Goal: Transaction & Acquisition: Register for event/course

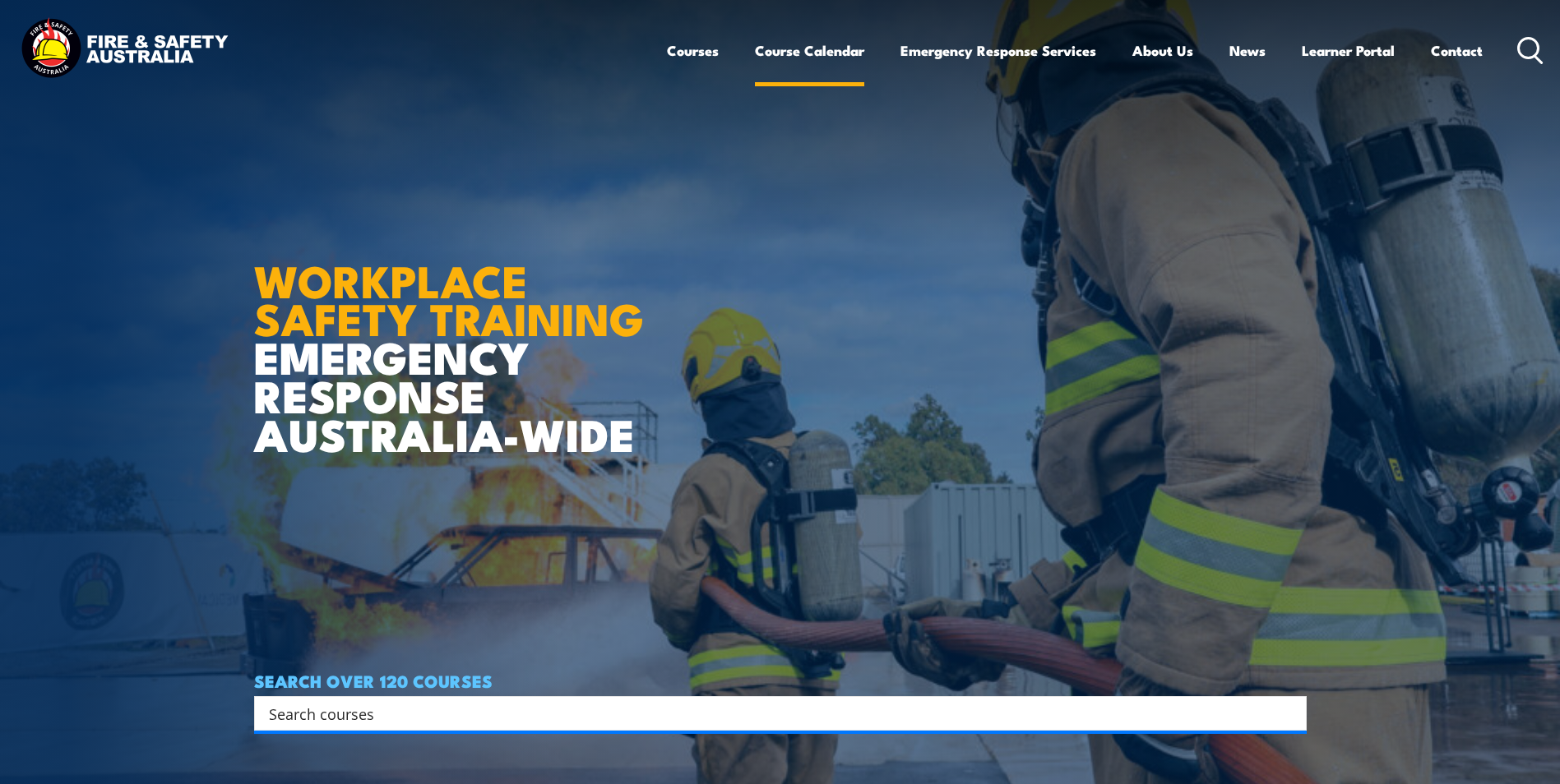
click at [815, 52] on link "Course Calendar" at bounding box center [810, 50] width 110 height 43
click at [826, 51] on link "Course Calendar" at bounding box center [810, 50] width 110 height 43
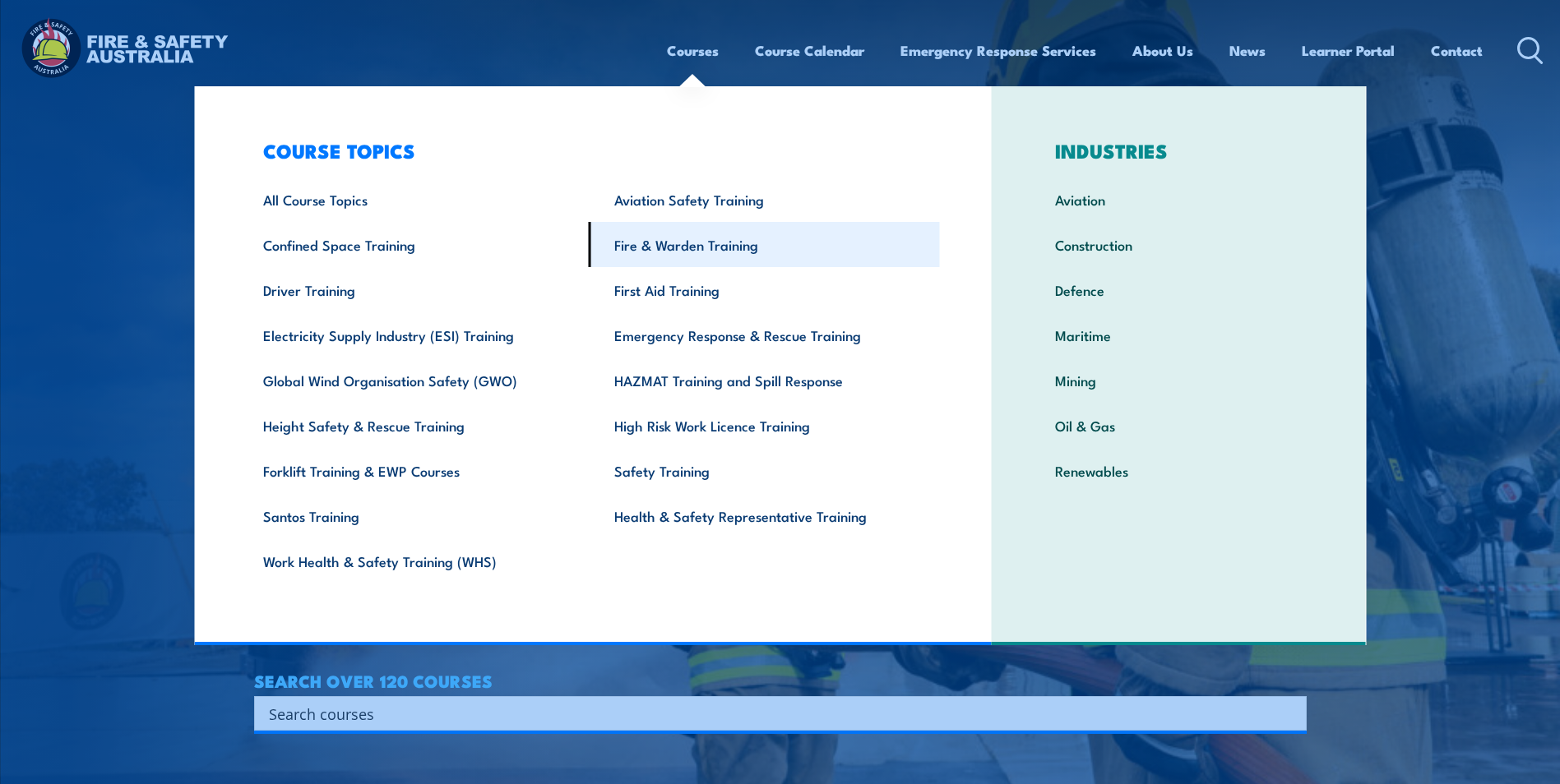
click at [671, 243] on link "Fire & Warden Training" at bounding box center [764, 245] width 351 height 45
click at [721, 247] on link "Fire & Warden Training" at bounding box center [764, 245] width 351 height 45
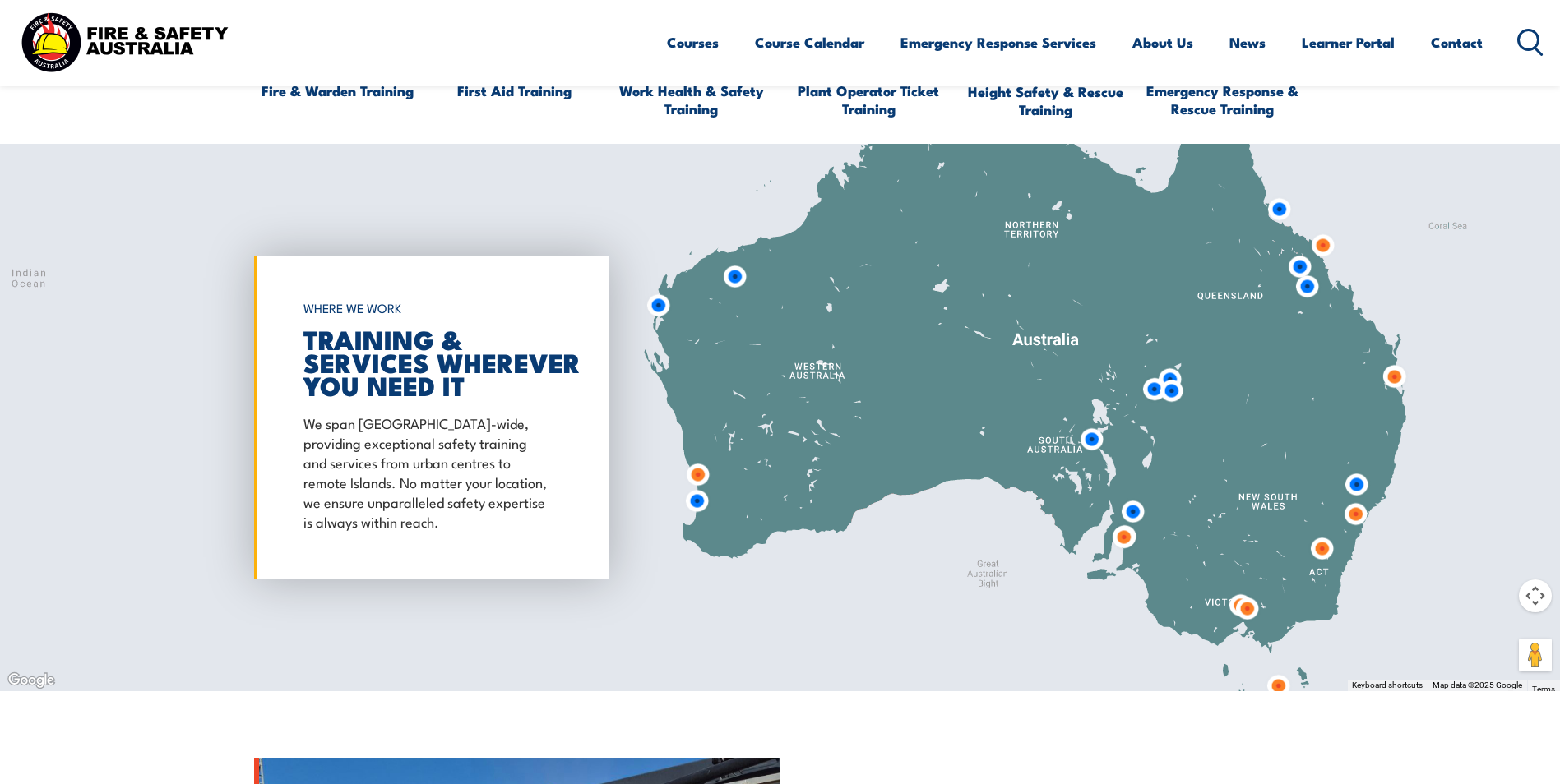
scroll to position [1398, 0]
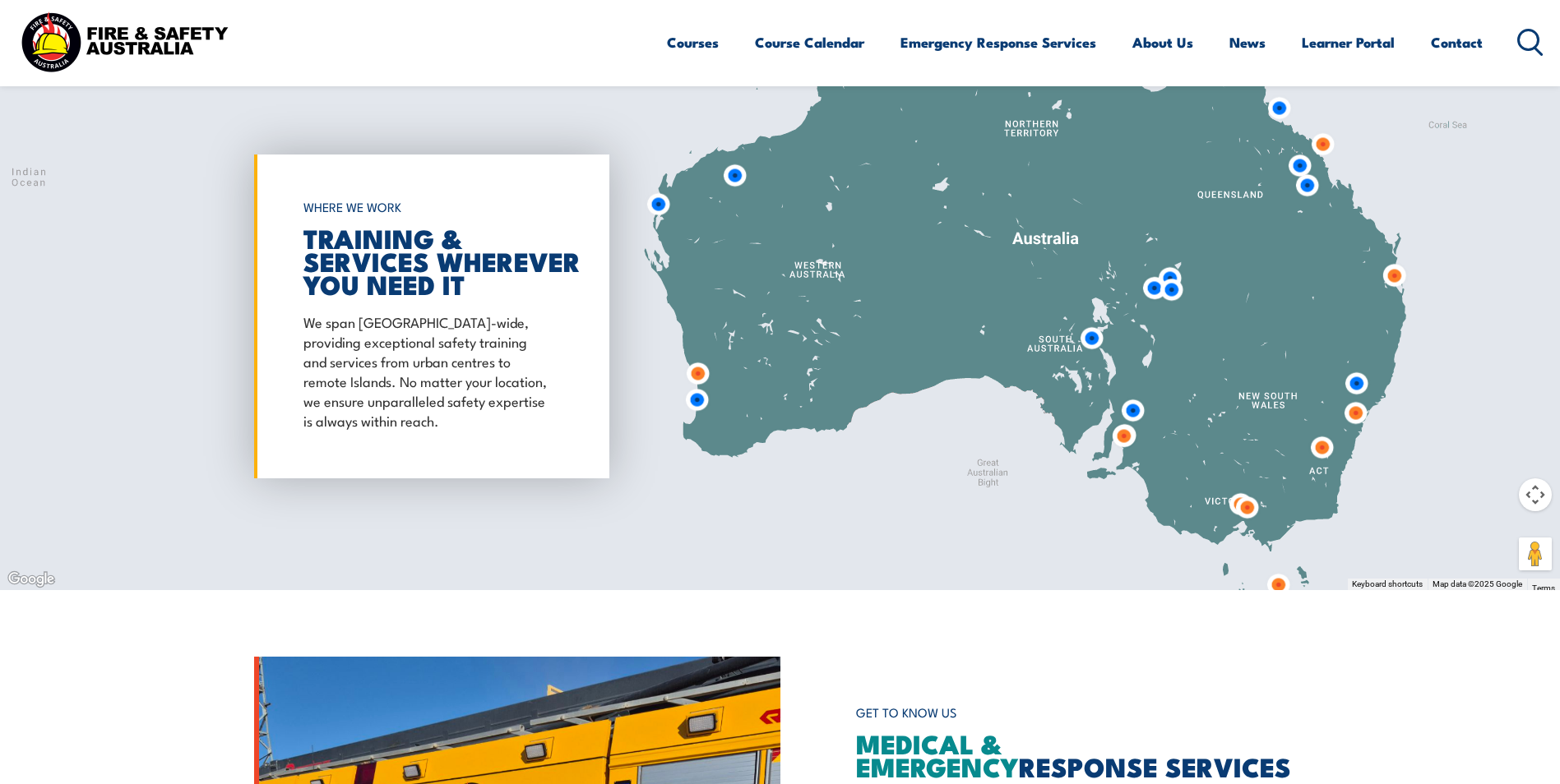
click at [1123, 434] on img at bounding box center [1123, 436] width 30 height 30
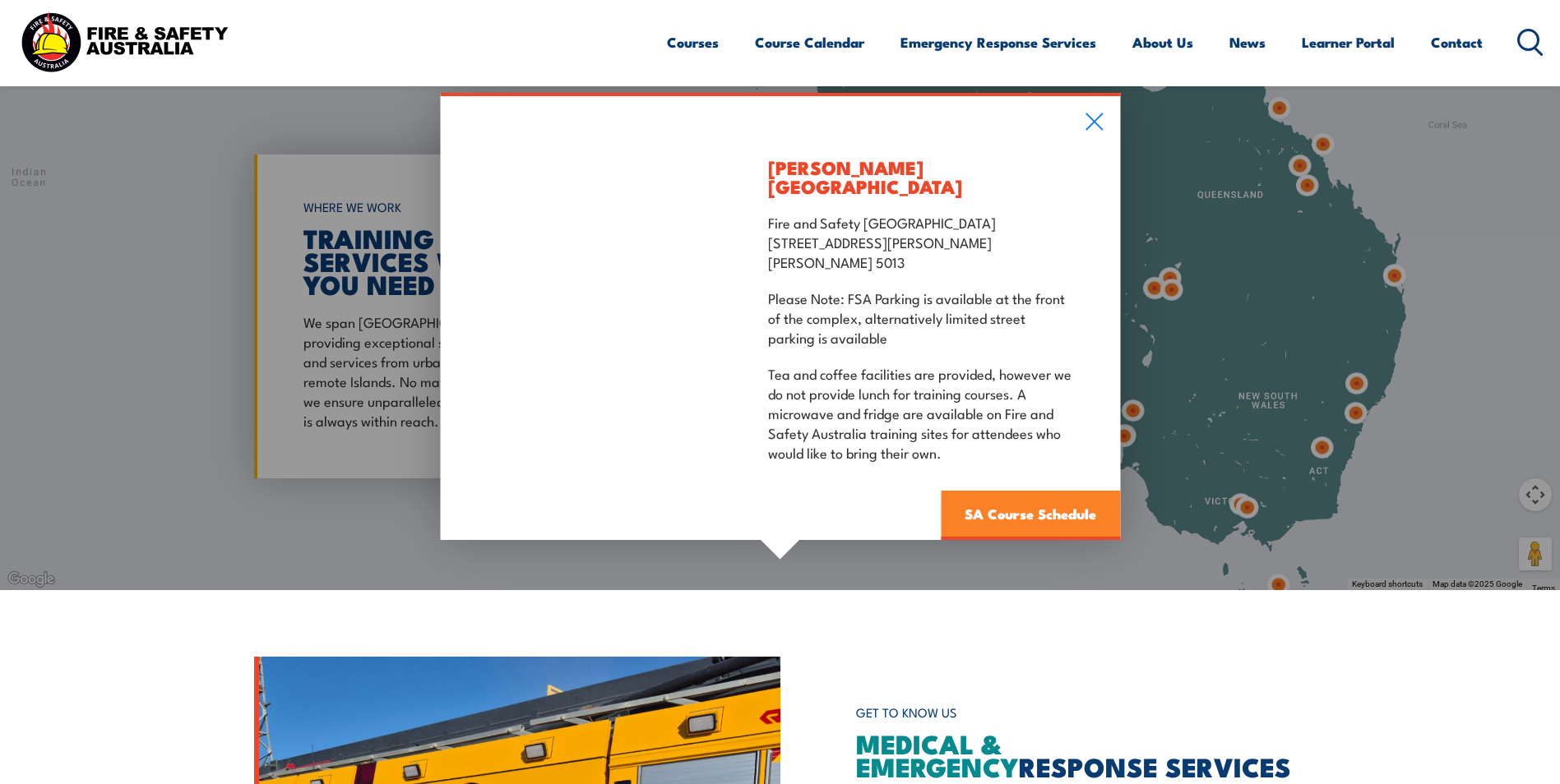
click at [1009, 500] on link "SA Course Schedule" at bounding box center [1031, 516] width 180 height 49
click at [1011, 501] on link "SA Course Schedule" at bounding box center [1031, 516] width 180 height 49
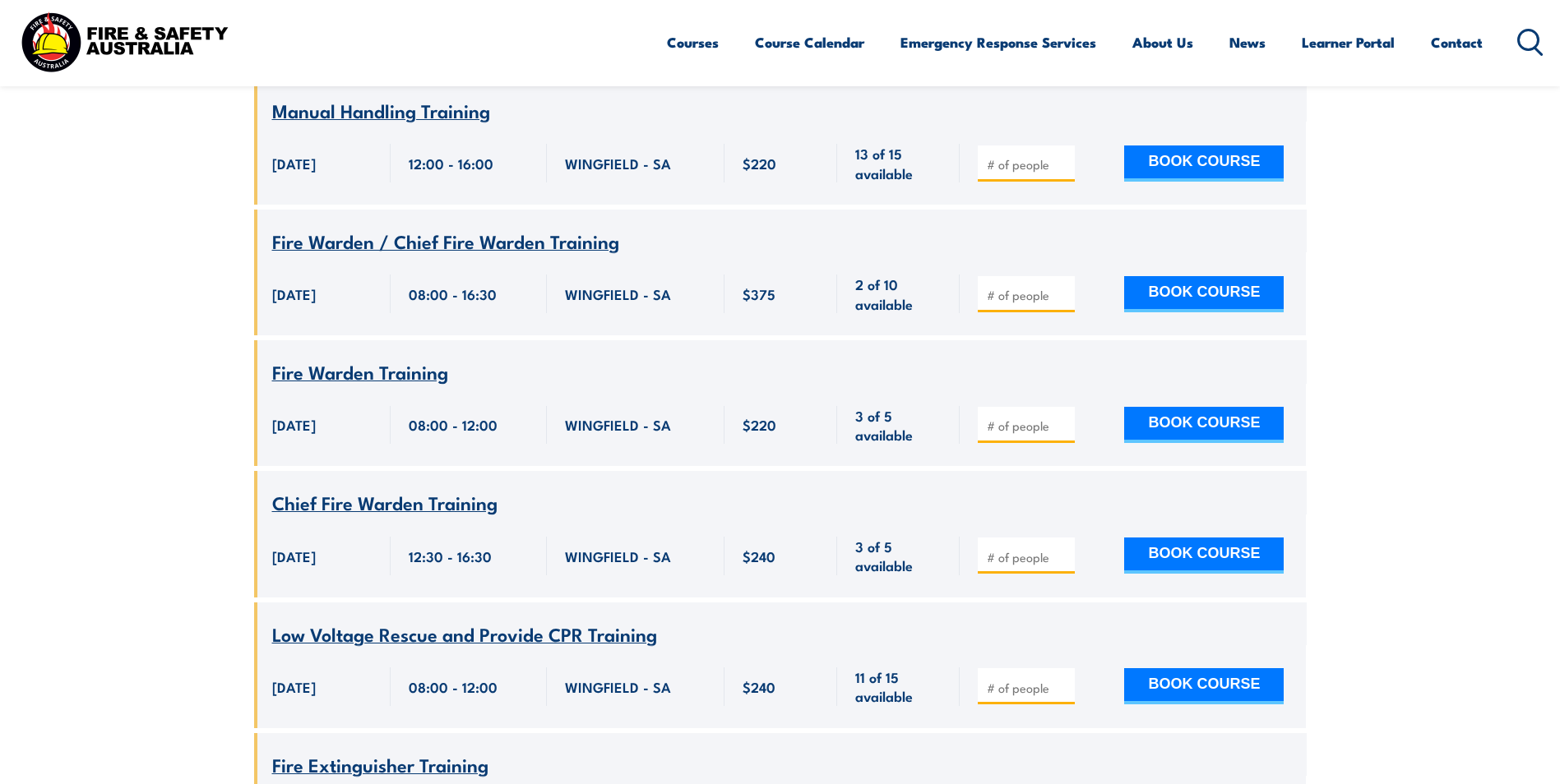
scroll to position [1858, 0]
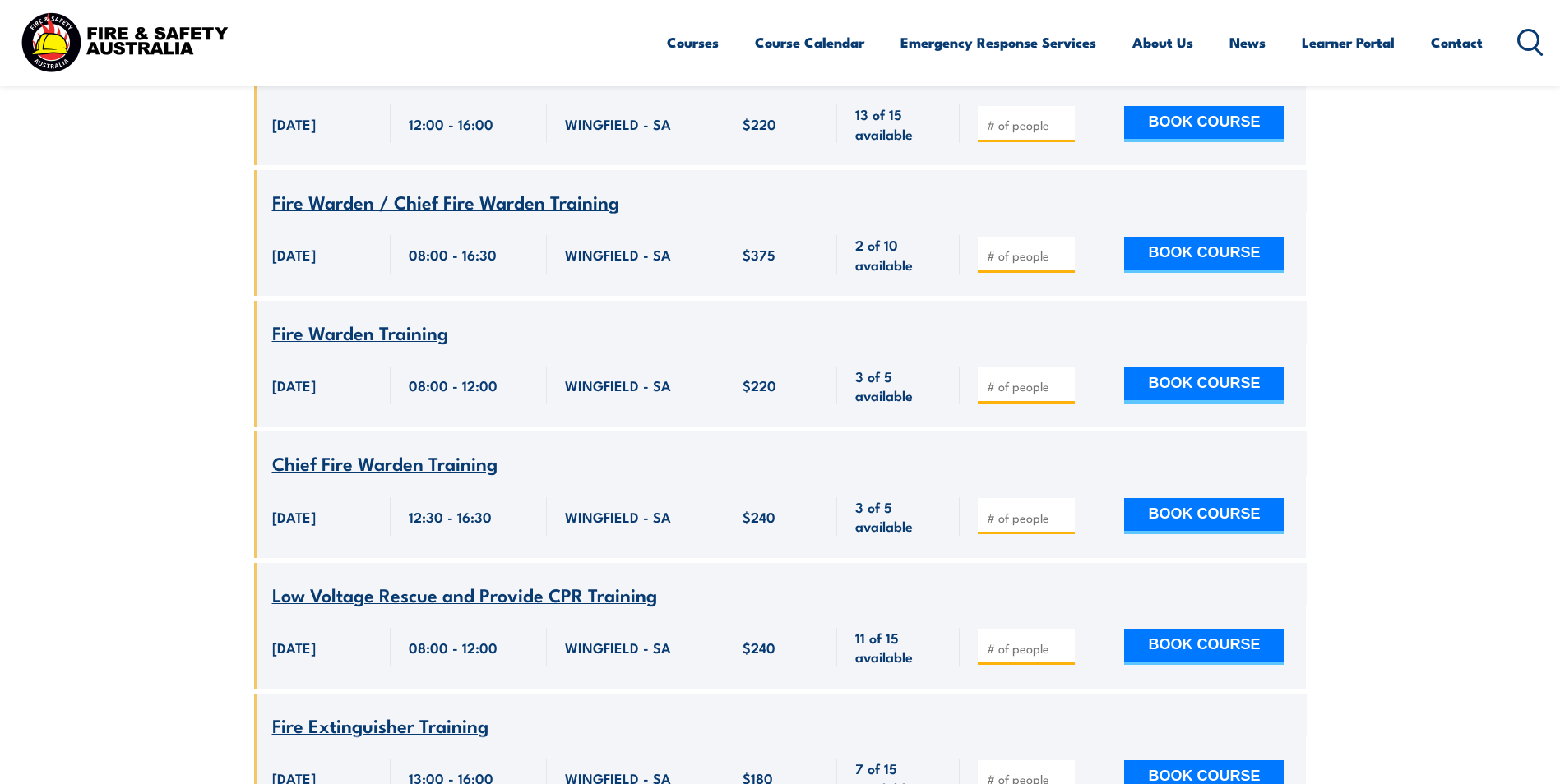
click at [989, 378] on input "number" at bounding box center [1028, 385] width 82 height 16
type input "1"
click at [1182, 367] on button "BOOK COURSE" at bounding box center [1204, 385] width 160 height 36
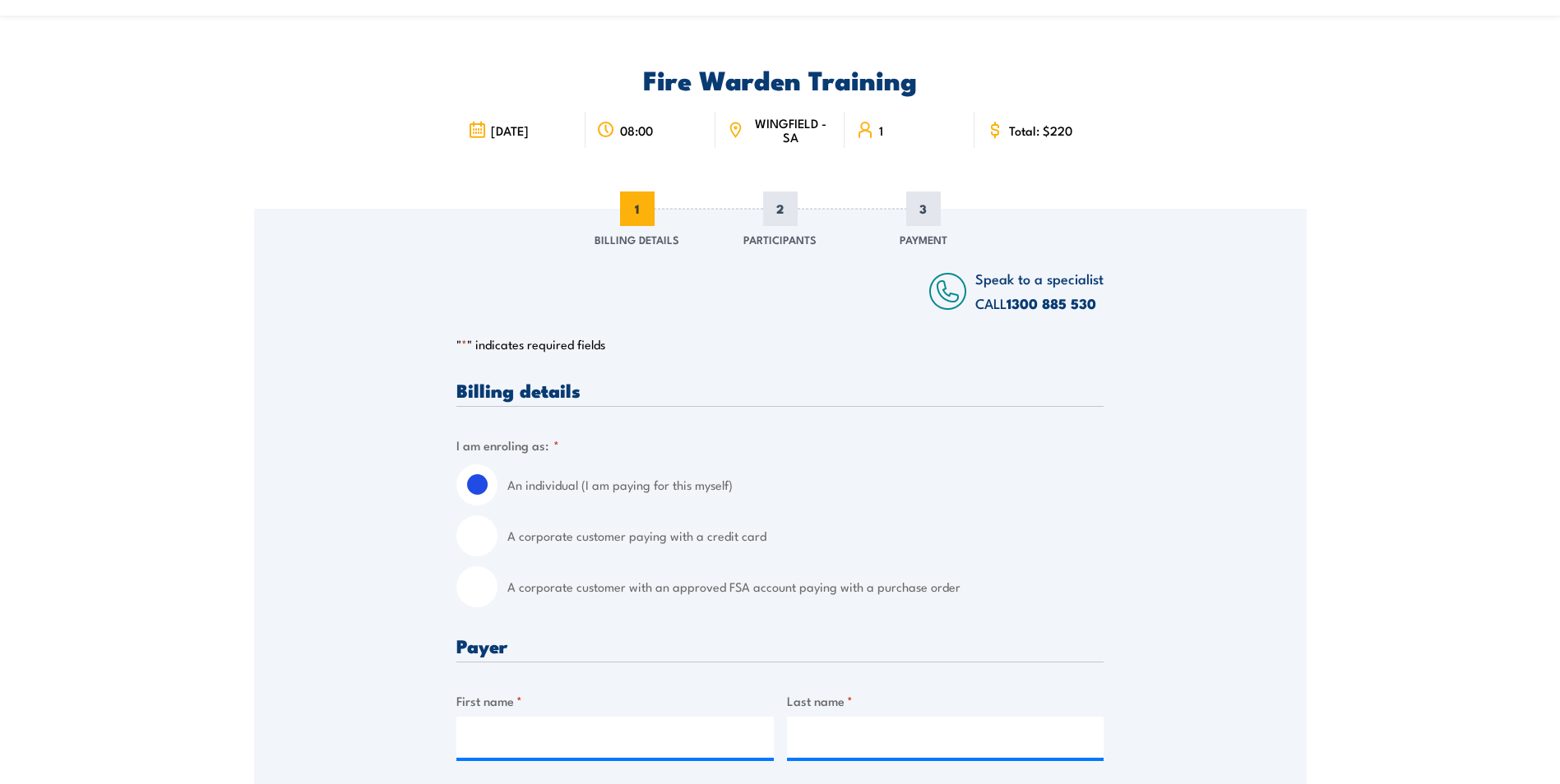
scroll to position [164, 0]
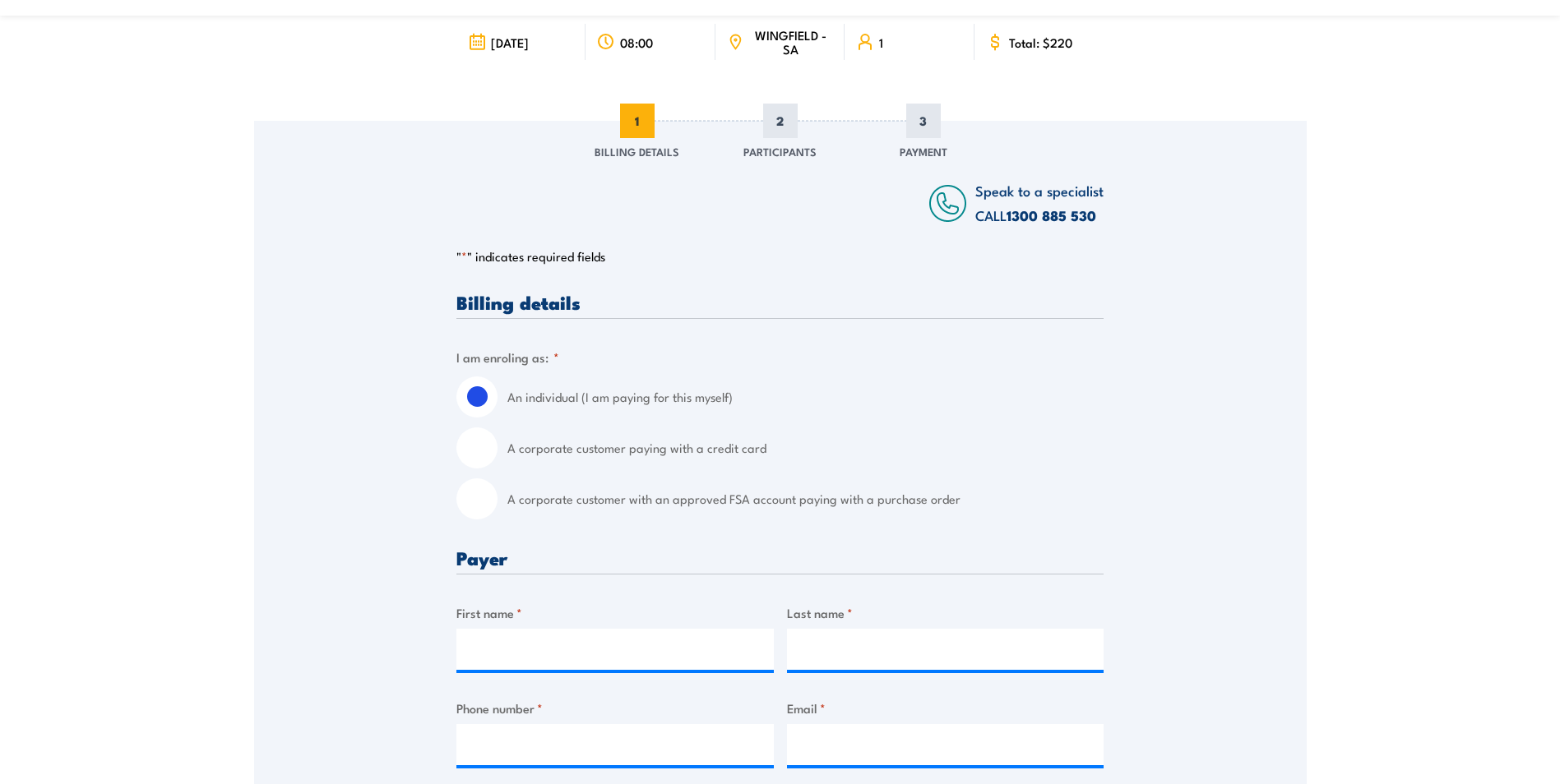
click at [481, 454] on input "A corporate customer paying with a credit card" at bounding box center [477, 449] width 42 height 42
radio input "true"
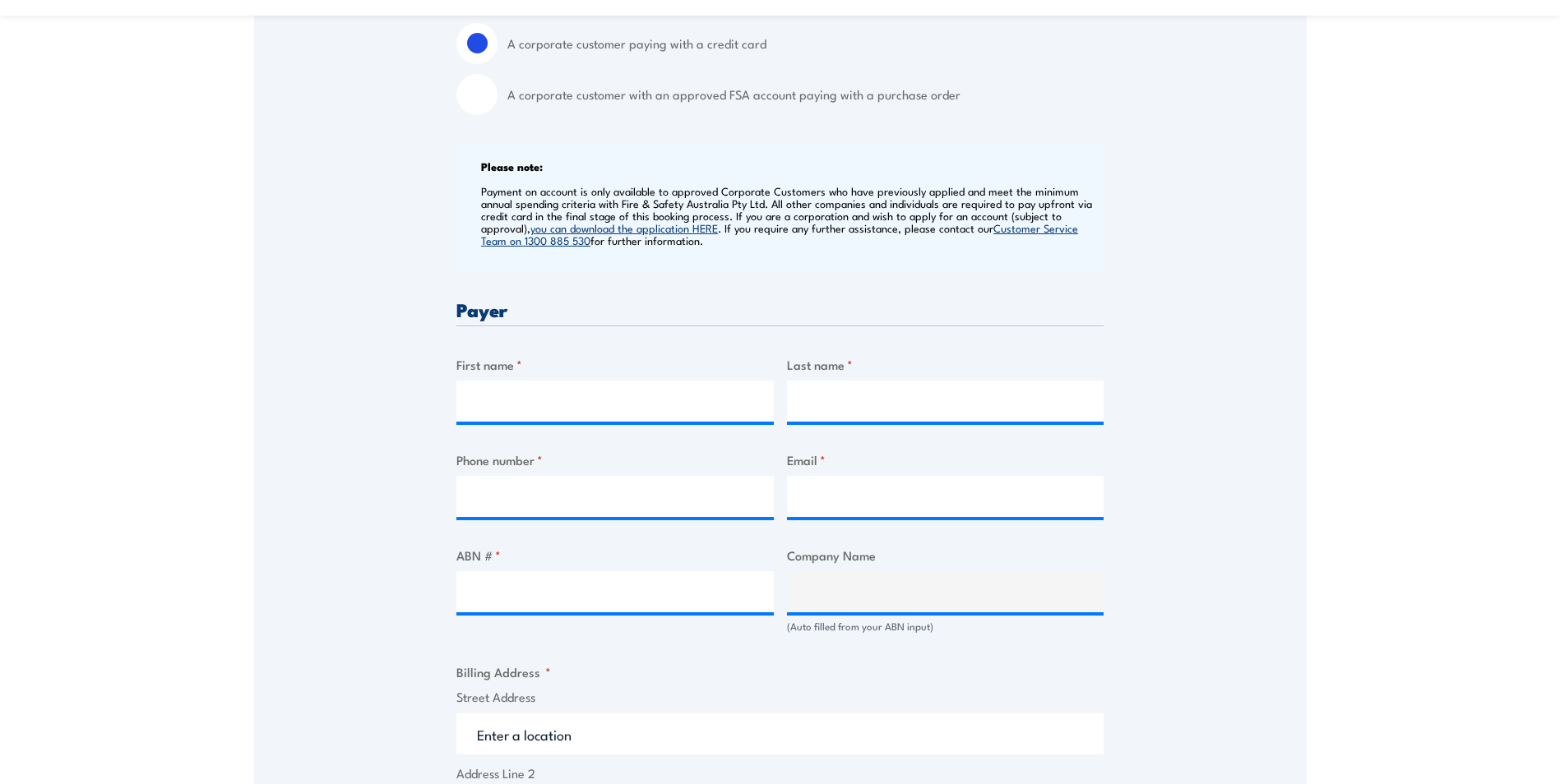
scroll to position [575, 0]
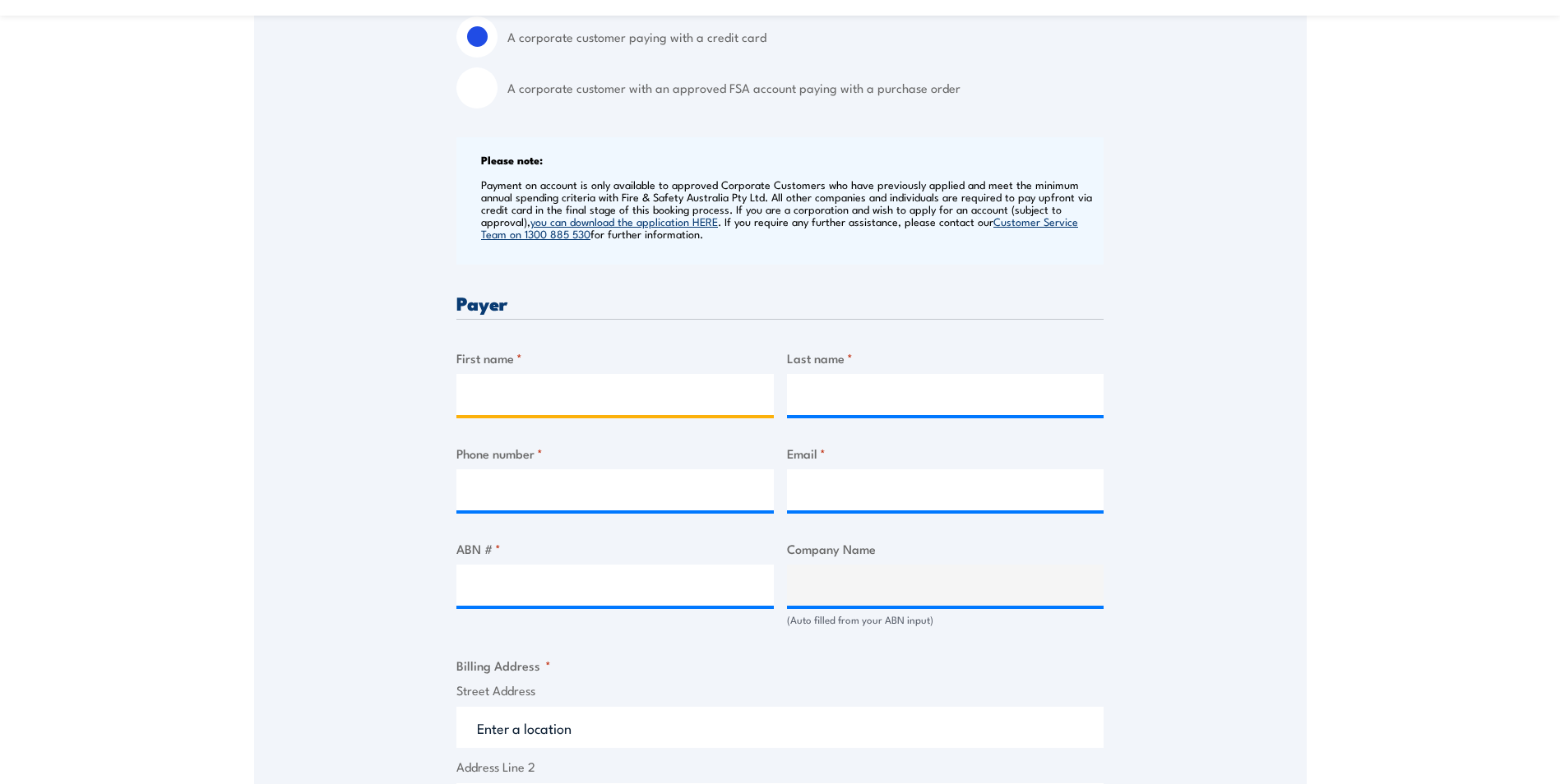
click at [501, 395] on input "First name *" at bounding box center [615, 395] width 317 height 42
type input "Steven"
click at [849, 399] on input "Last name *" at bounding box center [946, 395] width 317 height 42
type input "Lalic"
click at [569, 486] on input "Phone number *" at bounding box center [615, 490] width 317 height 42
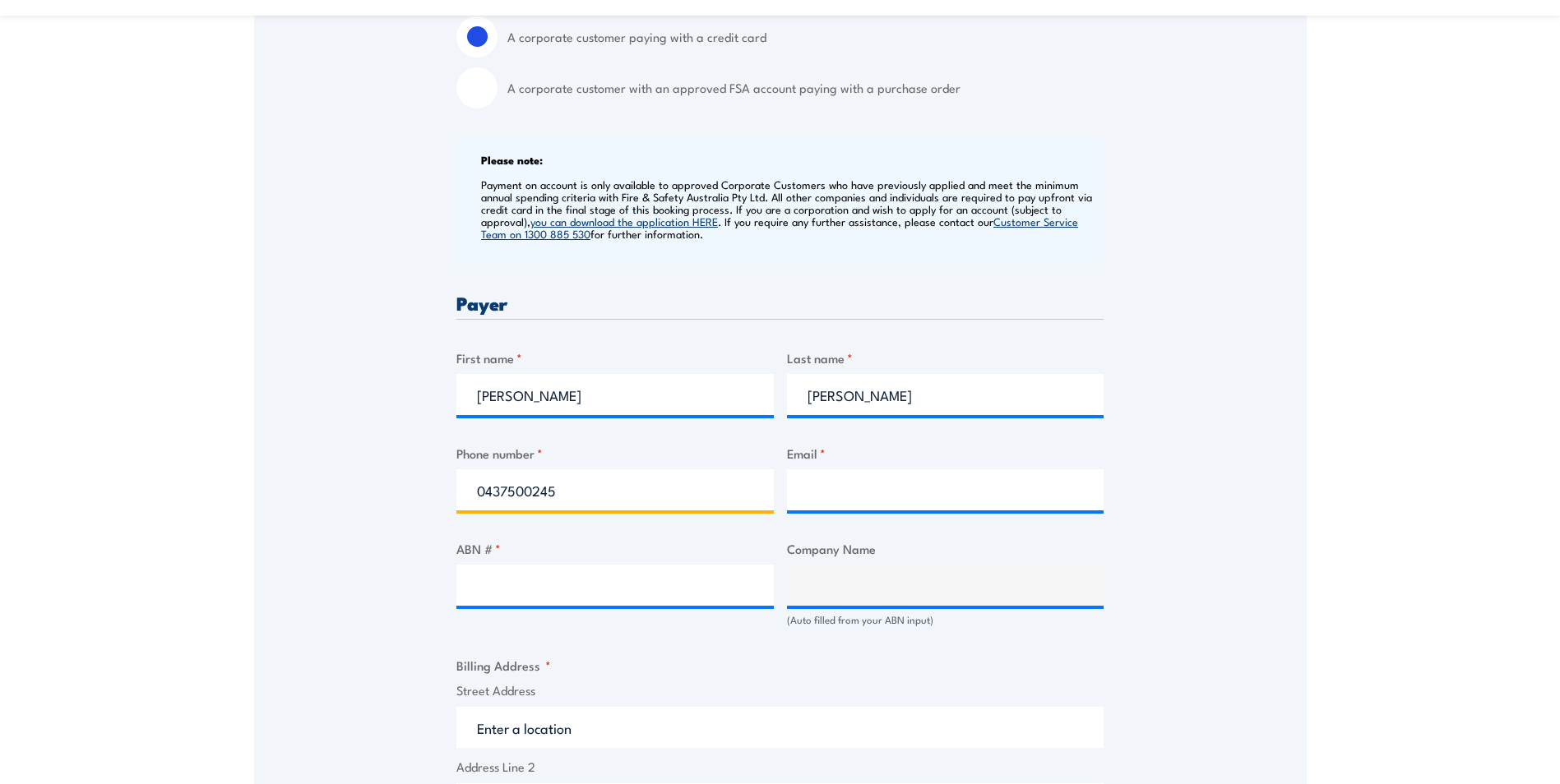
type input "0437500245"
click at [868, 505] on input "Email *" at bounding box center [946, 490] width 317 height 42
type input "steve.lalic@aurizon.com.au"
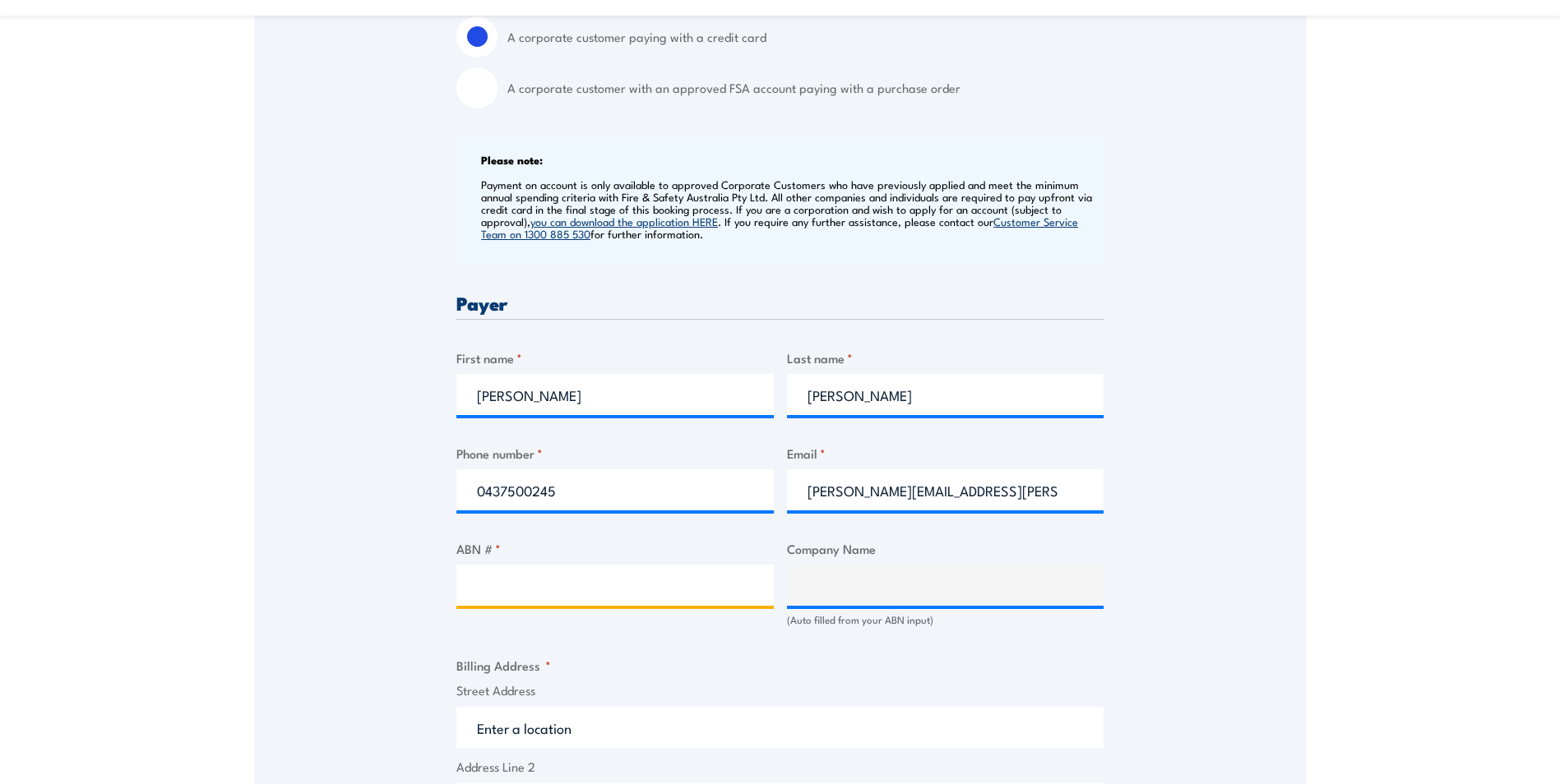
click at [555, 584] on input "ABN # *" at bounding box center [615, 586] width 317 height 42
type input "17079444296"
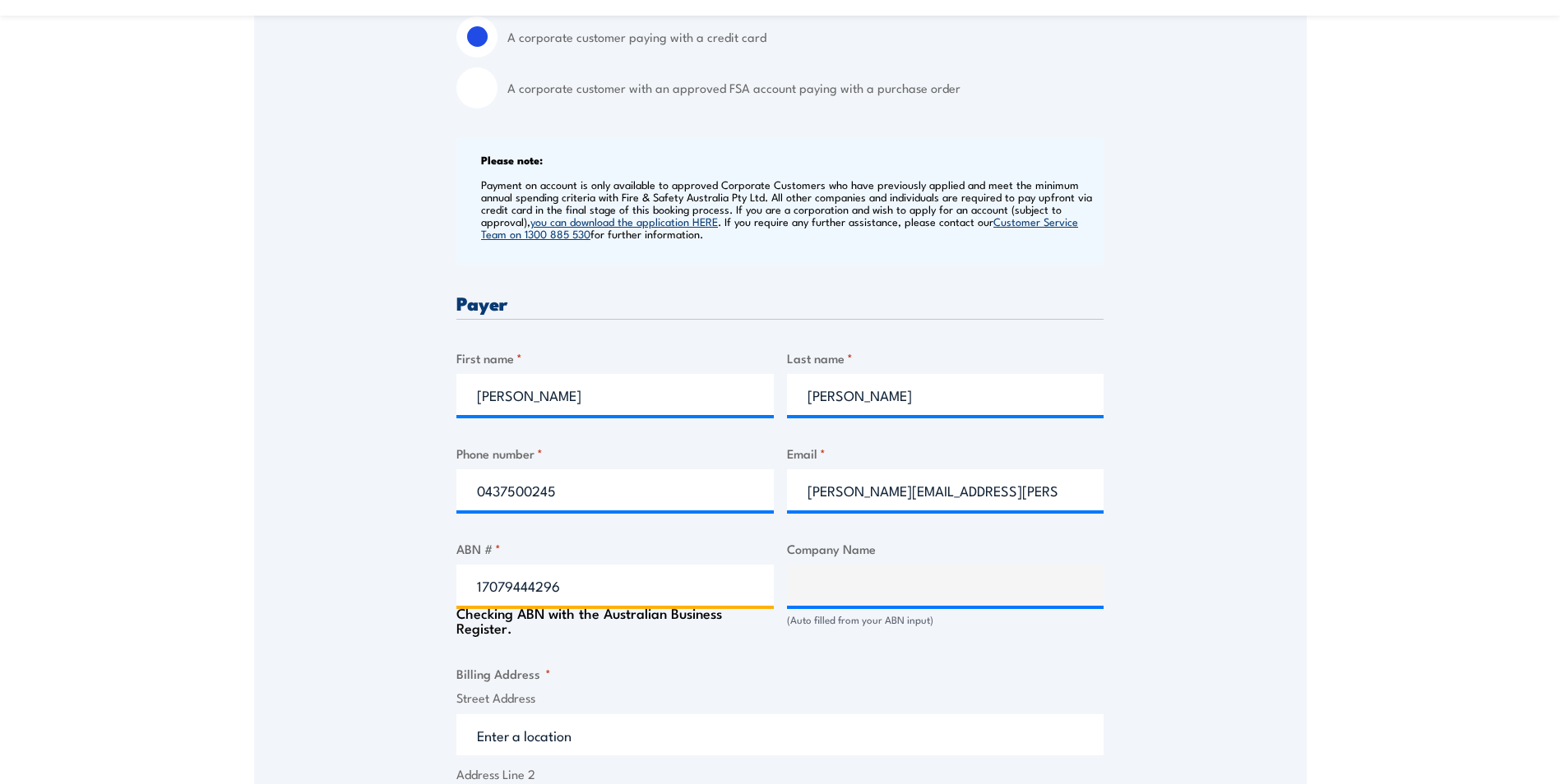
type input "AURIZON BULK CENTRAL PTY LTD"
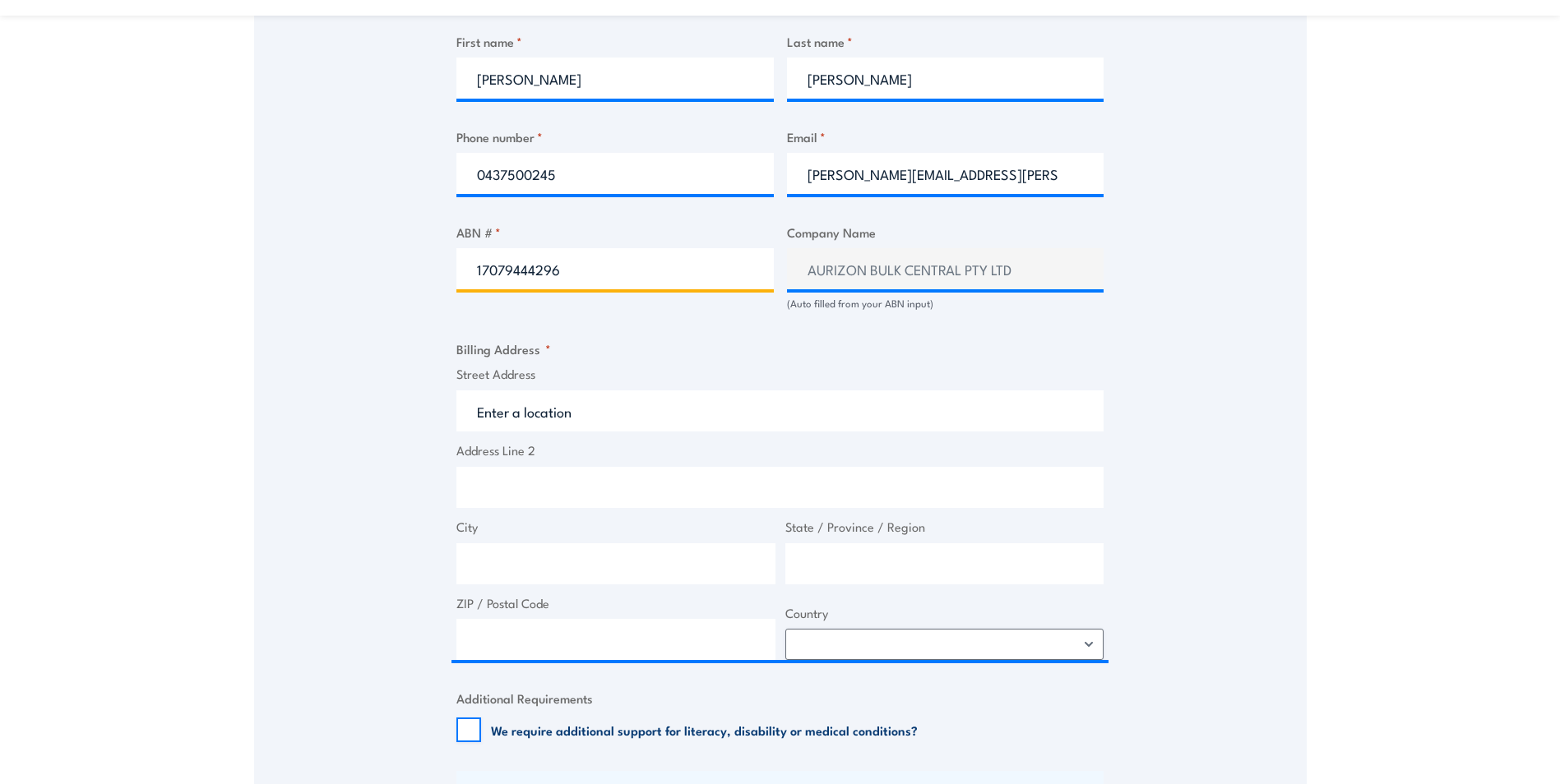
scroll to position [905, 0]
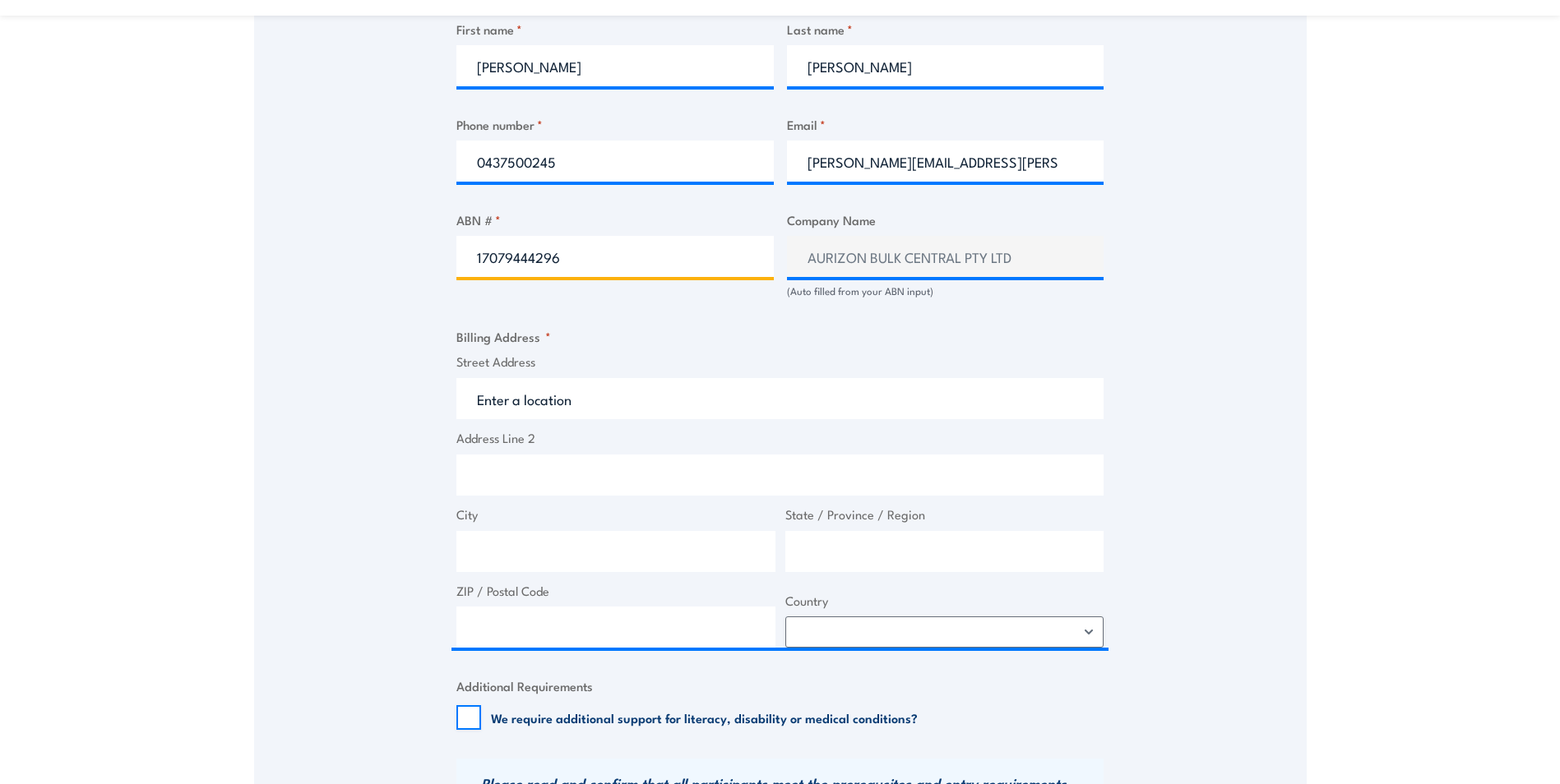
type input "17079444296"
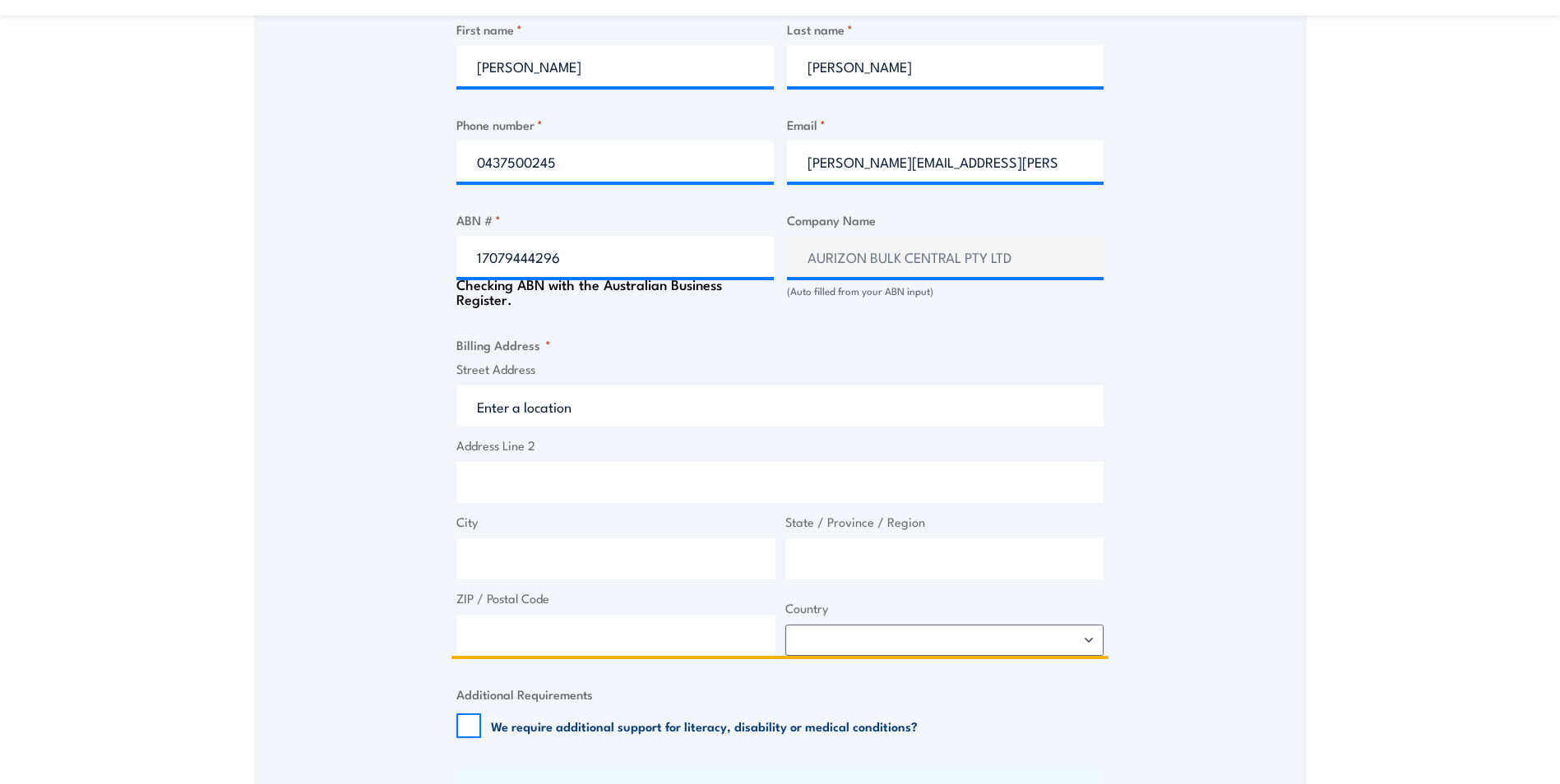
click at [593, 410] on input "Street Address" at bounding box center [780, 406] width 647 height 42
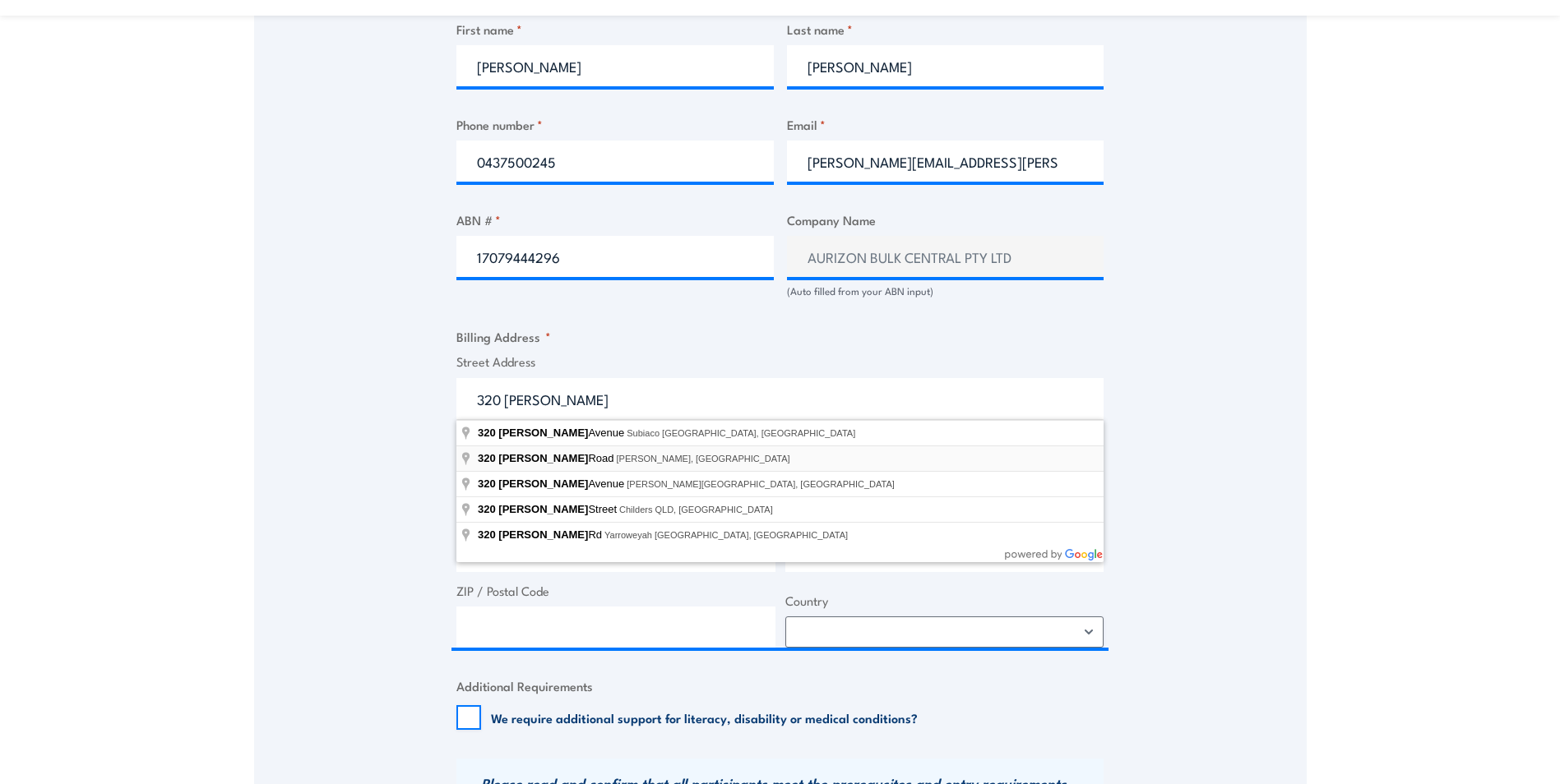
type input "[STREET_ADDRESS][PERSON_NAME][PERSON_NAME]"
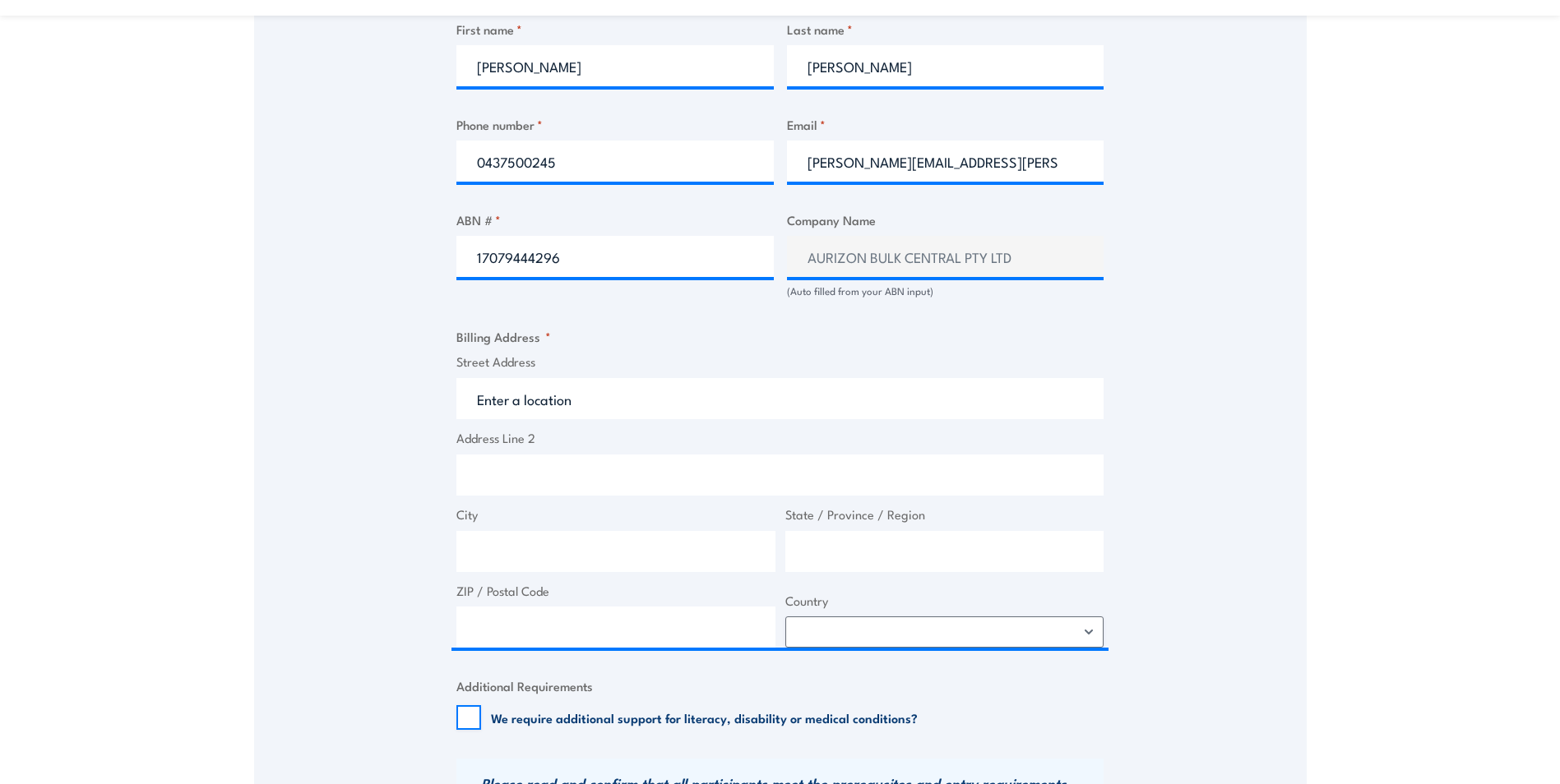
type input "[STREET_ADDRESS][PERSON_NAME]"
type input "[PERSON_NAME]"
type input "[GEOGRAPHIC_DATA]"
type input "5084"
select select "Australia"
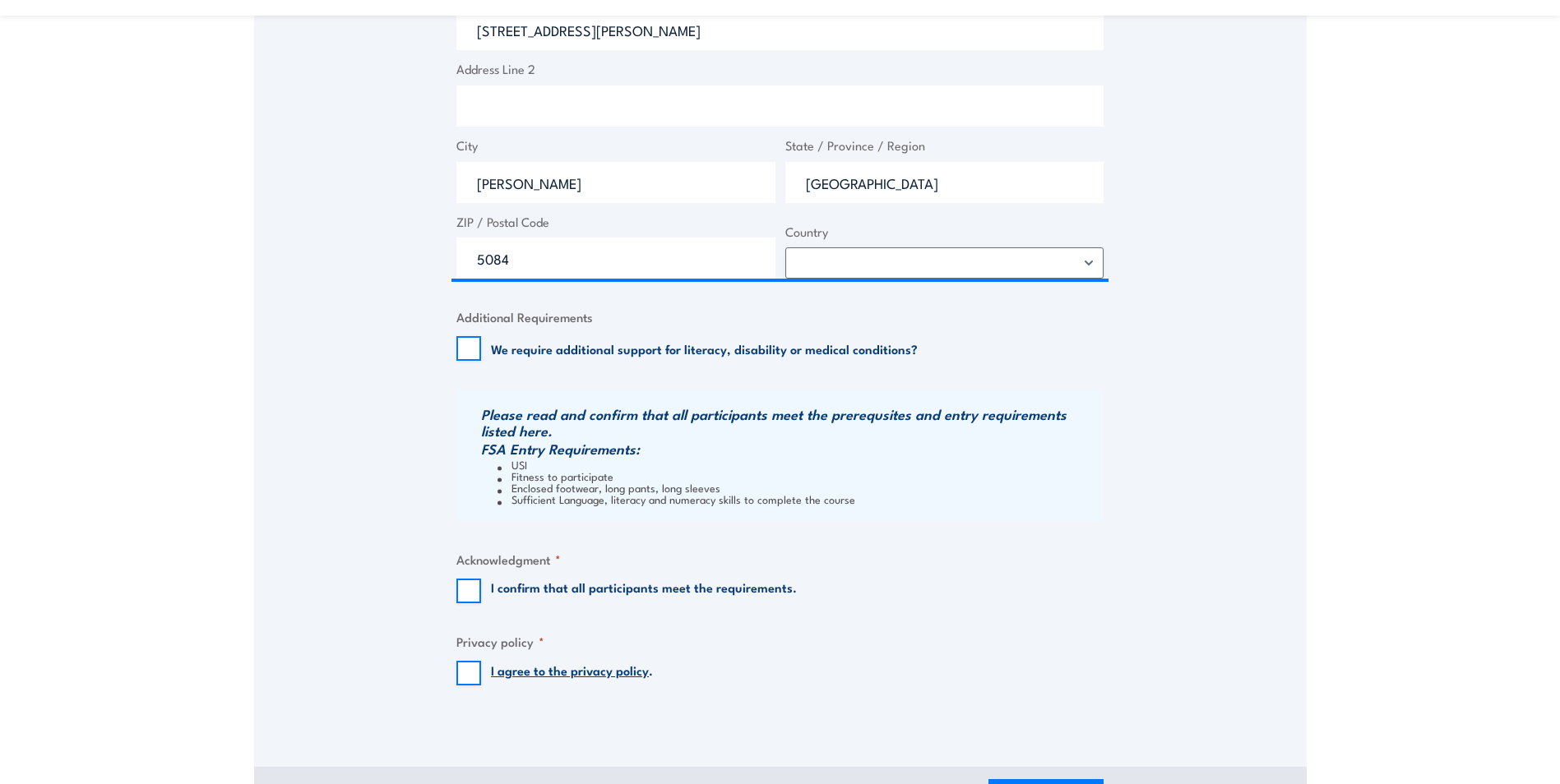
scroll to position [1316, 0]
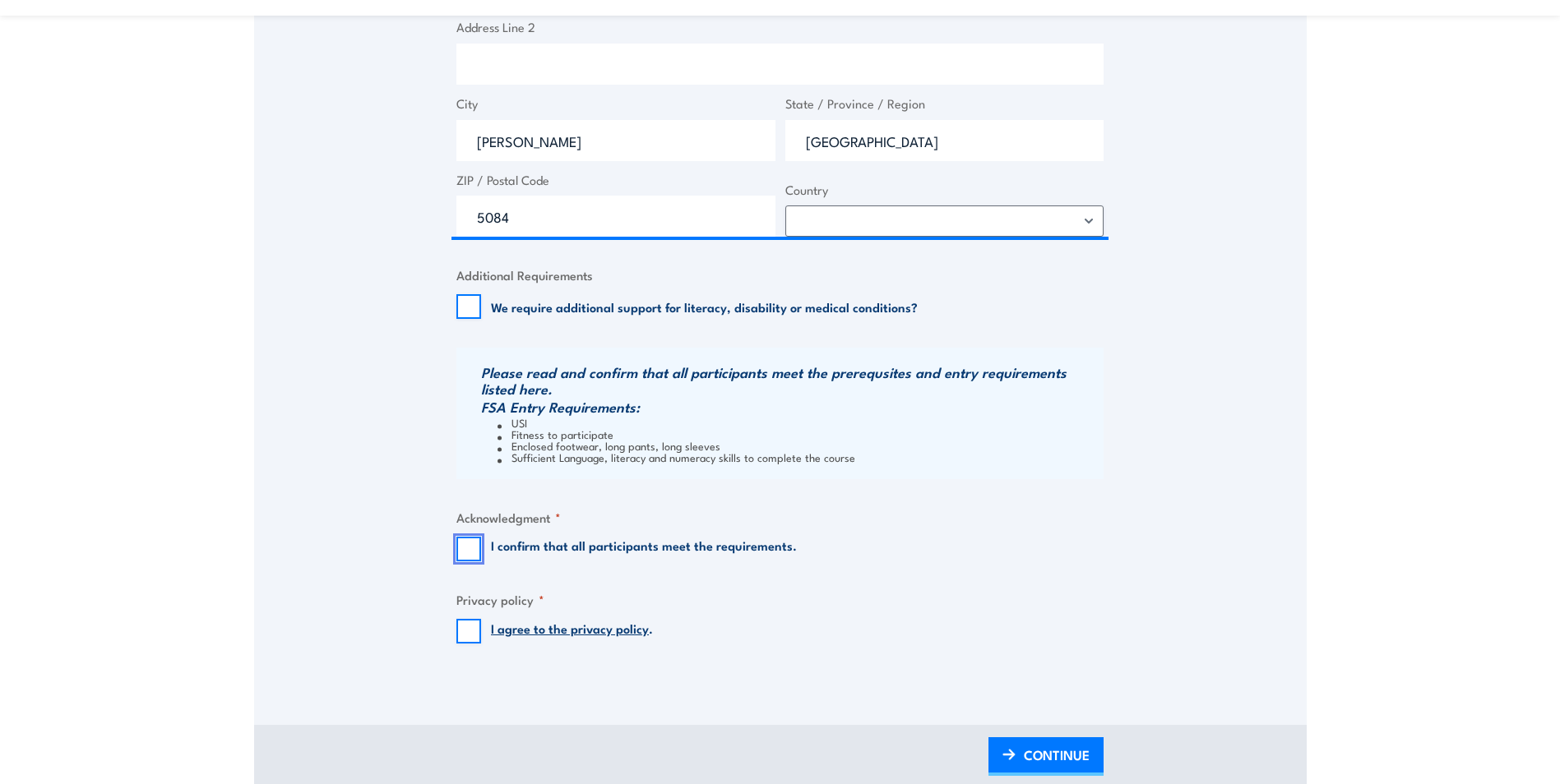
click at [464, 547] on input "I confirm that all participants meet the requirements." at bounding box center [469, 549] width 25 height 25
checkbox input "true"
click at [471, 633] on input "I agree to the privacy policy ." at bounding box center [469, 632] width 25 height 25
checkbox input "true"
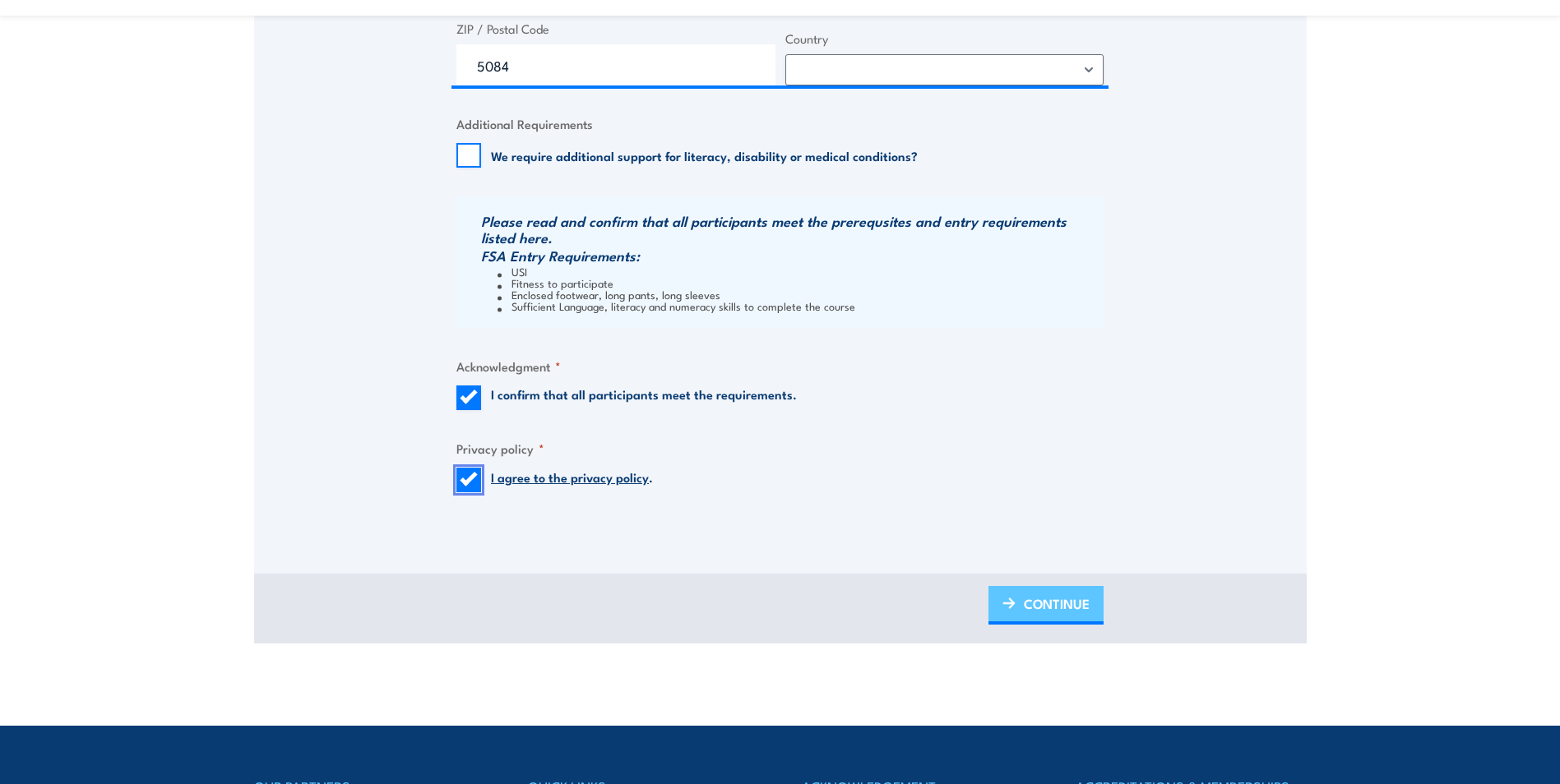
scroll to position [1480, 0]
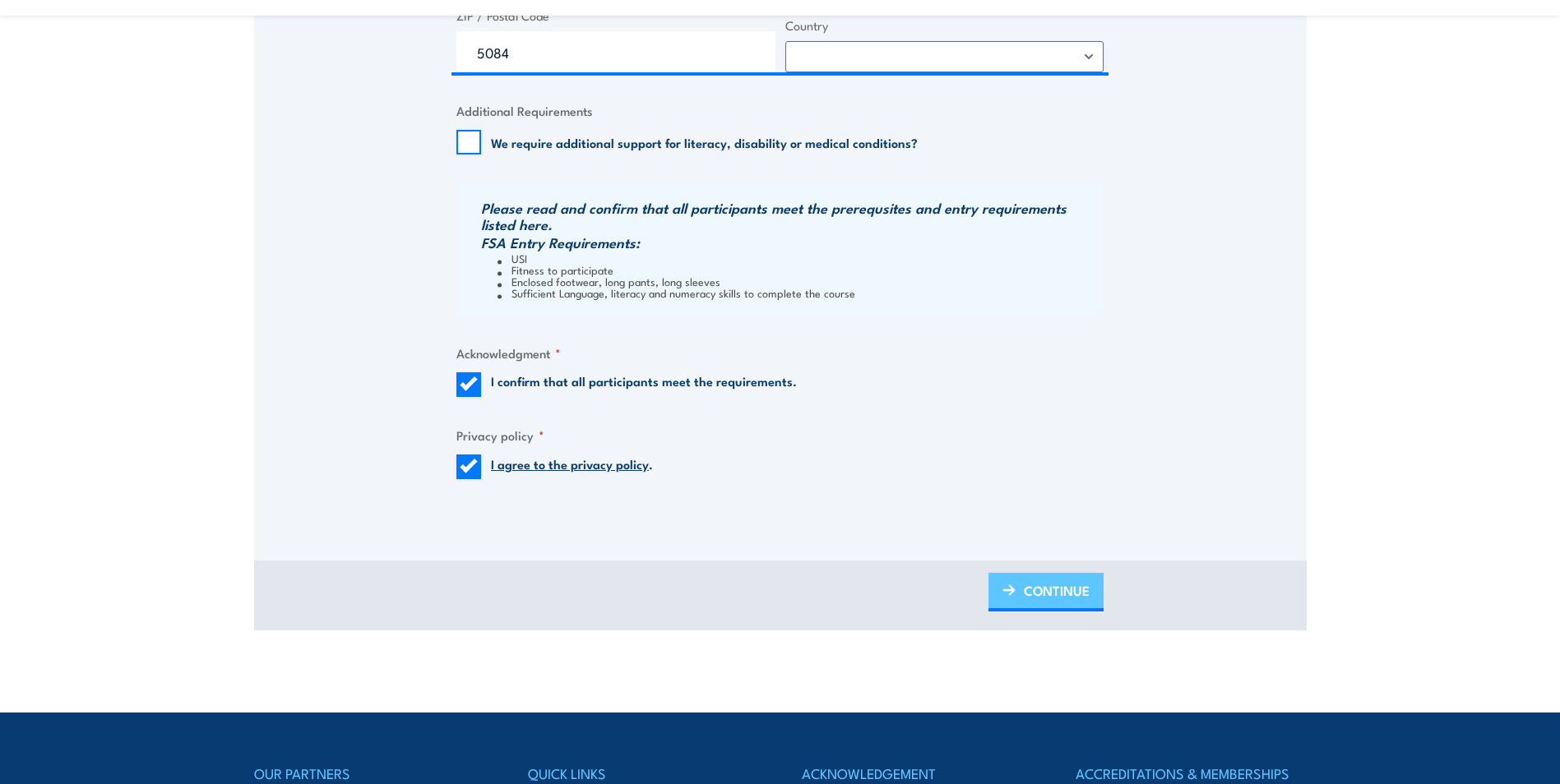
click at [1066, 594] on span "CONTINUE" at bounding box center [1057, 590] width 66 height 43
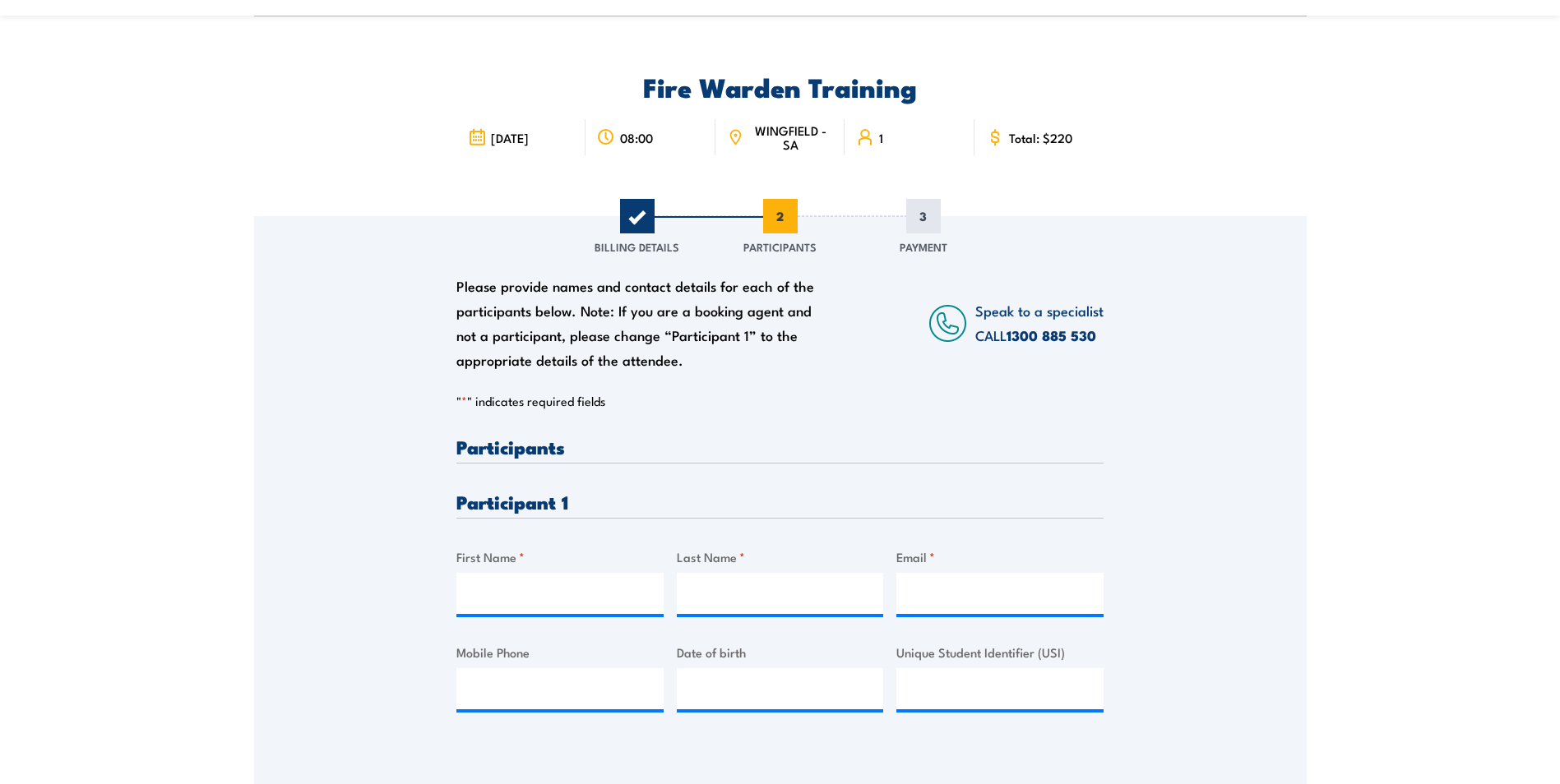
scroll to position [164, 0]
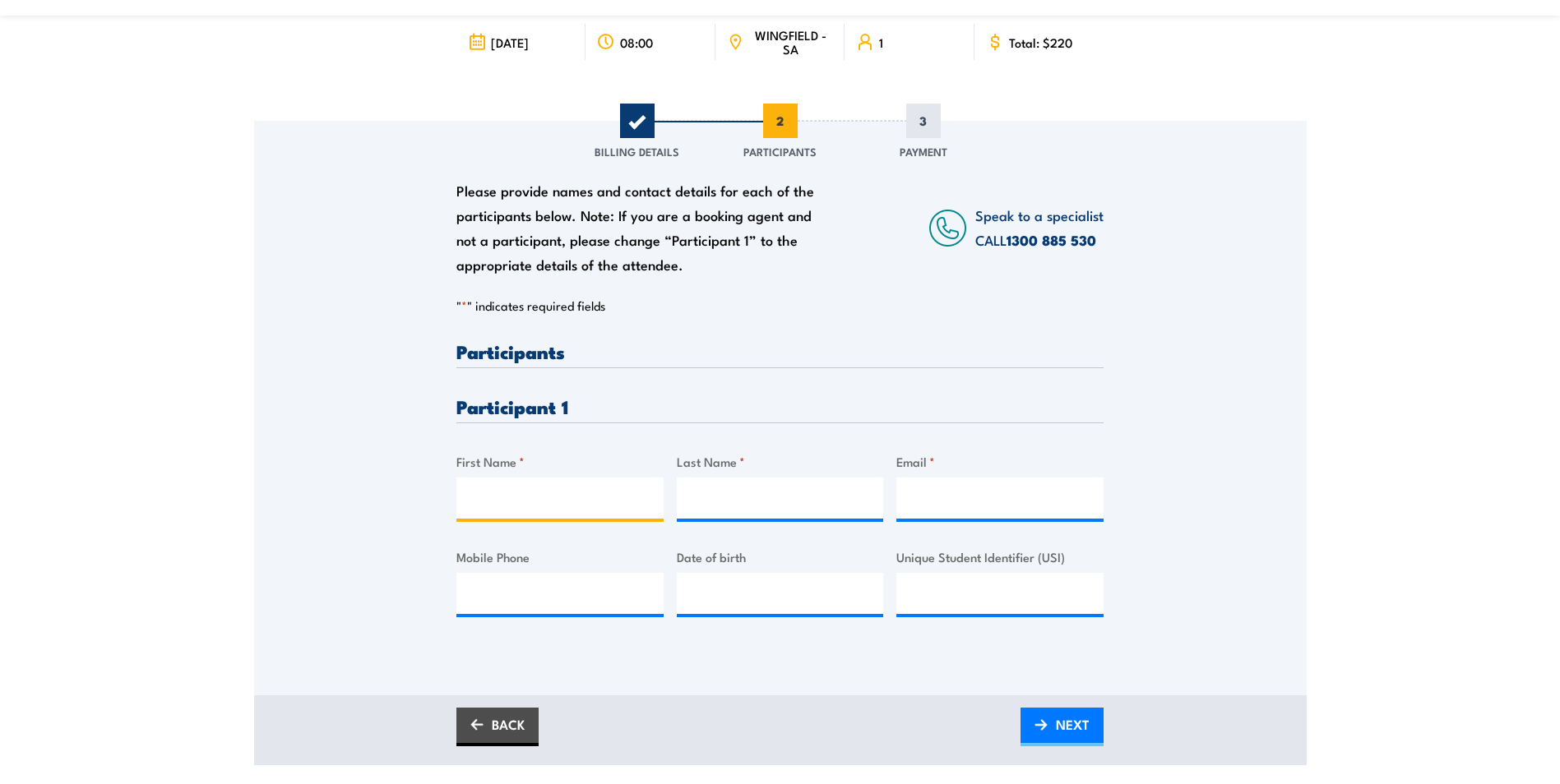
click at [588, 499] on input "First Name *" at bounding box center [559, 499] width 207 height 42
type input "Brett"
click at [783, 500] on input "Last Name *" at bounding box center [780, 499] width 207 height 42
type input "Willis"
click at [928, 497] on input "Email *" at bounding box center [1000, 499] width 207 height 42
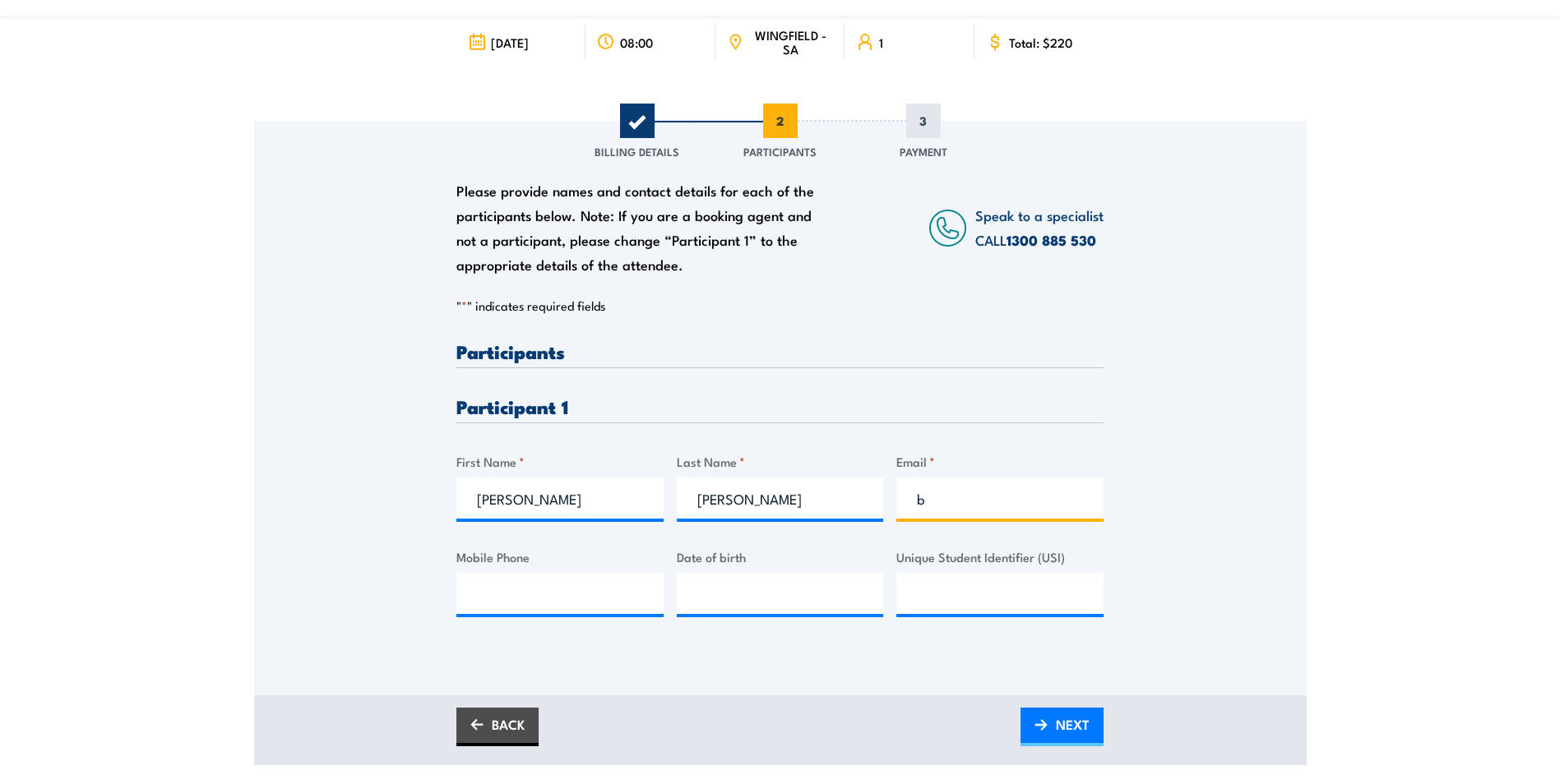
click at [975, 501] on input "b" at bounding box center [1000, 499] width 207 height 42
type input "brettjk0109@hotmail.com"
type input "0447580159"
type input "__/__/____"
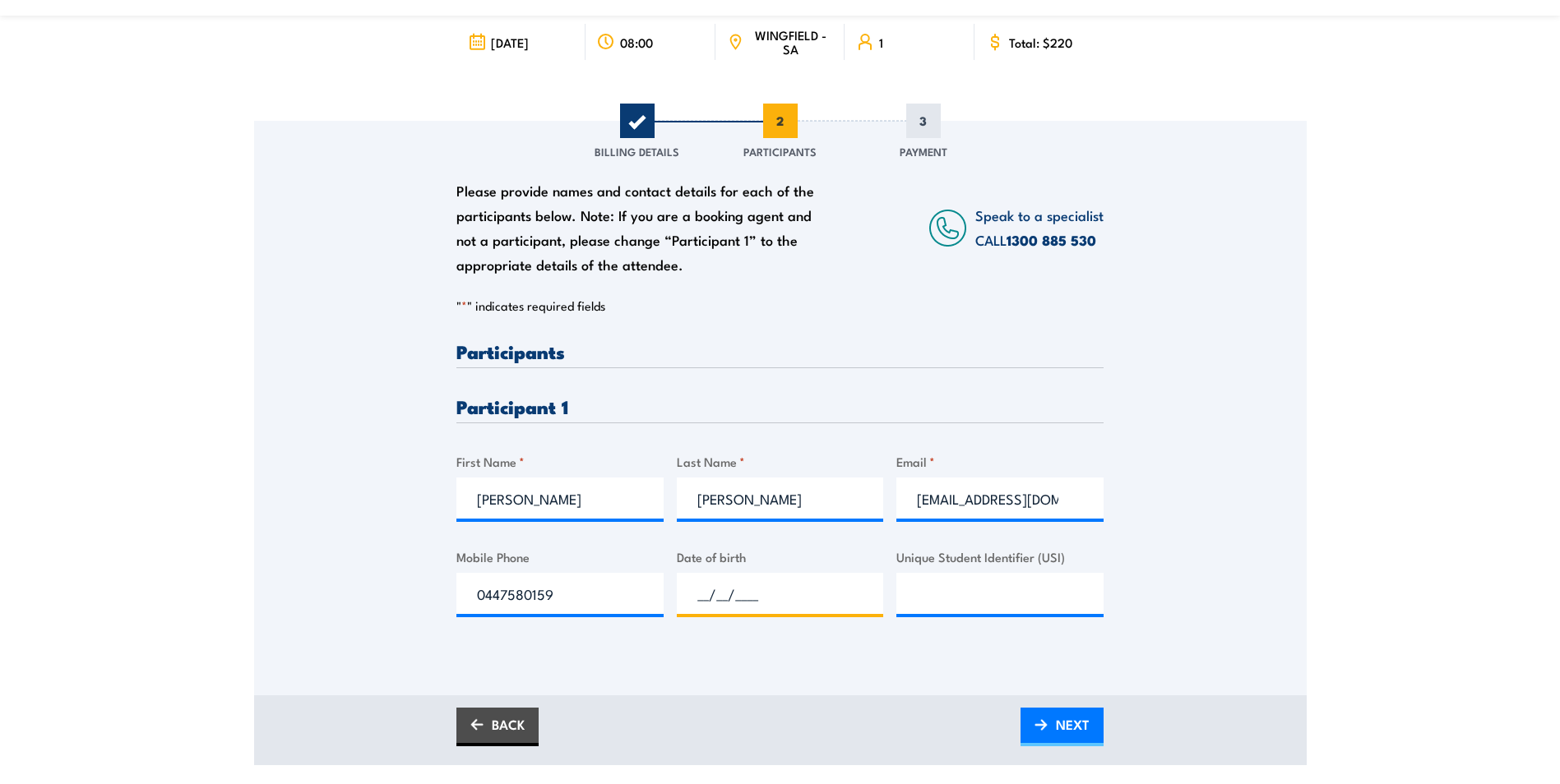
click at [746, 594] on input "__/__/____" at bounding box center [780, 594] width 207 height 42
type input "__/__/____"
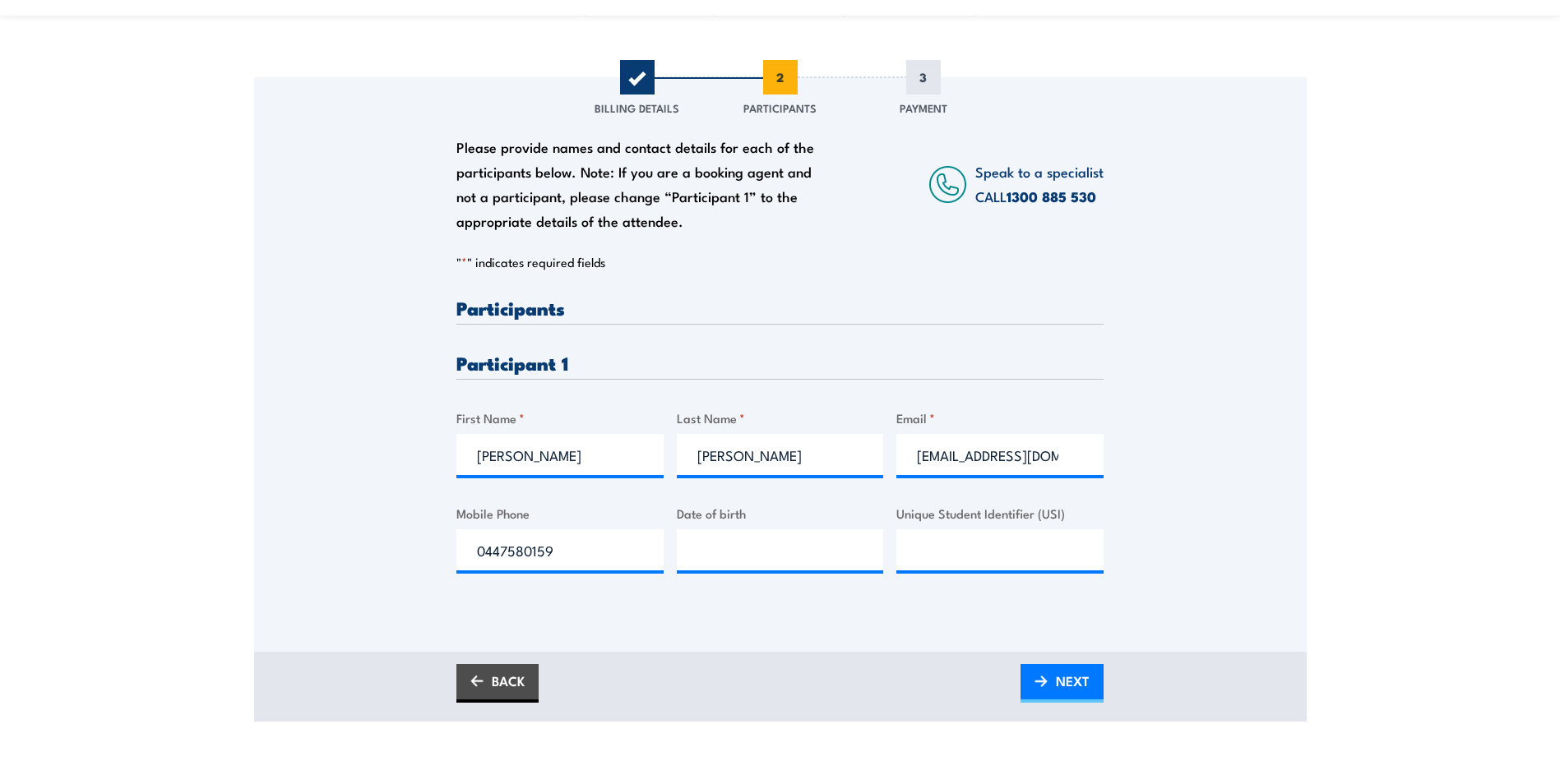
scroll to position [247, 0]
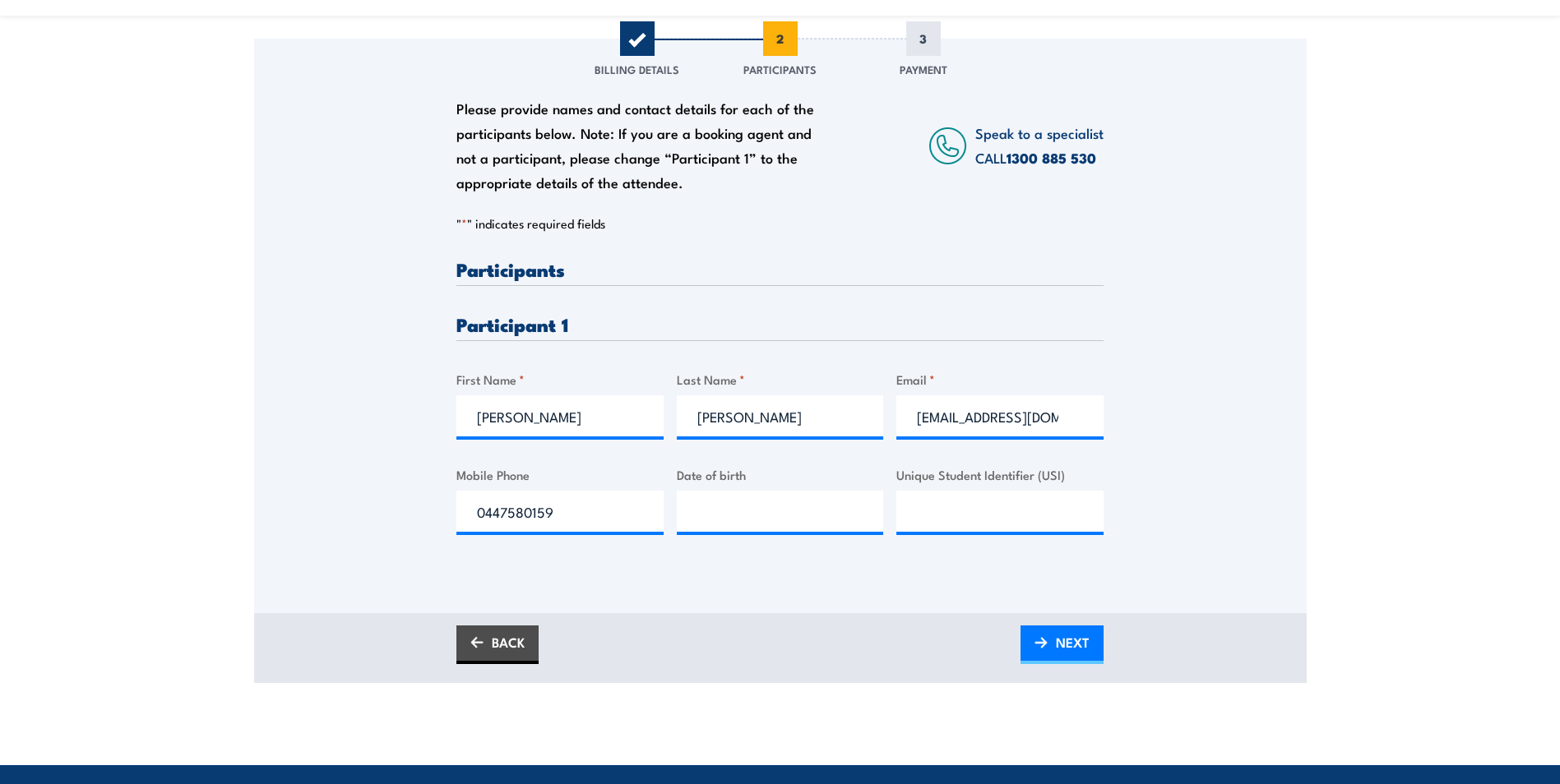
click at [749, 588] on div "Please provide names and contact details for each of the participants below. No…" at bounding box center [780, 326] width 1053 height 574
click at [750, 515] on input "__/__/____" at bounding box center [780, 512] width 207 height 42
type input "07/06/1977"
click at [1010, 588] on div "Please provide names and contact details for each of the participants below. No…" at bounding box center [780, 326] width 1053 height 574
click at [1060, 639] on span "NEXT" at bounding box center [1073, 642] width 34 height 43
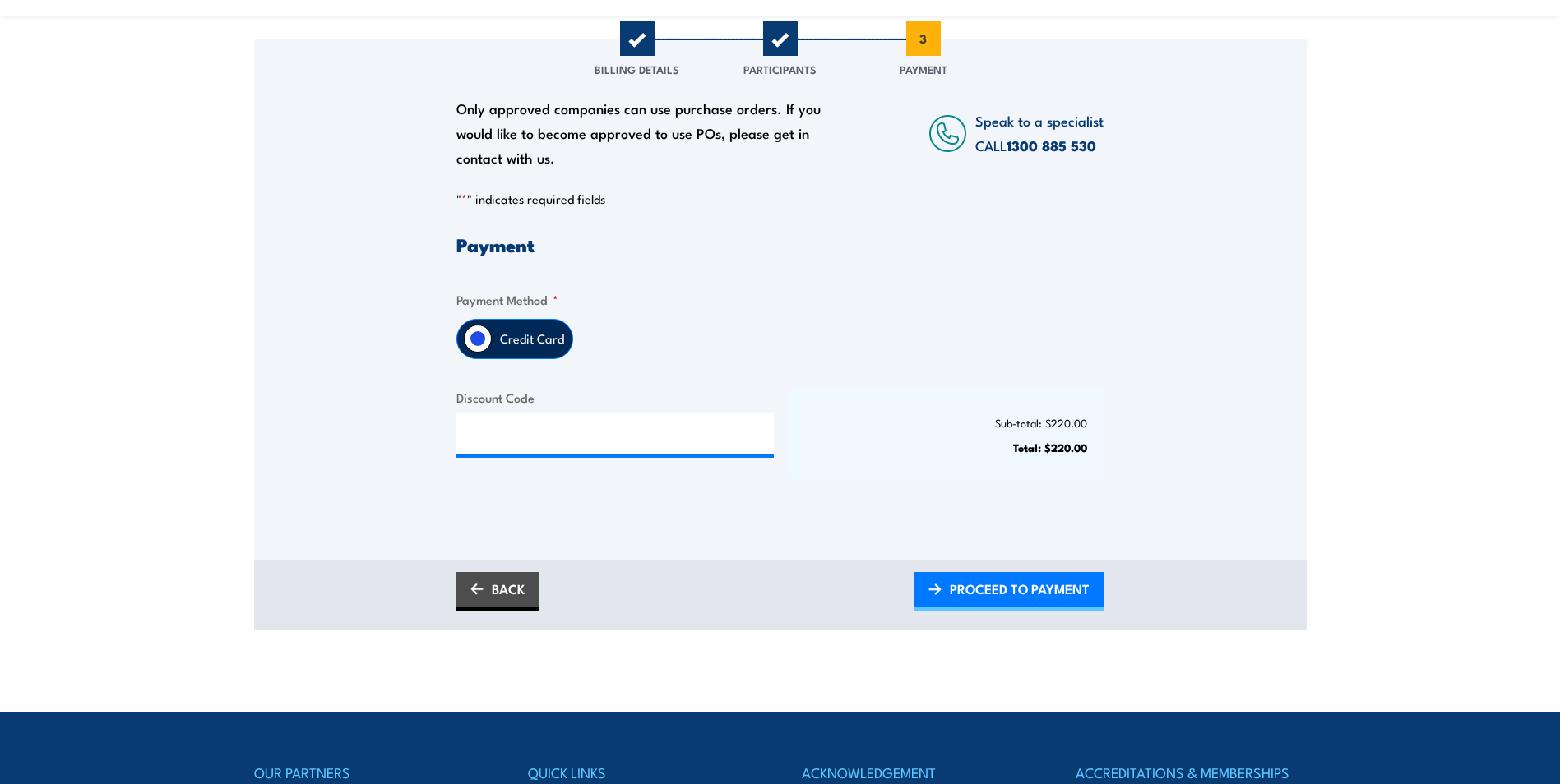
drag, startPoint x: 1006, startPoint y: 588, endPoint x: 1101, endPoint y: 549, distance: 102.7
click at [1007, 589] on span "PROCEED TO PAYMENT" at bounding box center [1020, 589] width 140 height 43
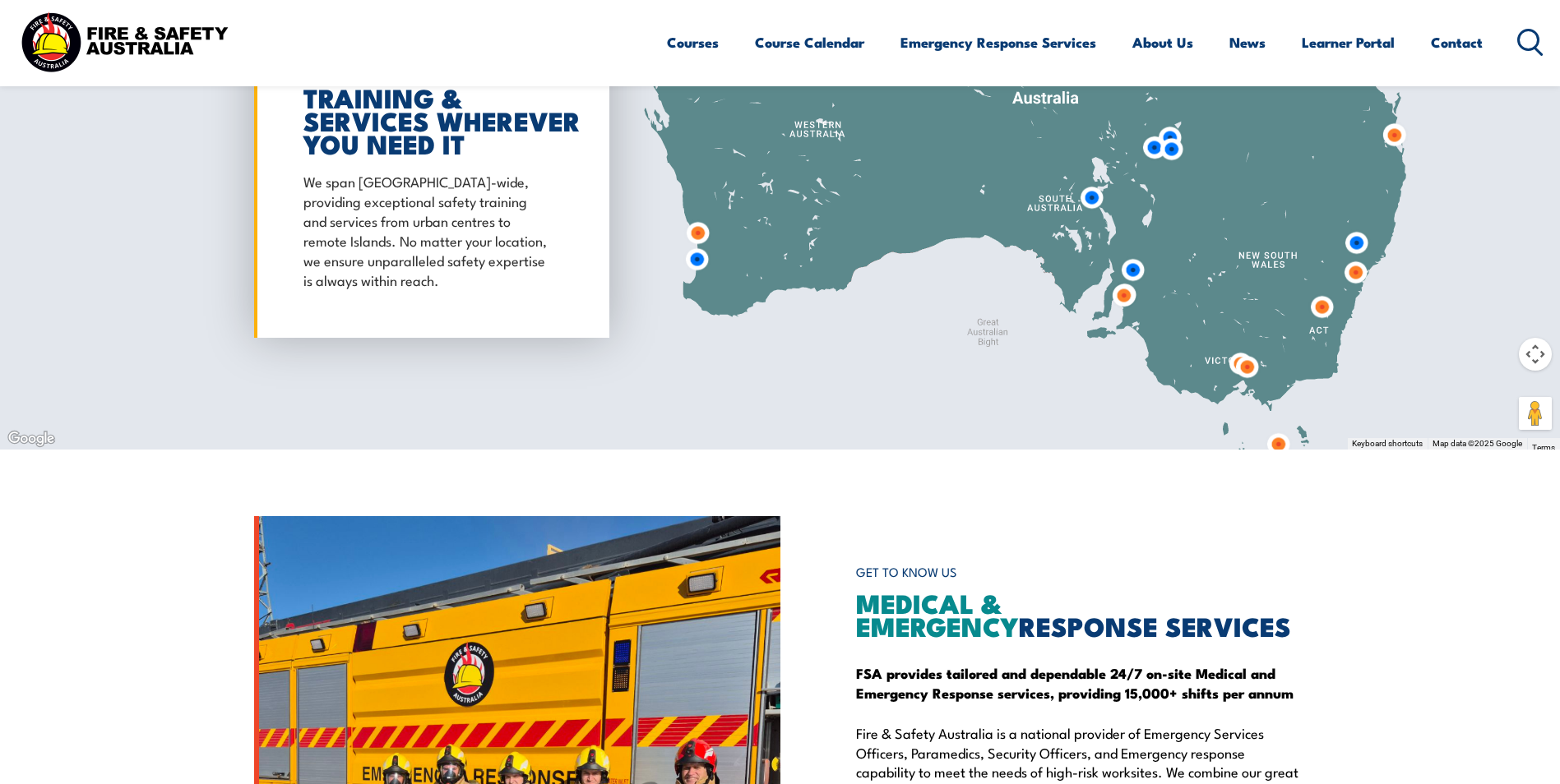
scroll to position [1645, 0]
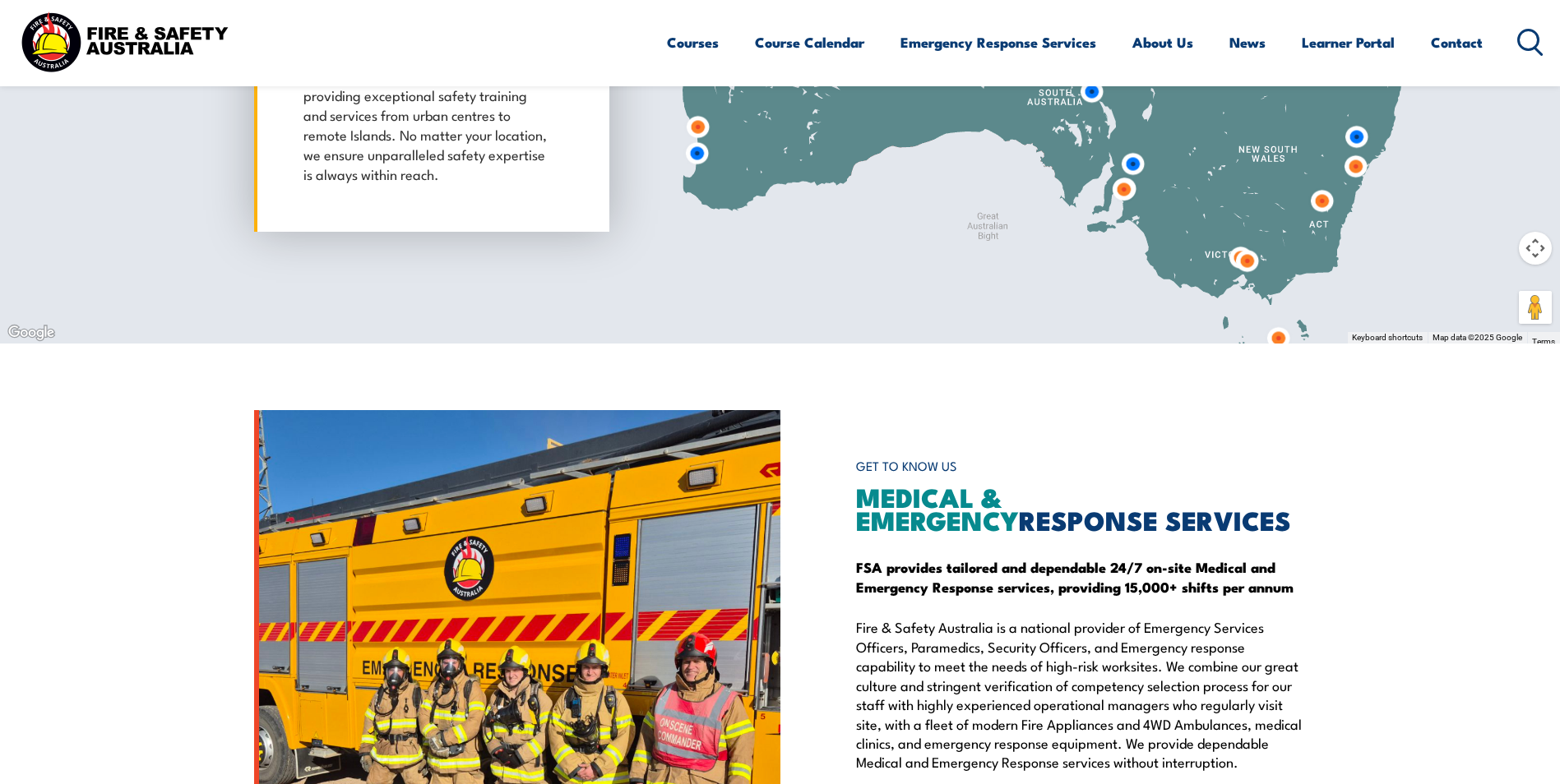
click at [1122, 196] on img at bounding box center [1123, 190] width 30 height 30
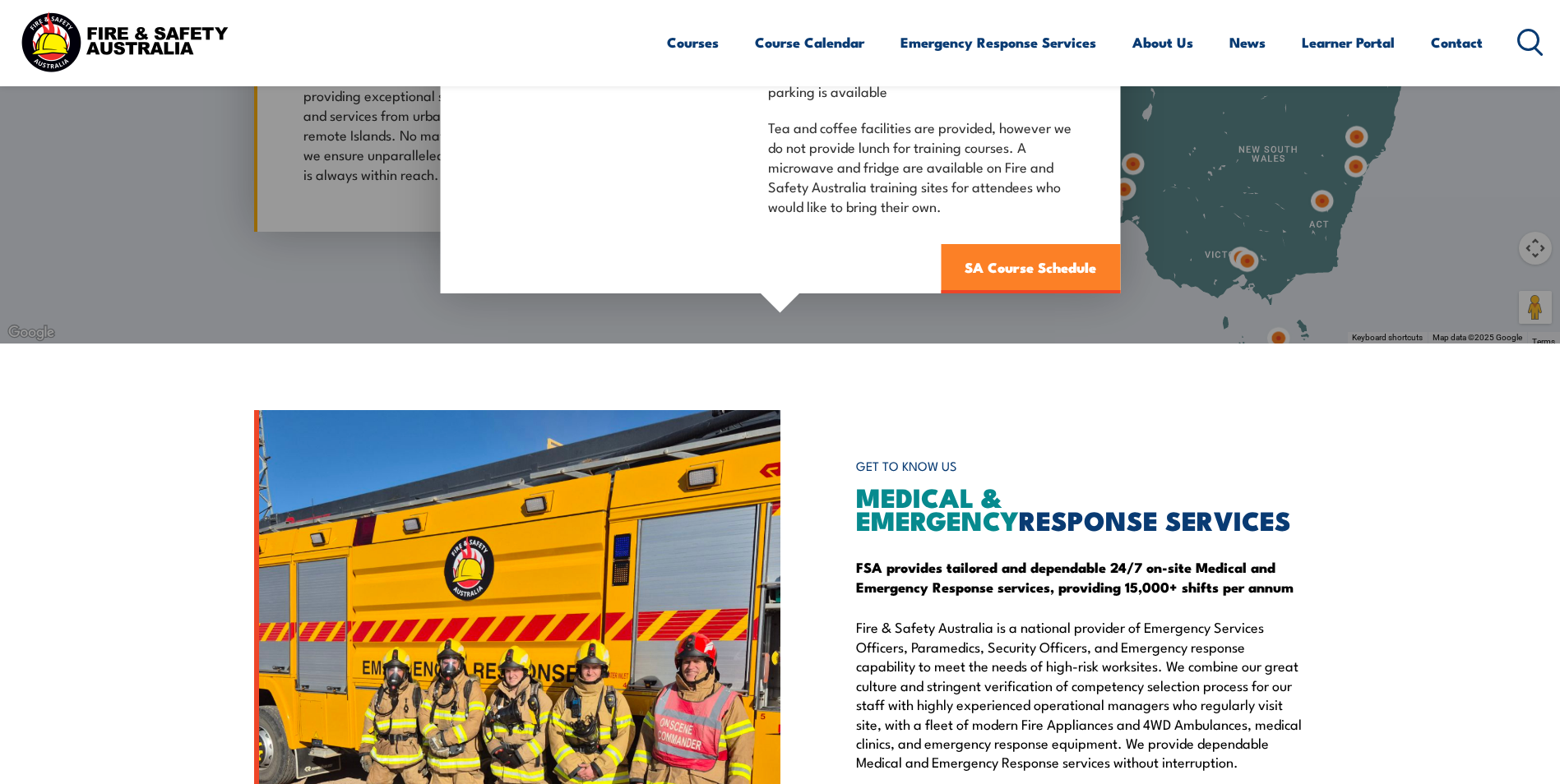
click at [1037, 264] on link "SA Course Schedule" at bounding box center [1031, 269] width 180 height 49
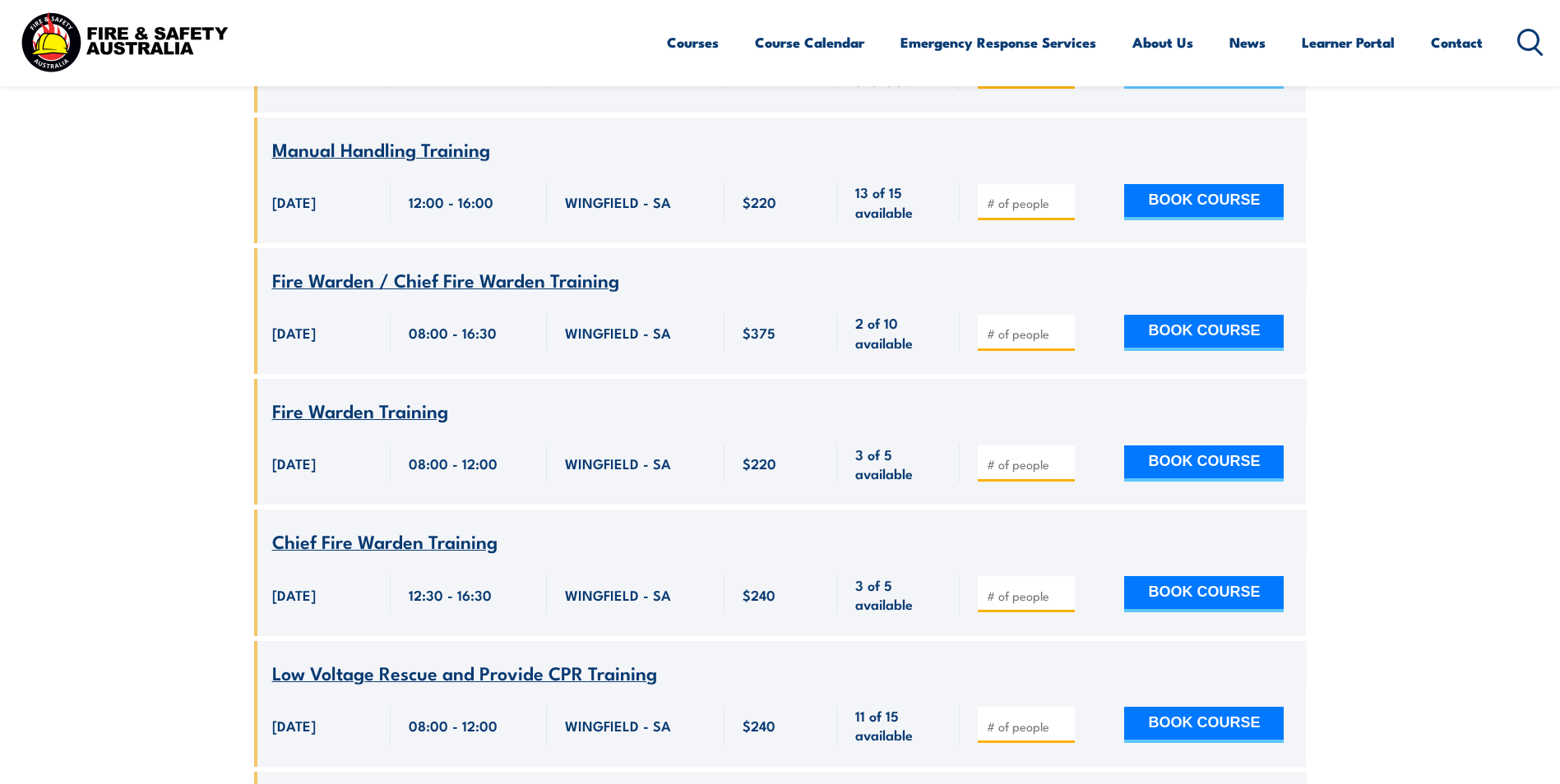
scroll to position [1776, 0]
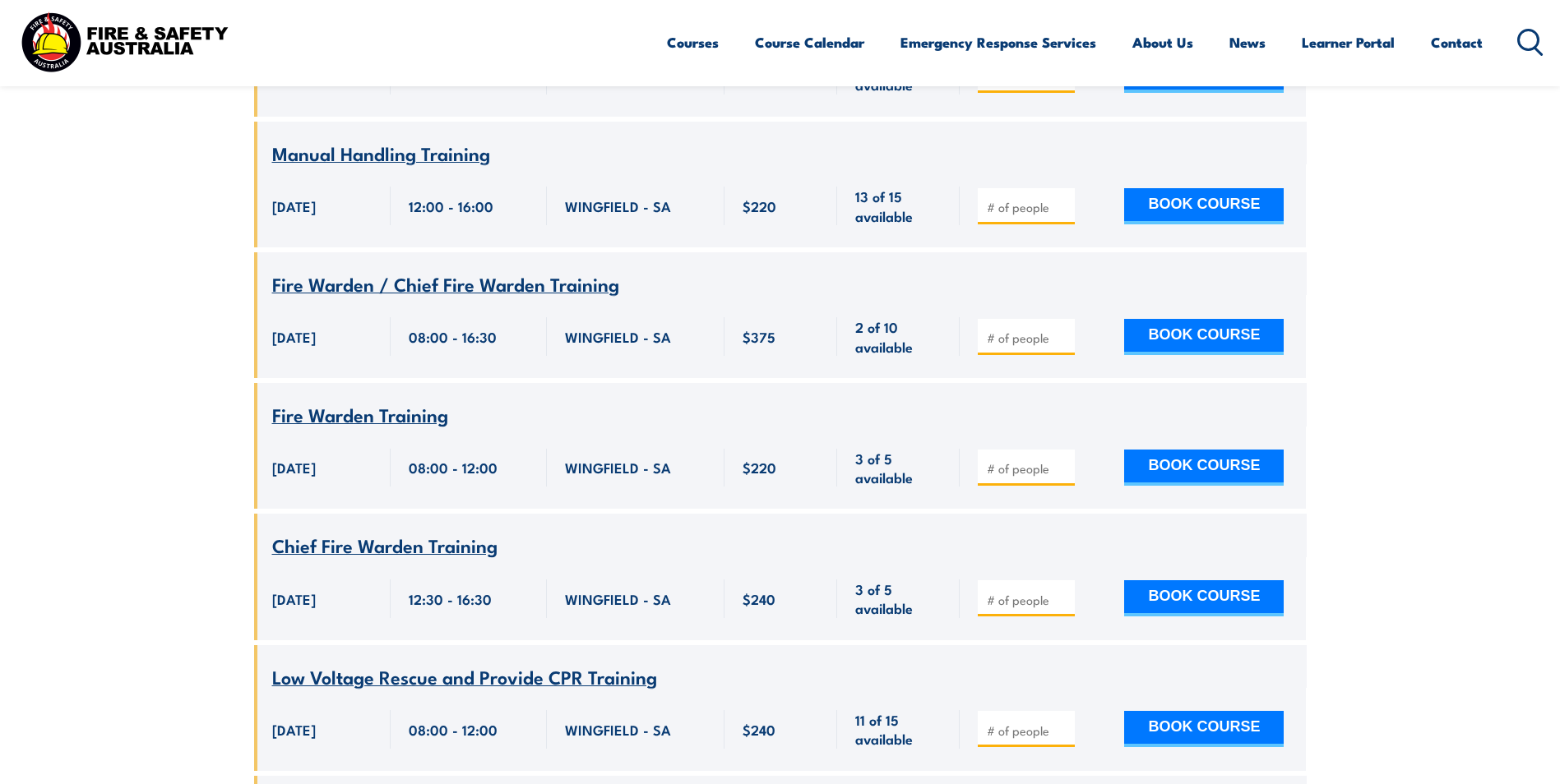
click at [997, 330] on input "number" at bounding box center [1028, 337] width 82 height 16
type input "1"
click at [1232, 319] on button "BOOK COURSE" at bounding box center [1204, 337] width 160 height 36
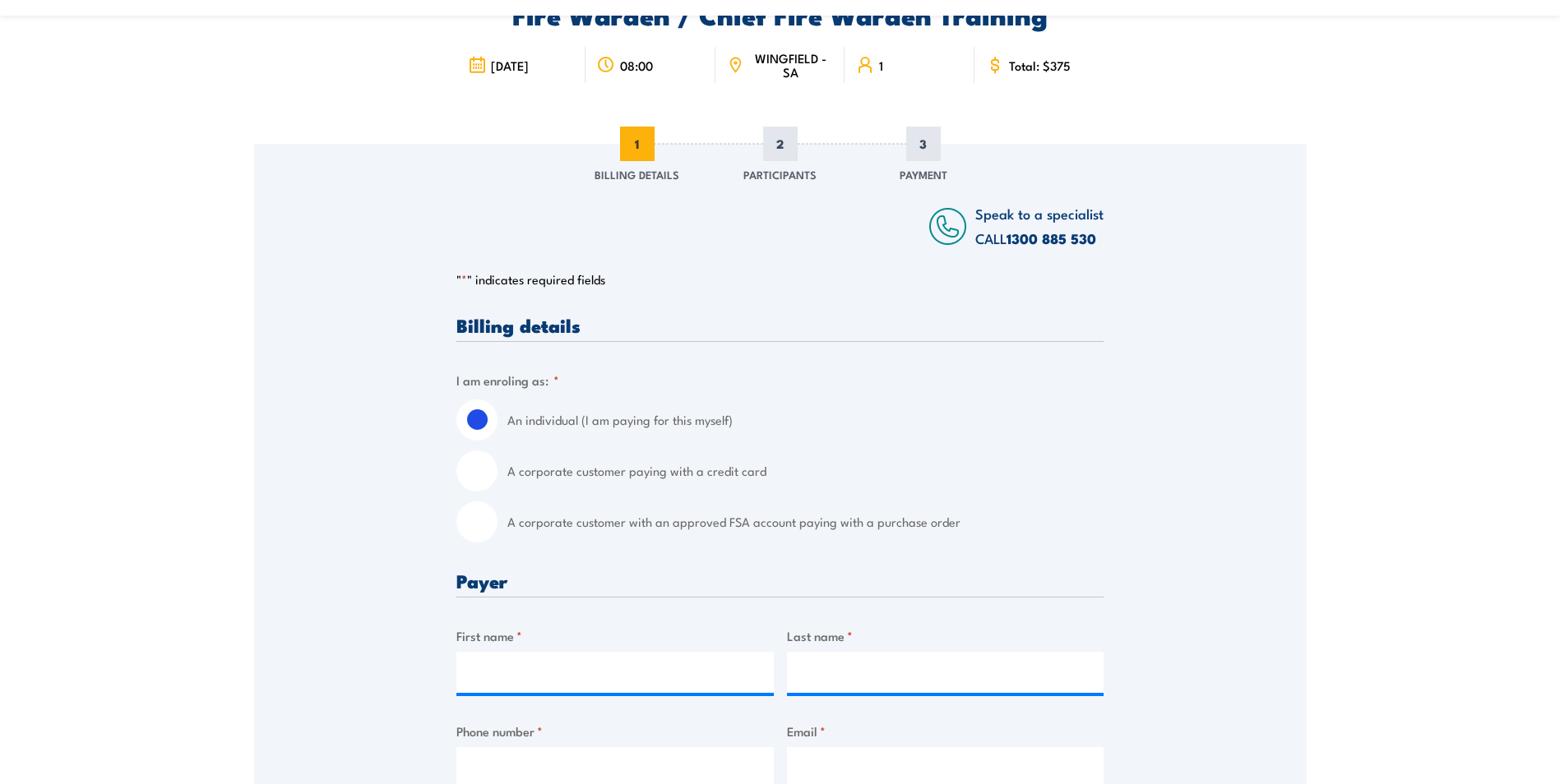
scroll to position [164, 0]
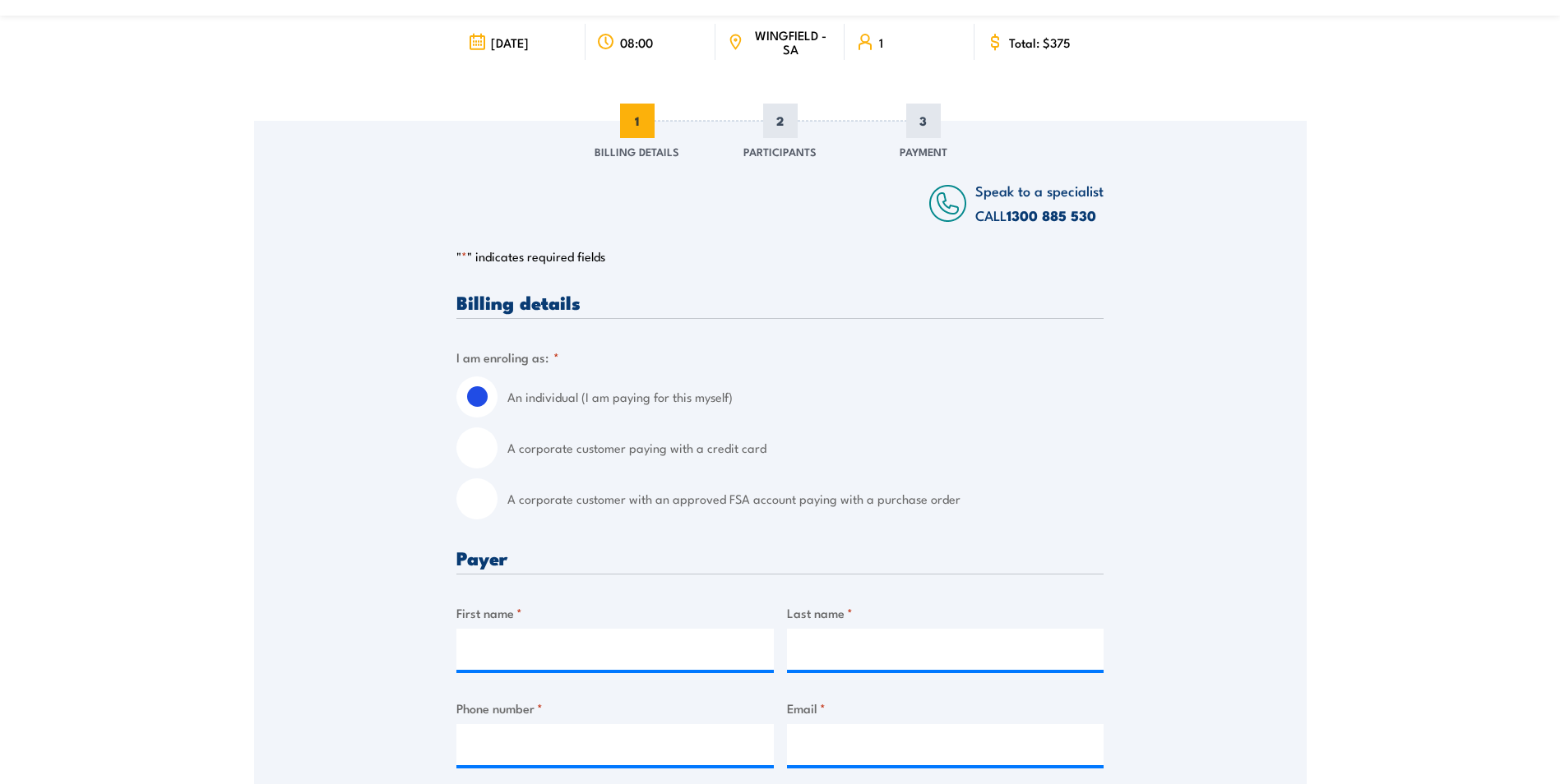
click at [467, 451] on input "A corporate customer paying with a credit card" at bounding box center [477, 449] width 42 height 42
radio input "true"
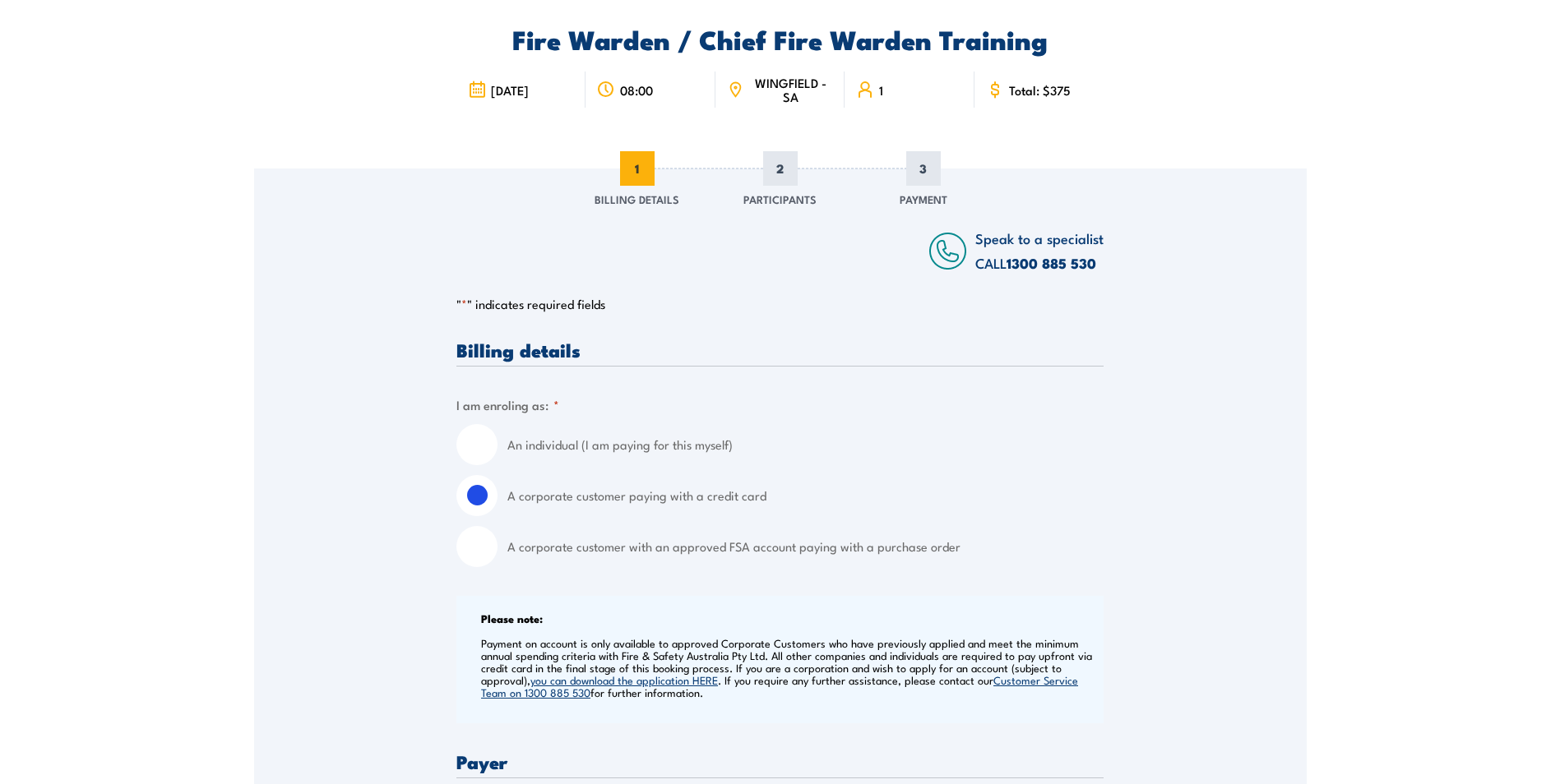
scroll to position [0, 0]
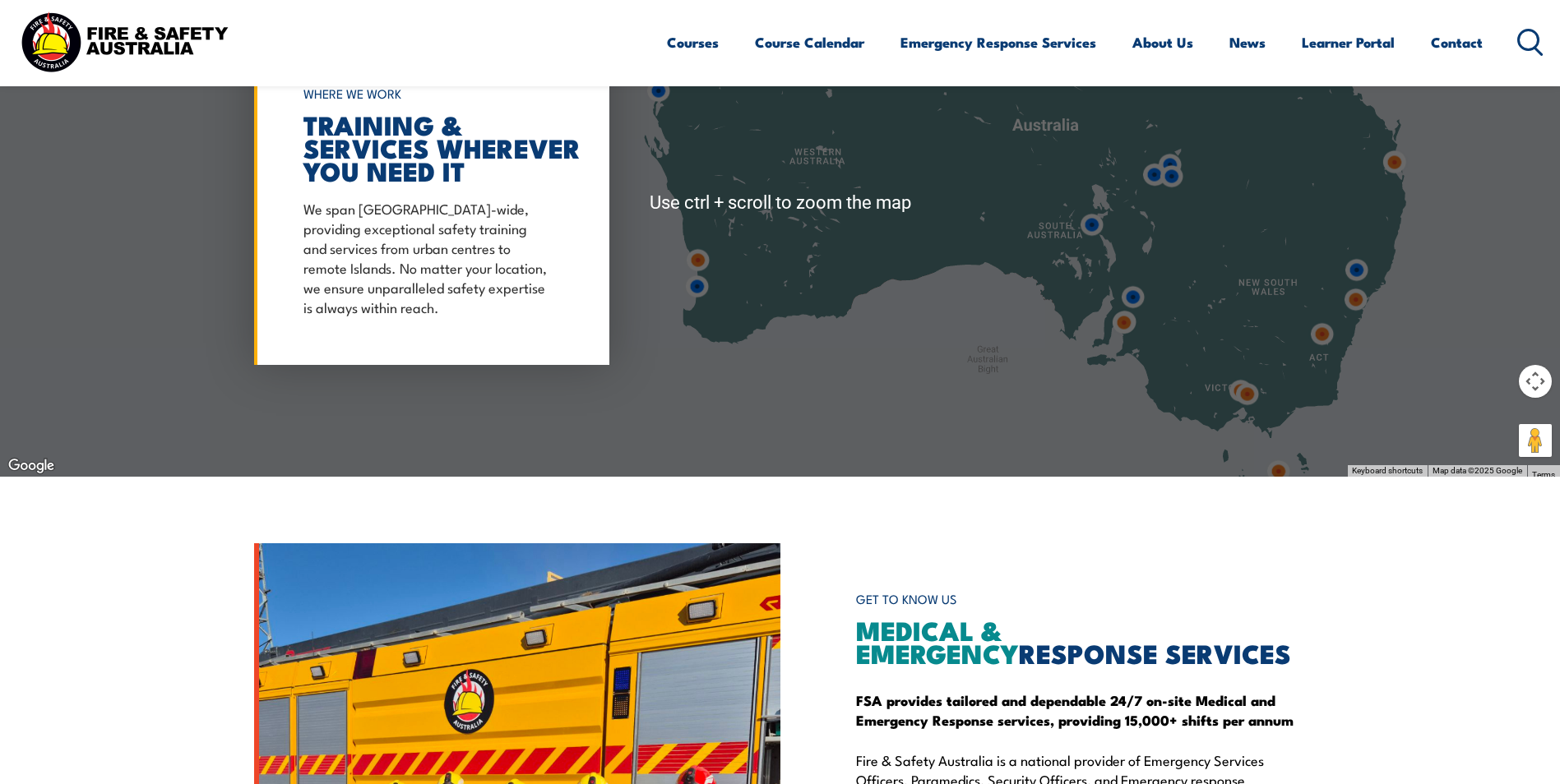
scroll to position [1396, 0]
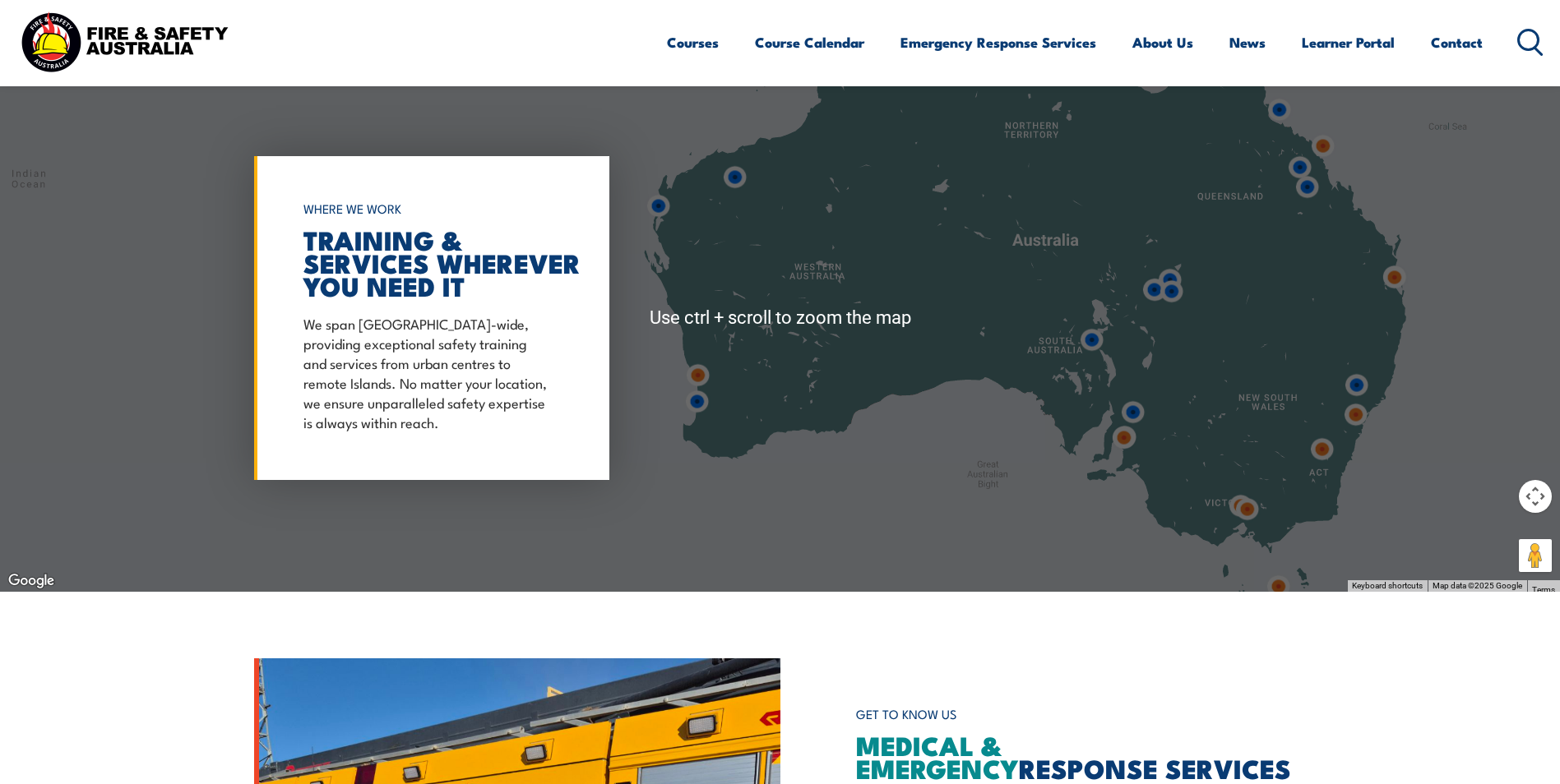
click at [1125, 441] on img at bounding box center [1123, 437] width 30 height 30
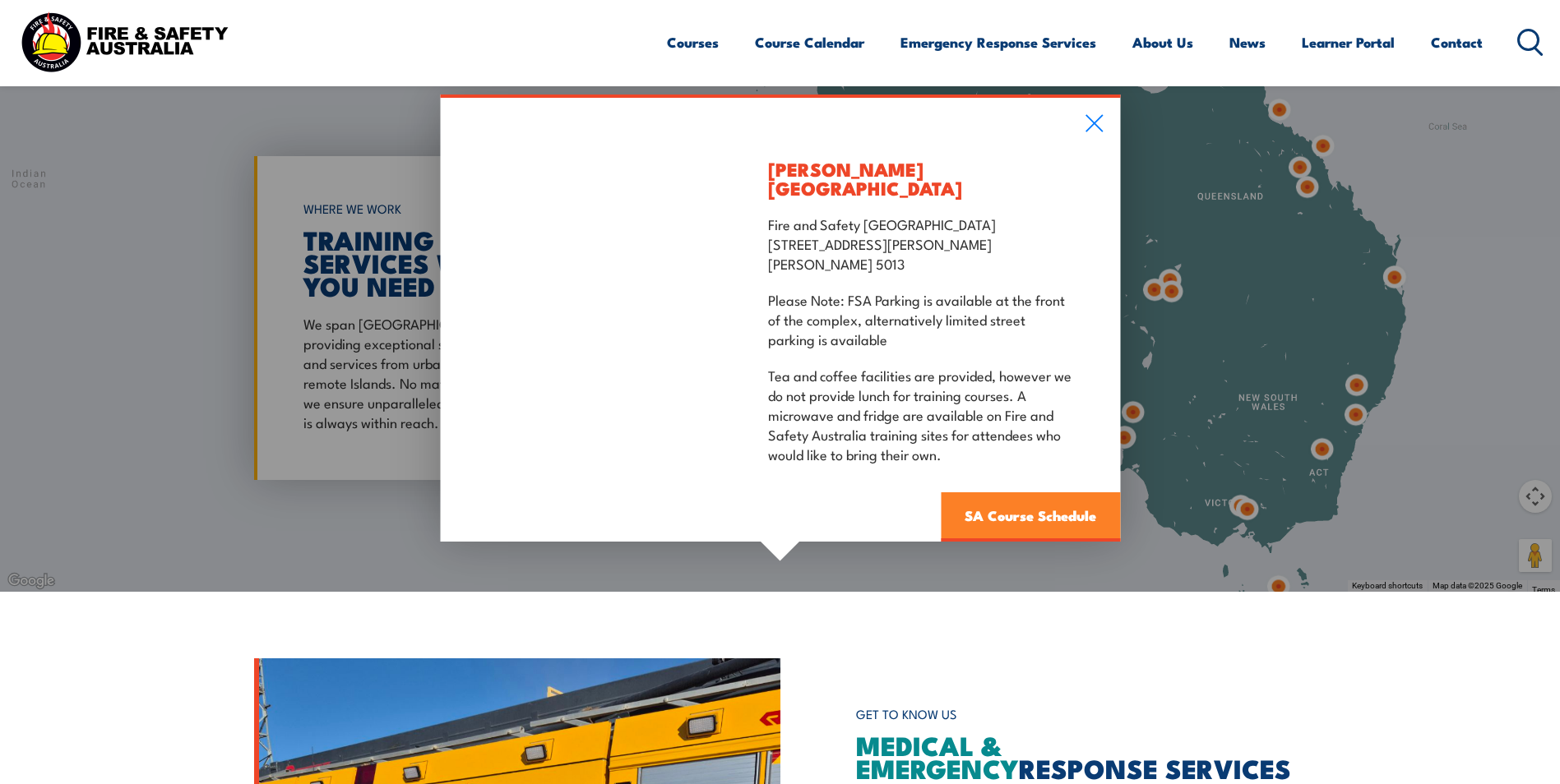
click at [1030, 509] on link "SA Course Schedule" at bounding box center [1031, 517] width 180 height 49
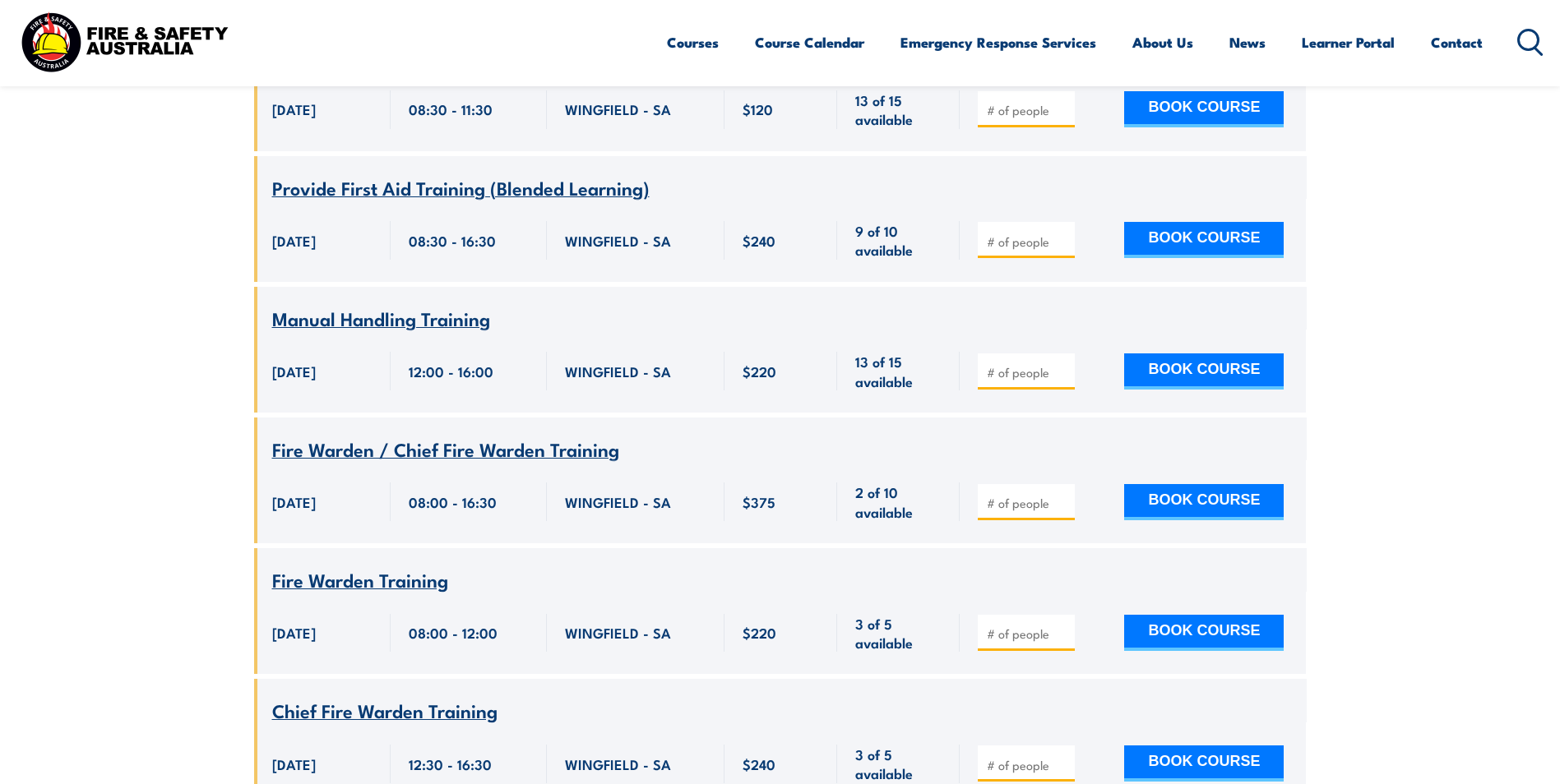
scroll to position [1611, 0]
click at [992, 494] on input "number" at bounding box center [1028, 502] width 82 height 16
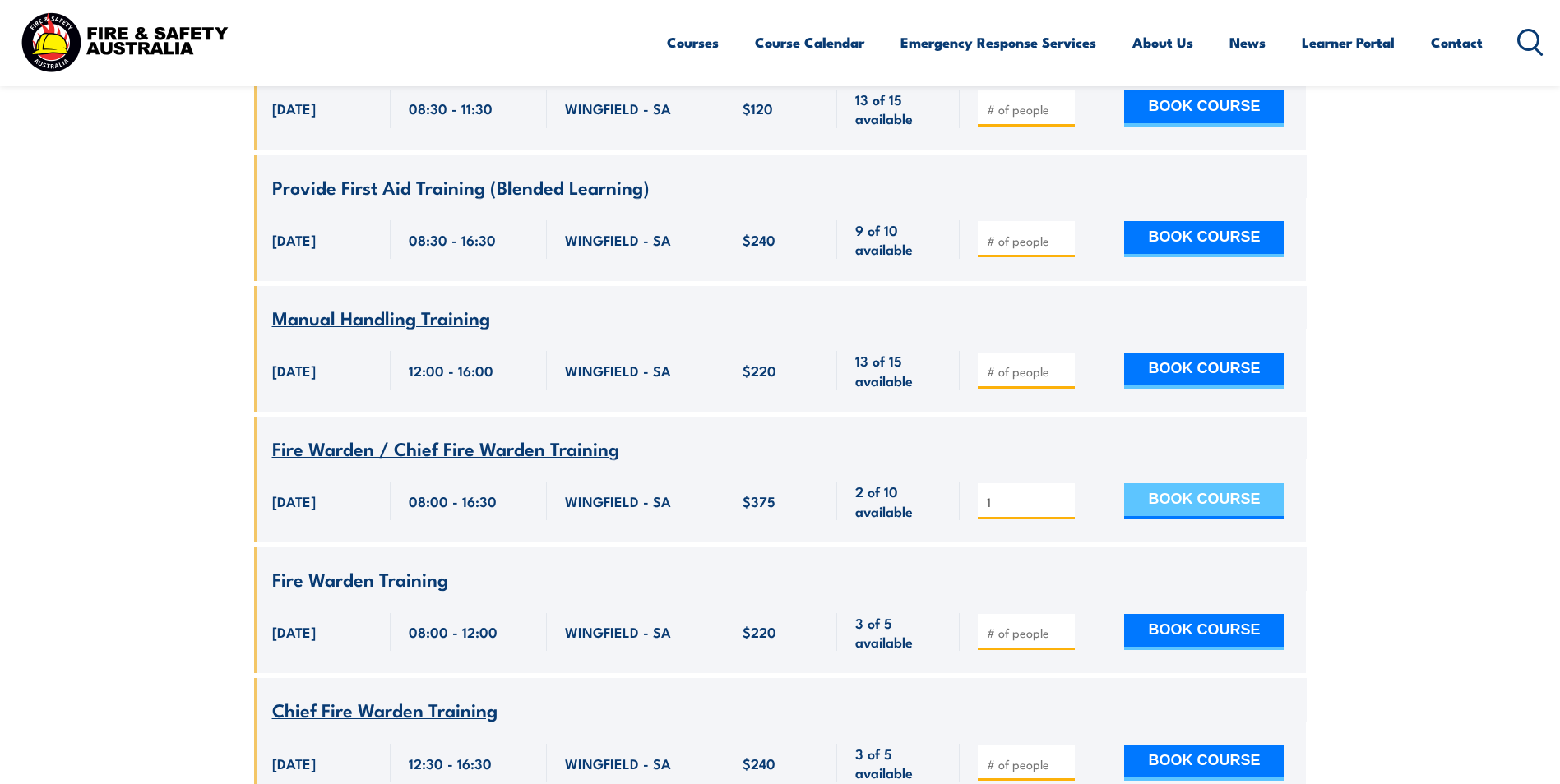
type input "1"
click at [1214, 484] on button "BOOK COURSE" at bounding box center [1204, 502] width 160 height 36
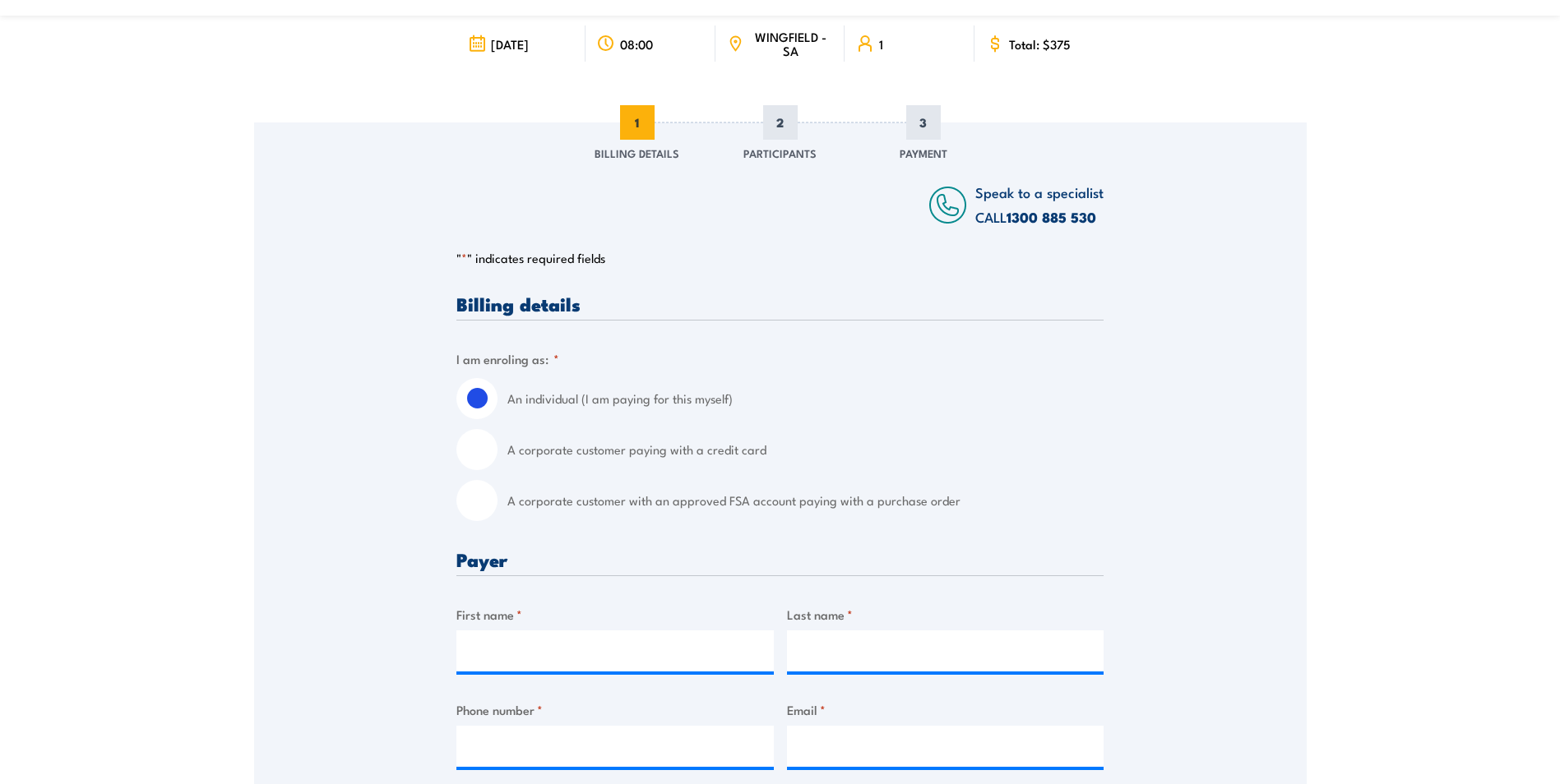
scroll to position [164, 0]
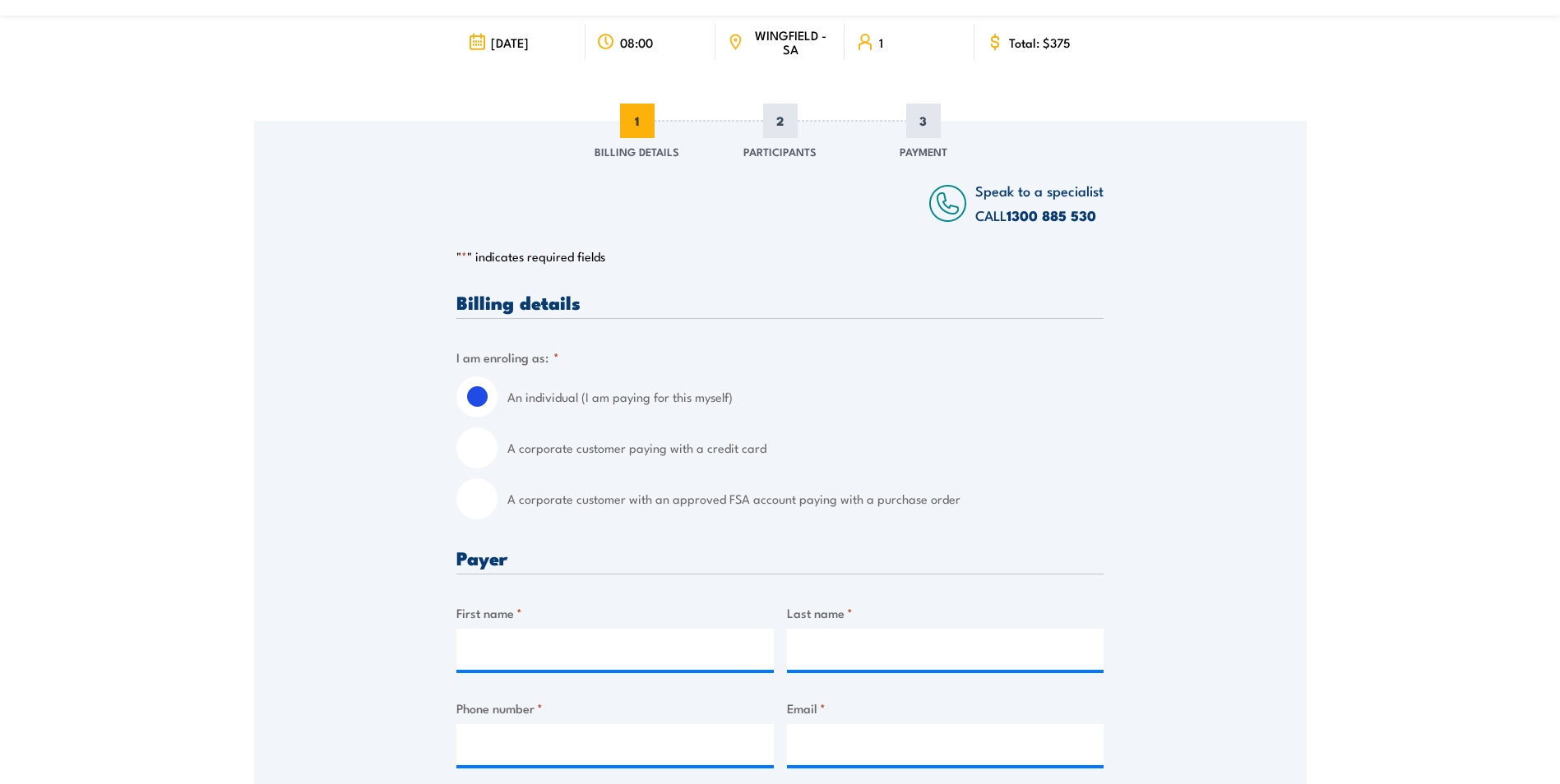
click at [478, 445] on input "A corporate customer paying with a credit card" at bounding box center [477, 449] width 42 height 42
radio input "true"
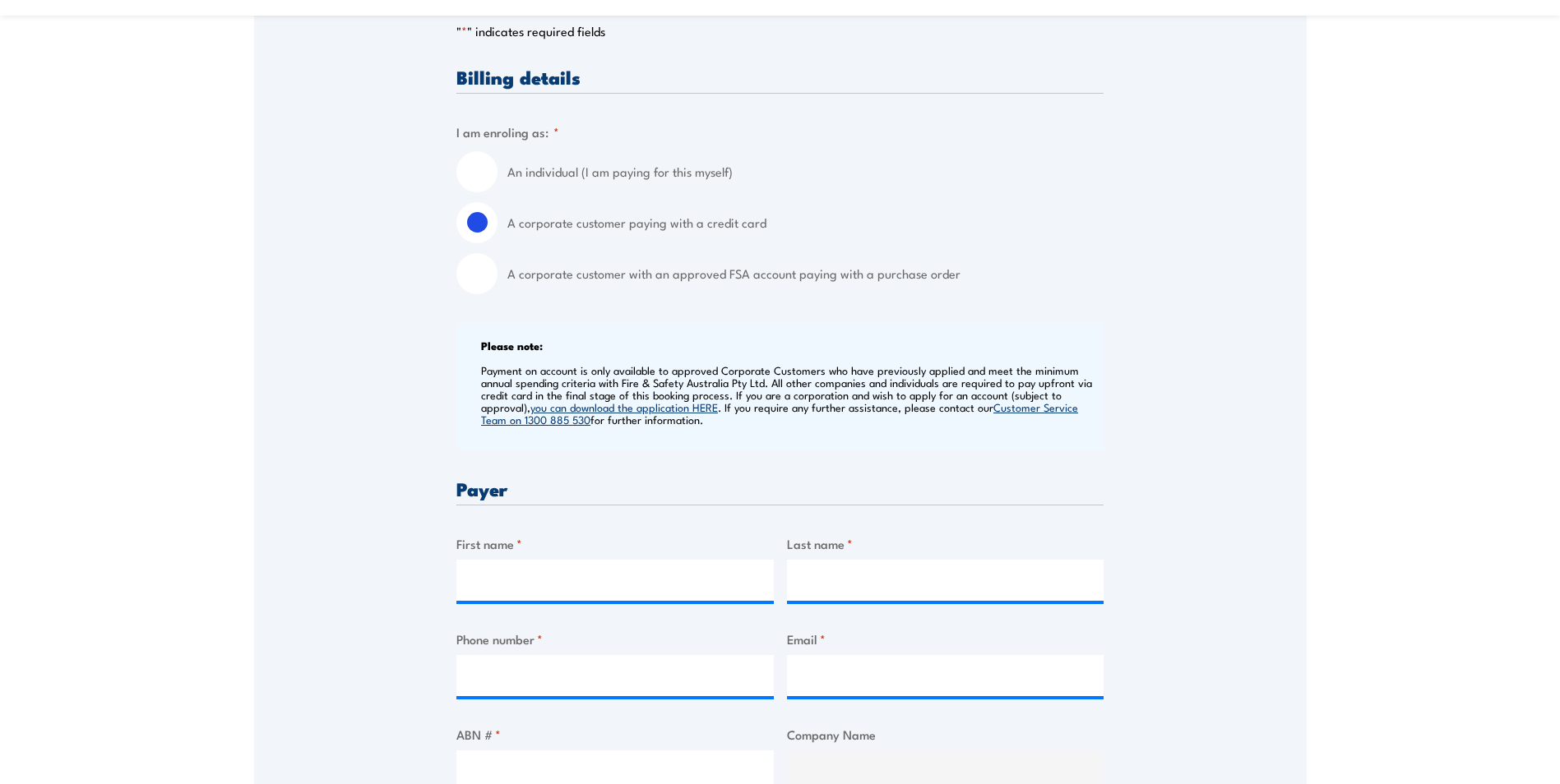
scroll to position [411, 0]
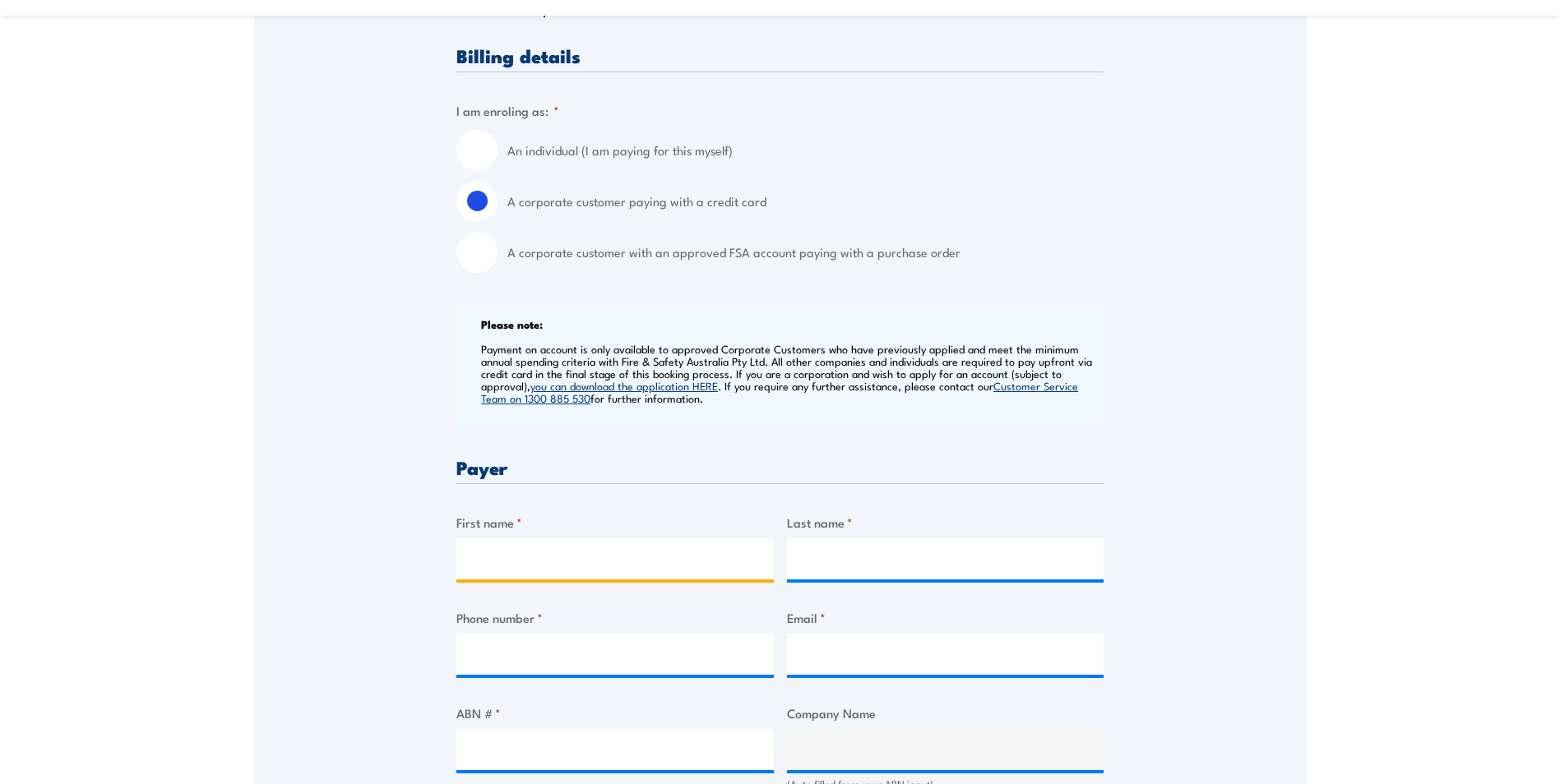
drag, startPoint x: 499, startPoint y: 556, endPoint x: 433, endPoint y: 552, distance: 66.1
click at [499, 556] on input "First name *" at bounding box center [615, 559] width 317 height 42
type input "Steven"
click at [853, 562] on input "Last name *" at bounding box center [946, 559] width 317 height 42
type input "Lalic"
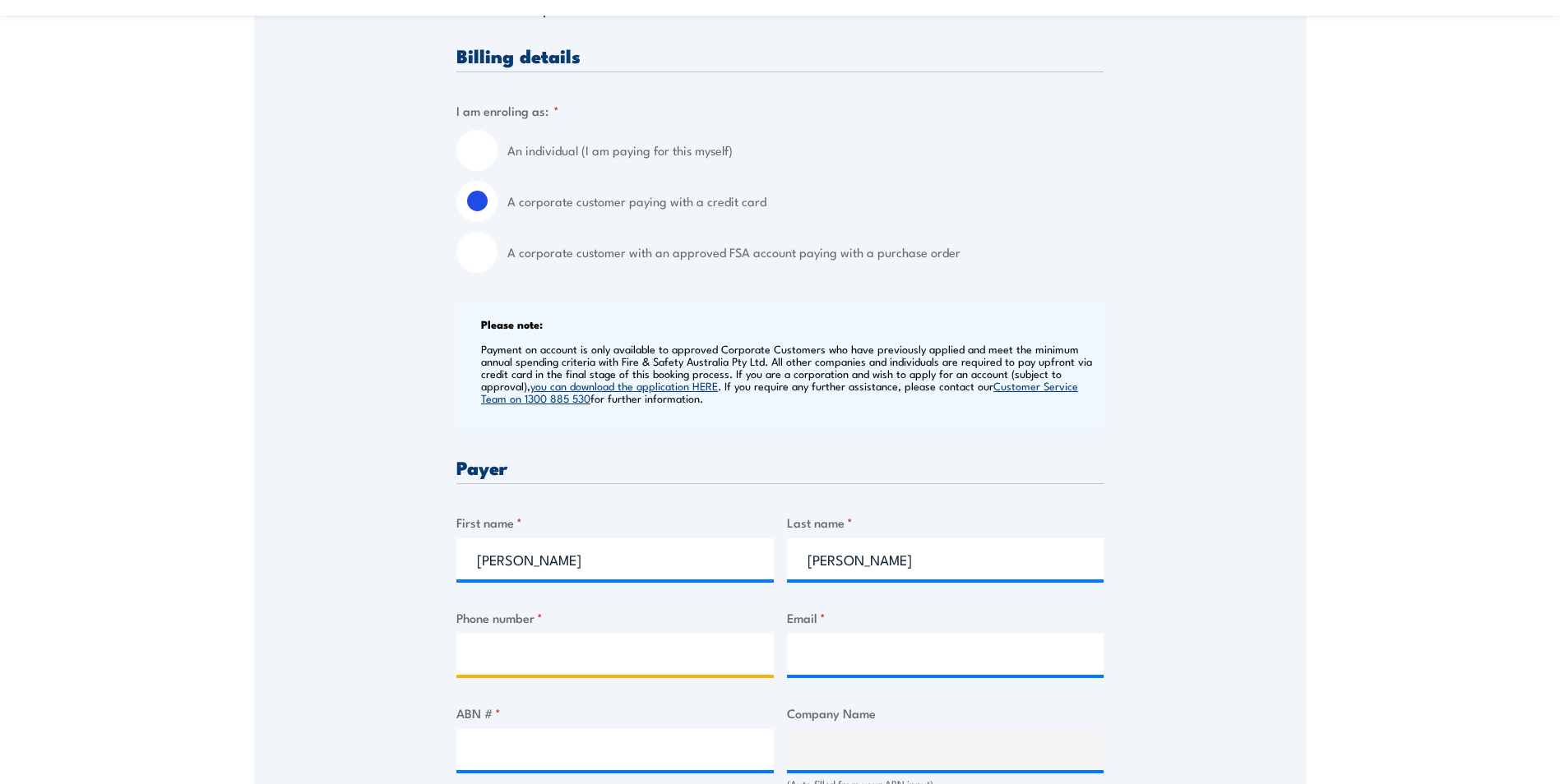
click at [571, 656] on input "Phone number *" at bounding box center [615, 655] width 317 height 42
type input "0447580159"
type input "brettjk0109@hotmail.com"
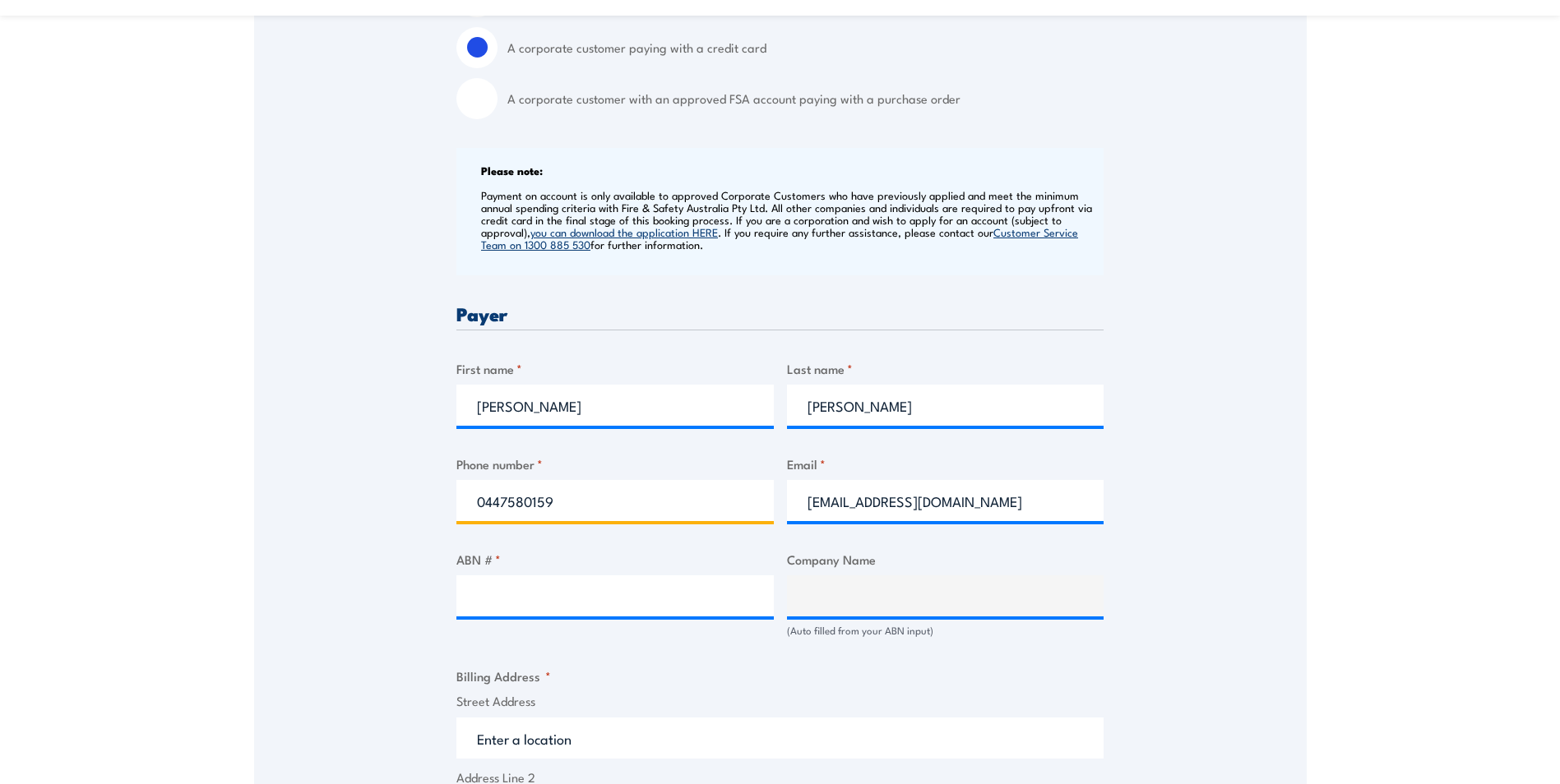
scroll to position [575, 0]
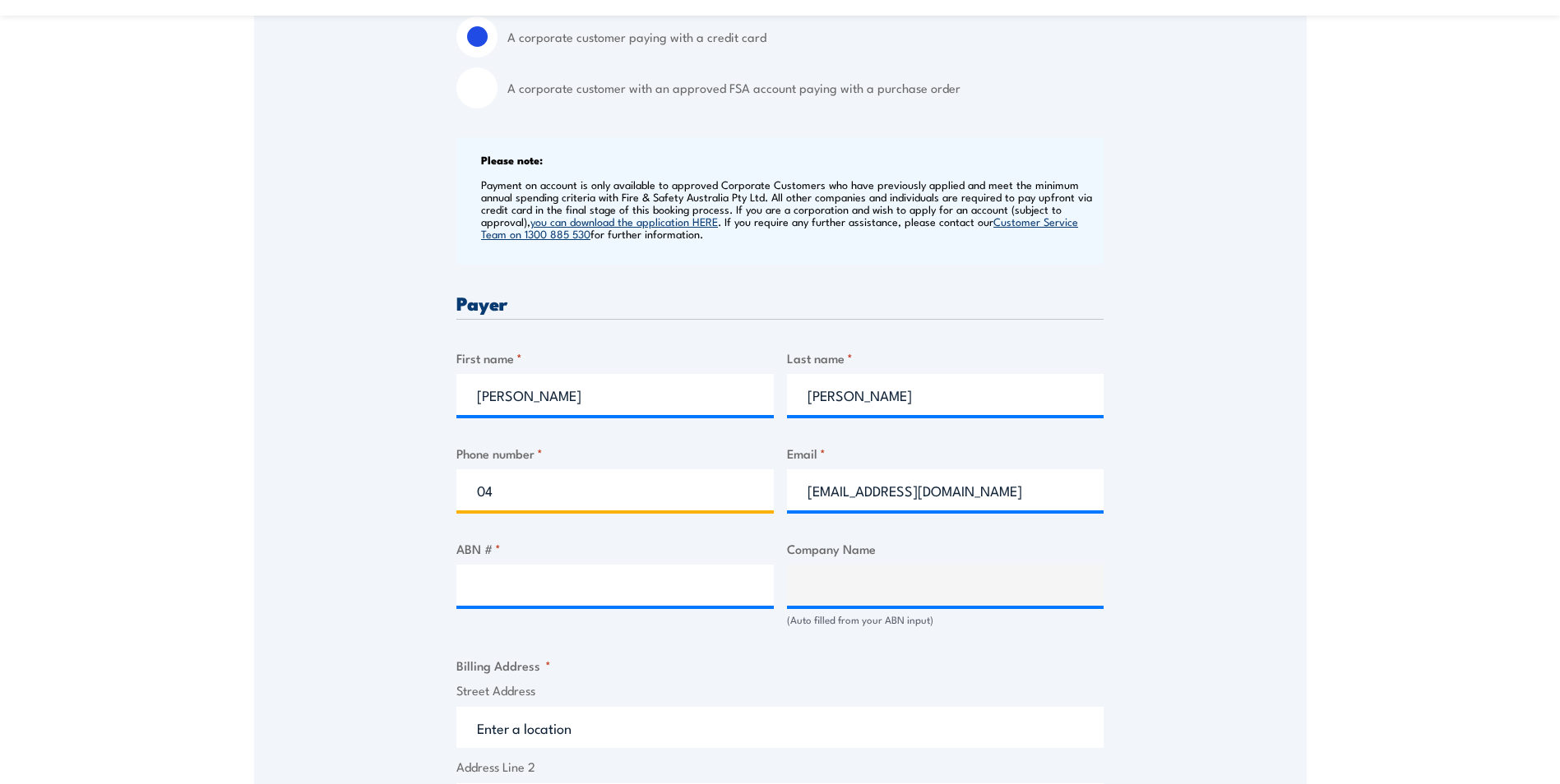
type input "0"
type input "0437500245"
click at [982, 492] on input "brettjk0109@hotmail.com" at bounding box center [946, 490] width 317 height 42
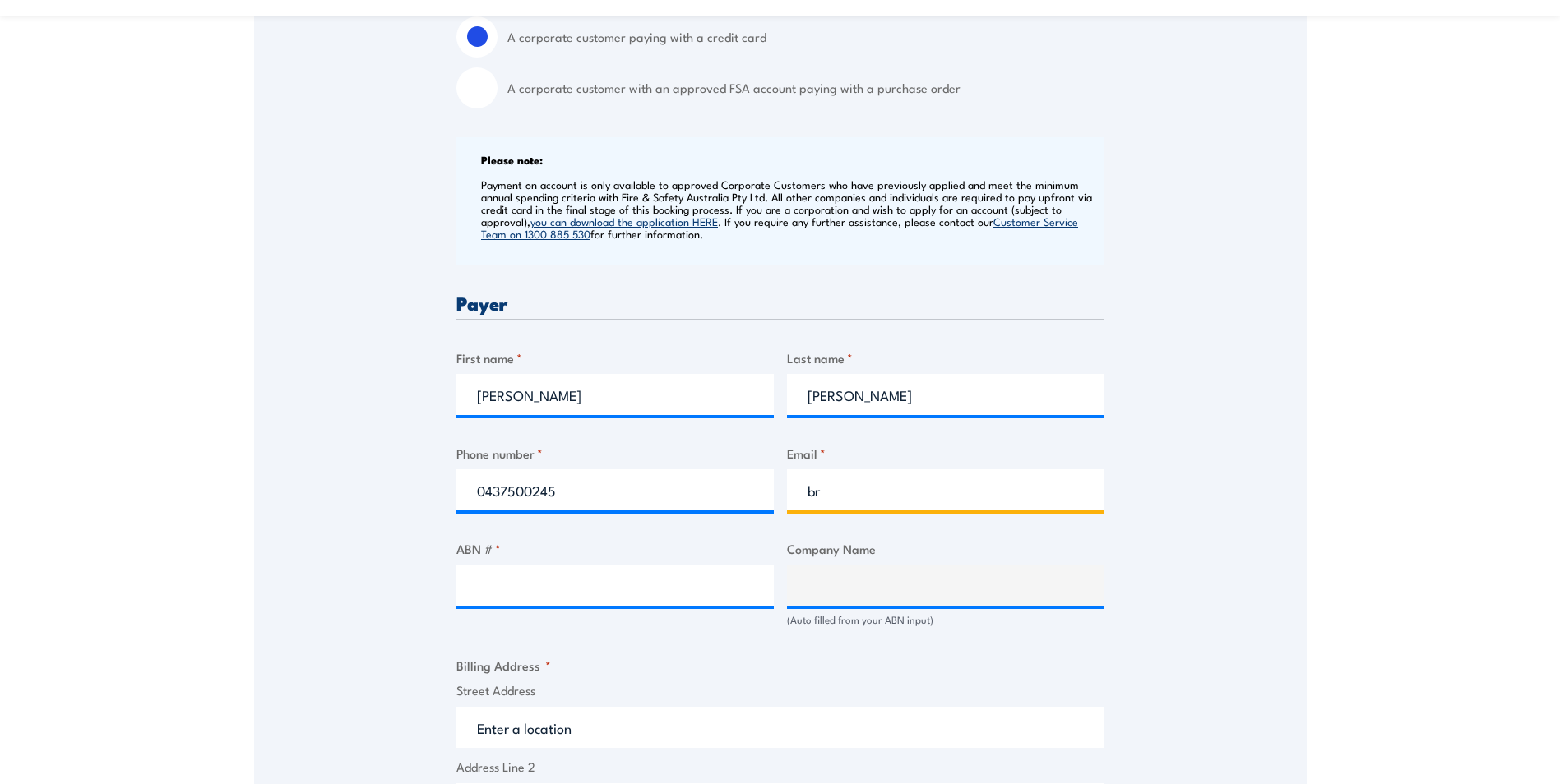
type input "b"
type input "steve.lalic@aurizon.com.au"
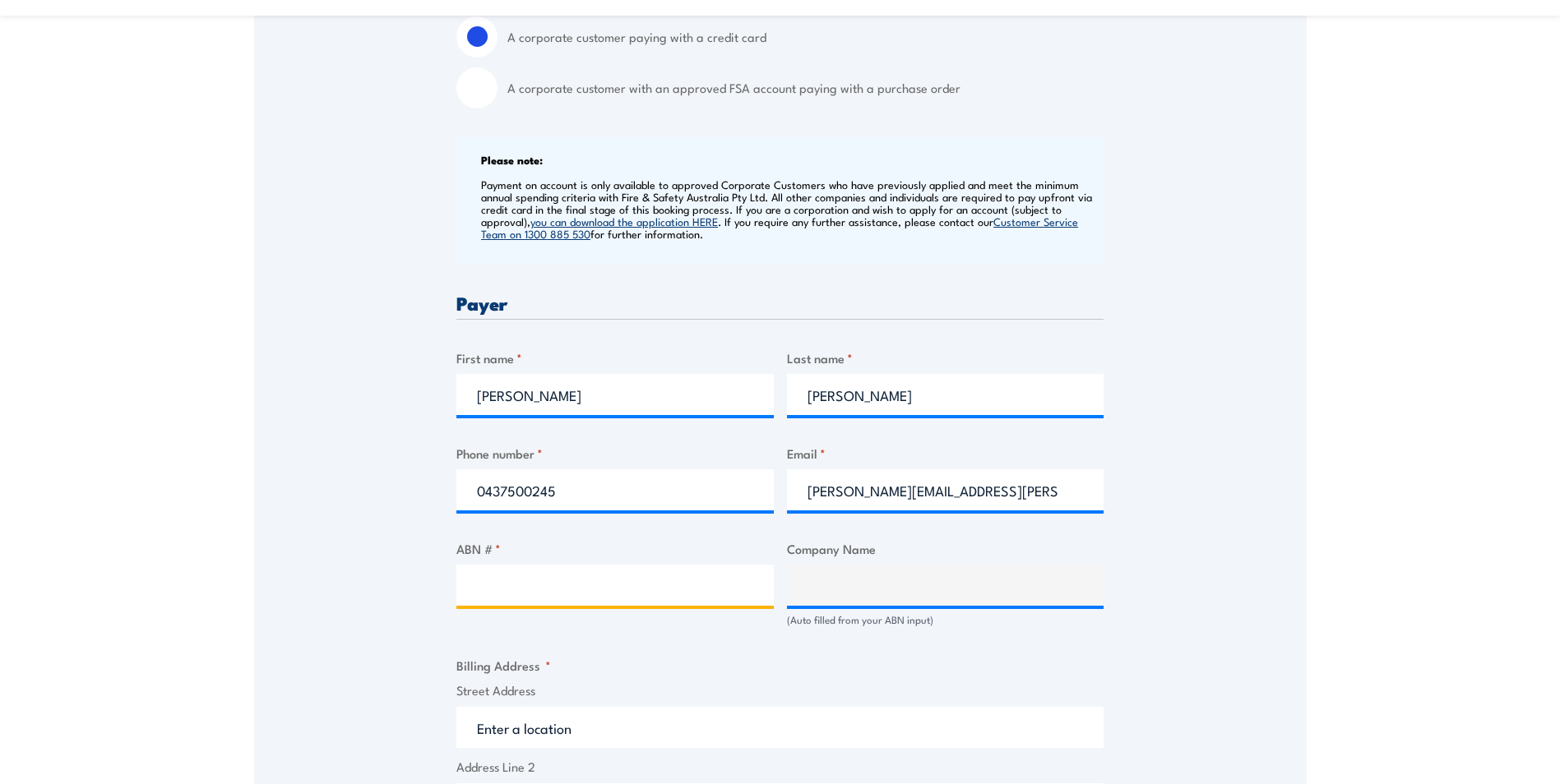
click at [488, 586] on input "ABN # *" at bounding box center [615, 586] width 317 height 42
type input "17079444296"
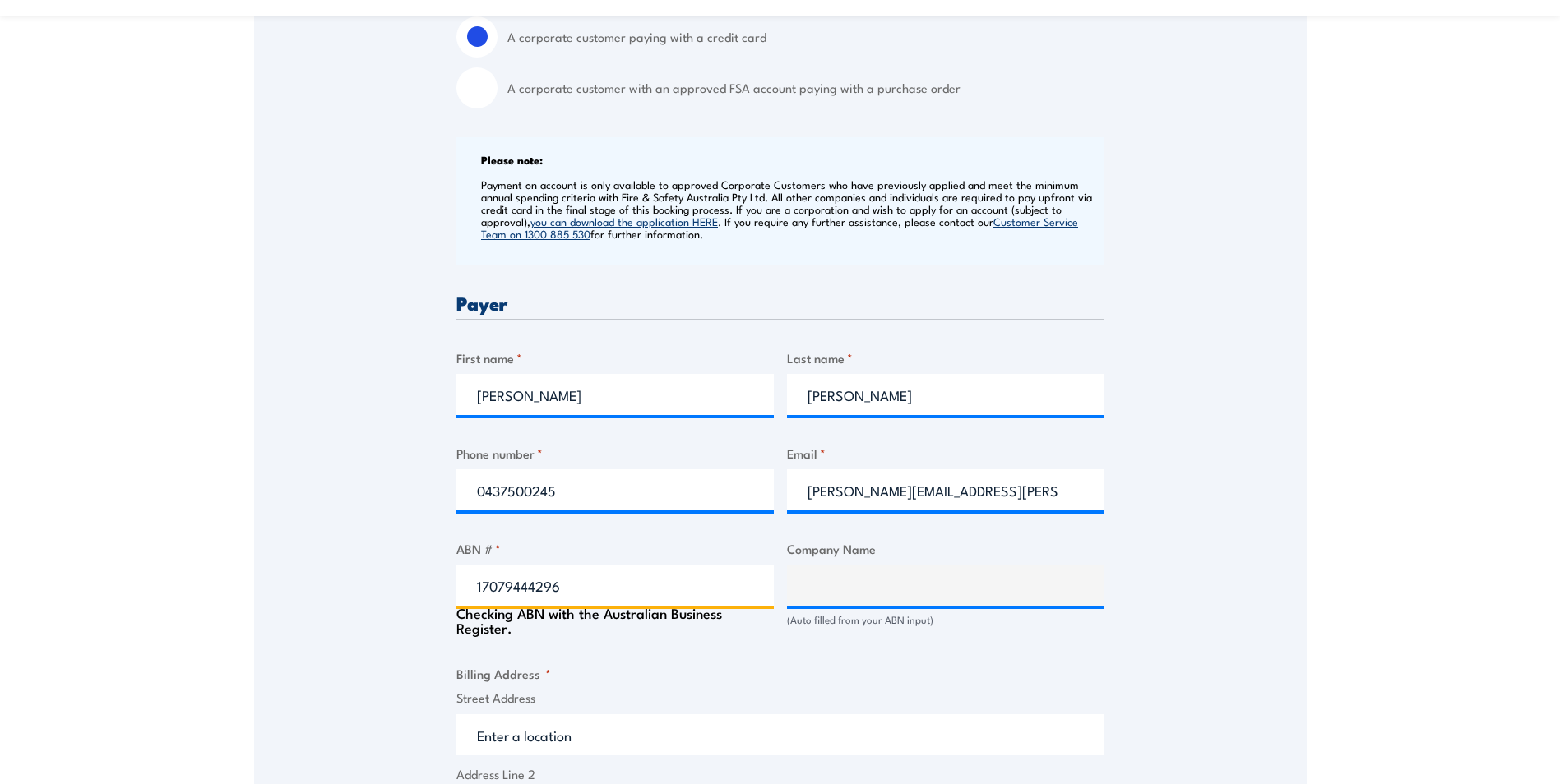
type input "AURIZON BULK CENTRAL PTY LTD"
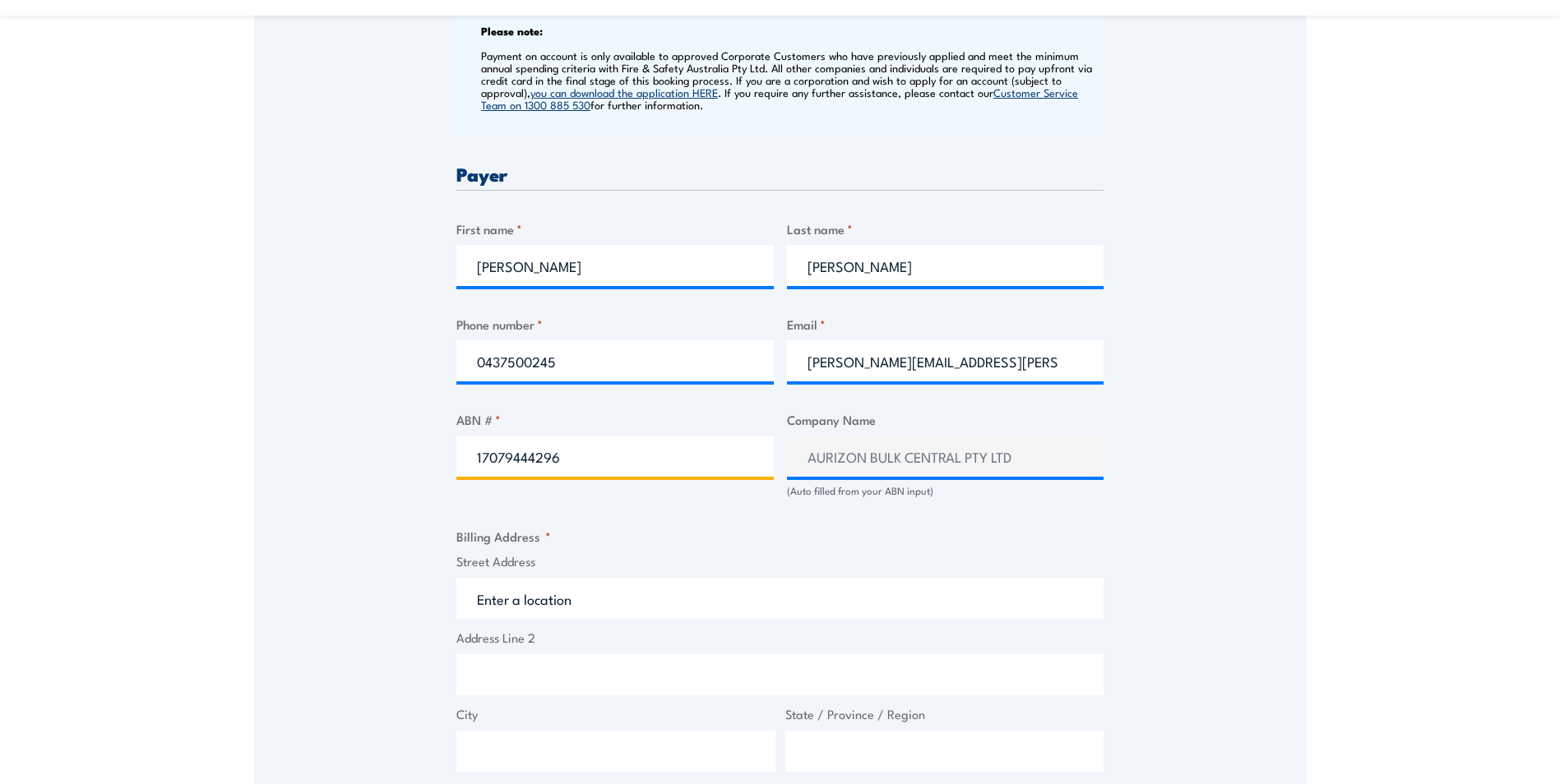
scroll to position [740, 0]
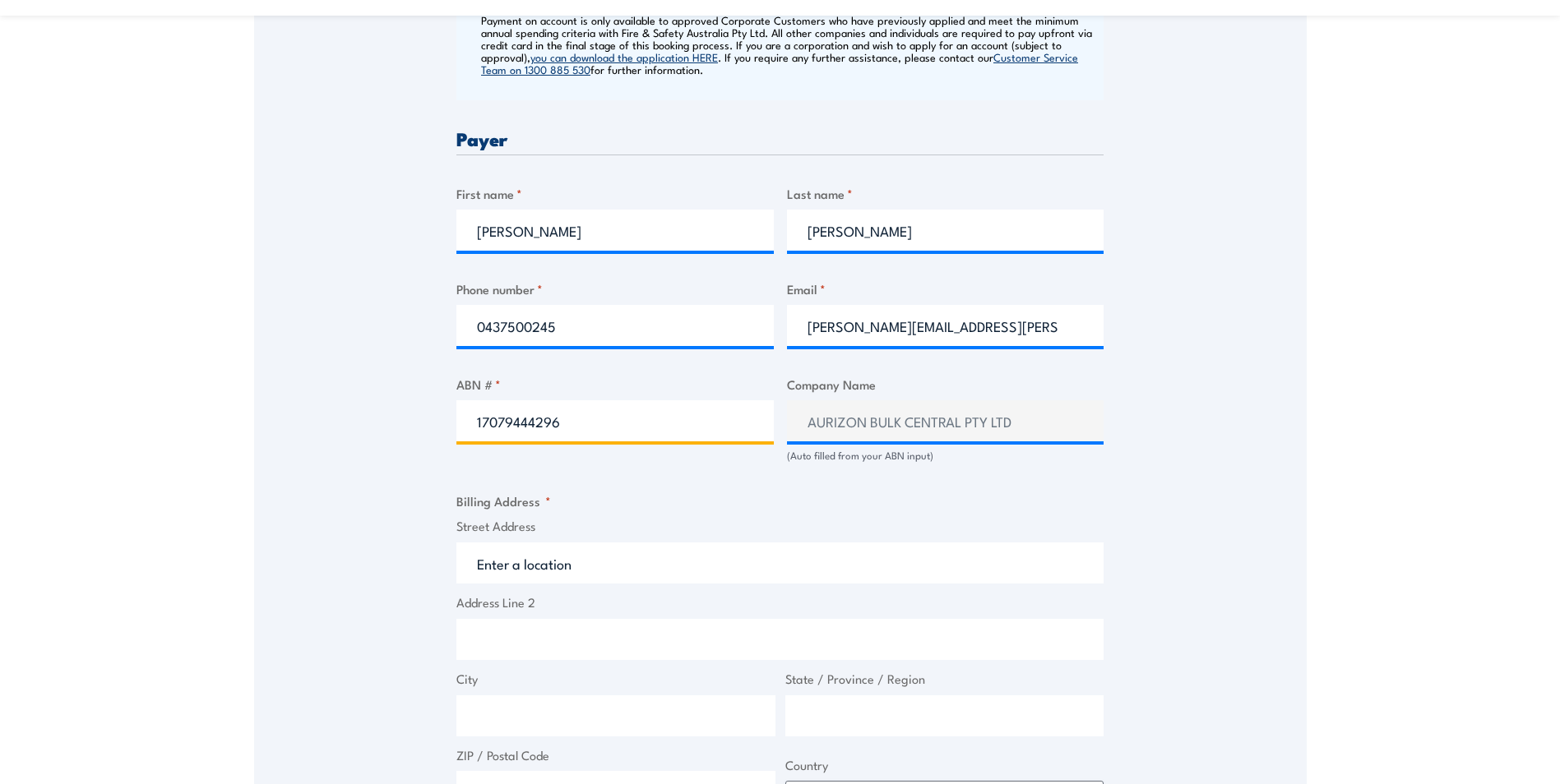
type input "17079444296"
click at [672, 569] on input "Street Address" at bounding box center [780, 564] width 647 height 42
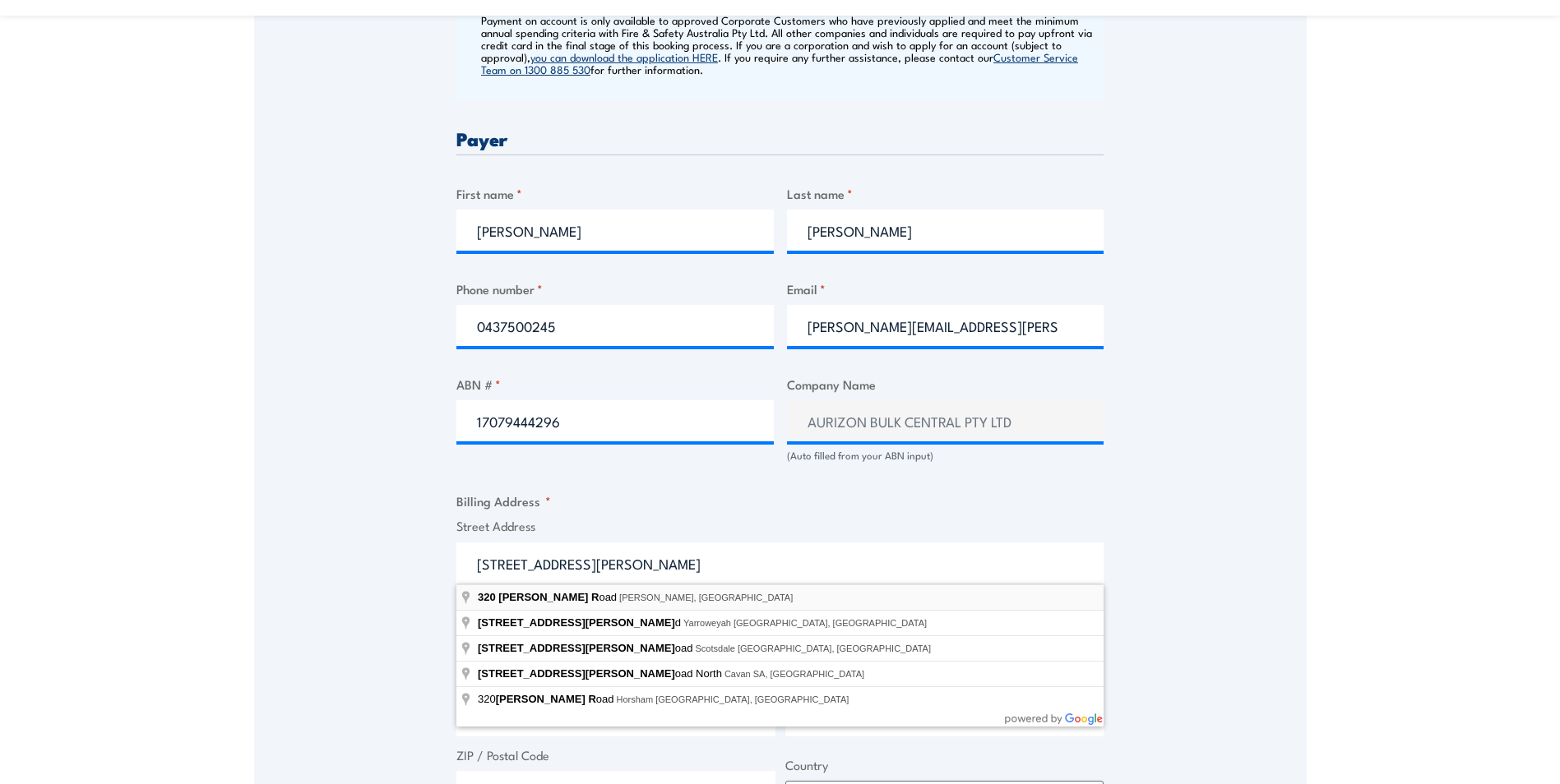
type input "320 Churchill Road, Kilburn SA, Australia"
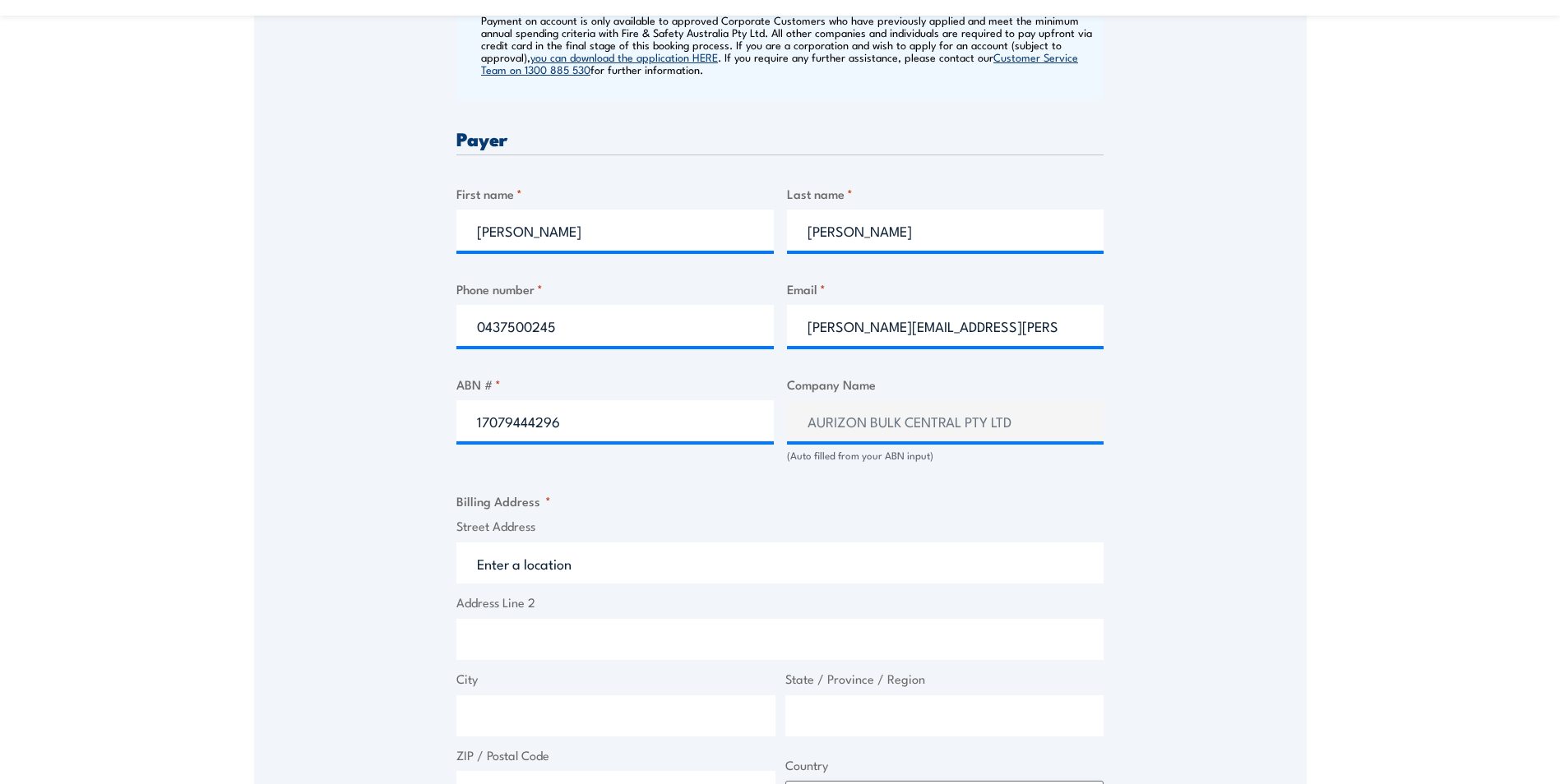
type input "320 Churchill Rd"
type input "Kilburn"
type input "South Australia"
type input "5084"
select select "Australia"
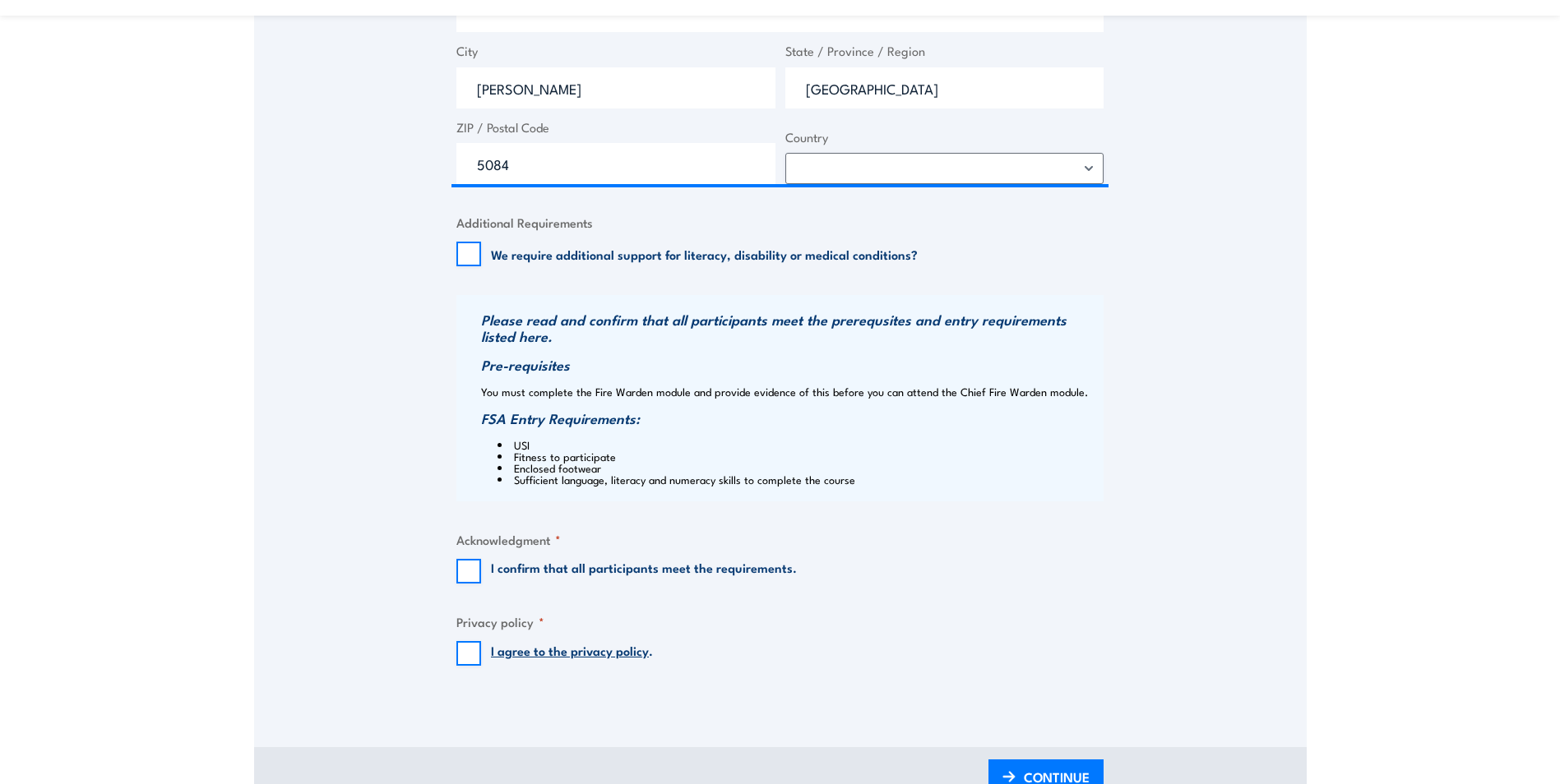
scroll to position [1398, 0]
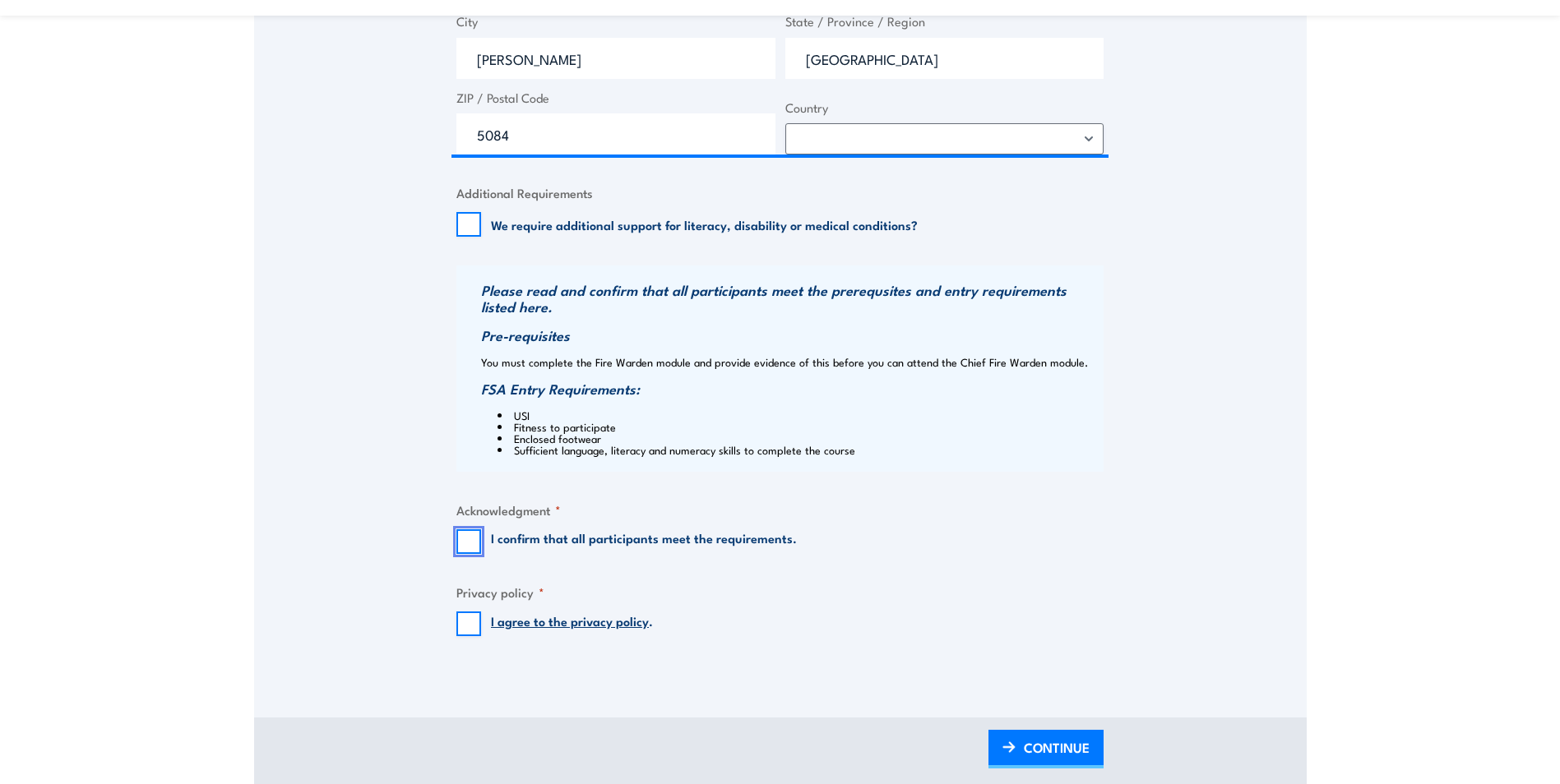
click at [464, 537] on input "I confirm that all participants meet the requirements." at bounding box center [469, 542] width 25 height 25
checkbox input "true"
click at [471, 625] on input "I agree to the privacy policy ." at bounding box center [469, 624] width 25 height 25
checkbox input "true"
click at [1020, 750] on link "CONTINUE" at bounding box center [1046, 749] width 115 height 39
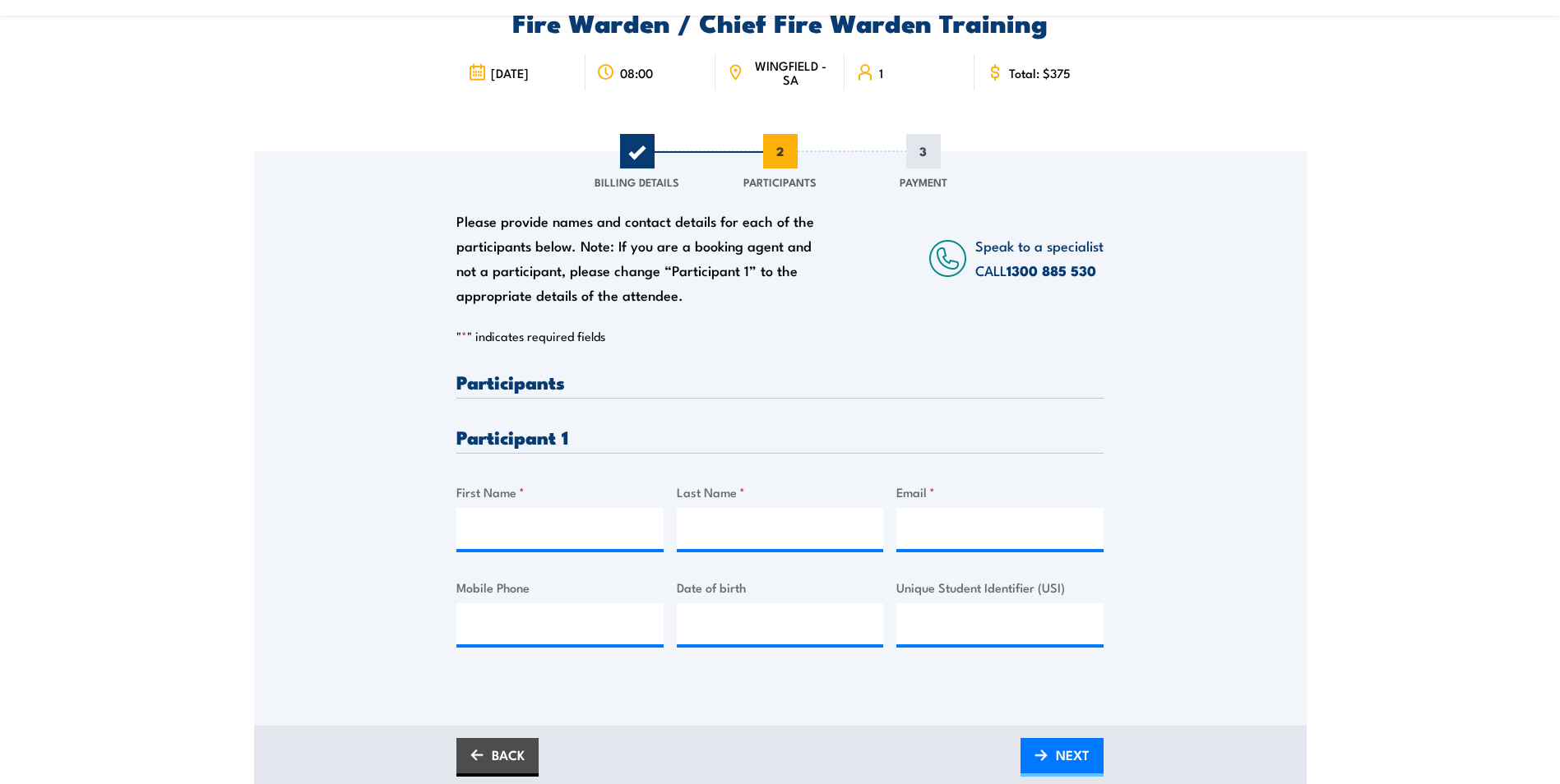
scroll to position [0, 0]
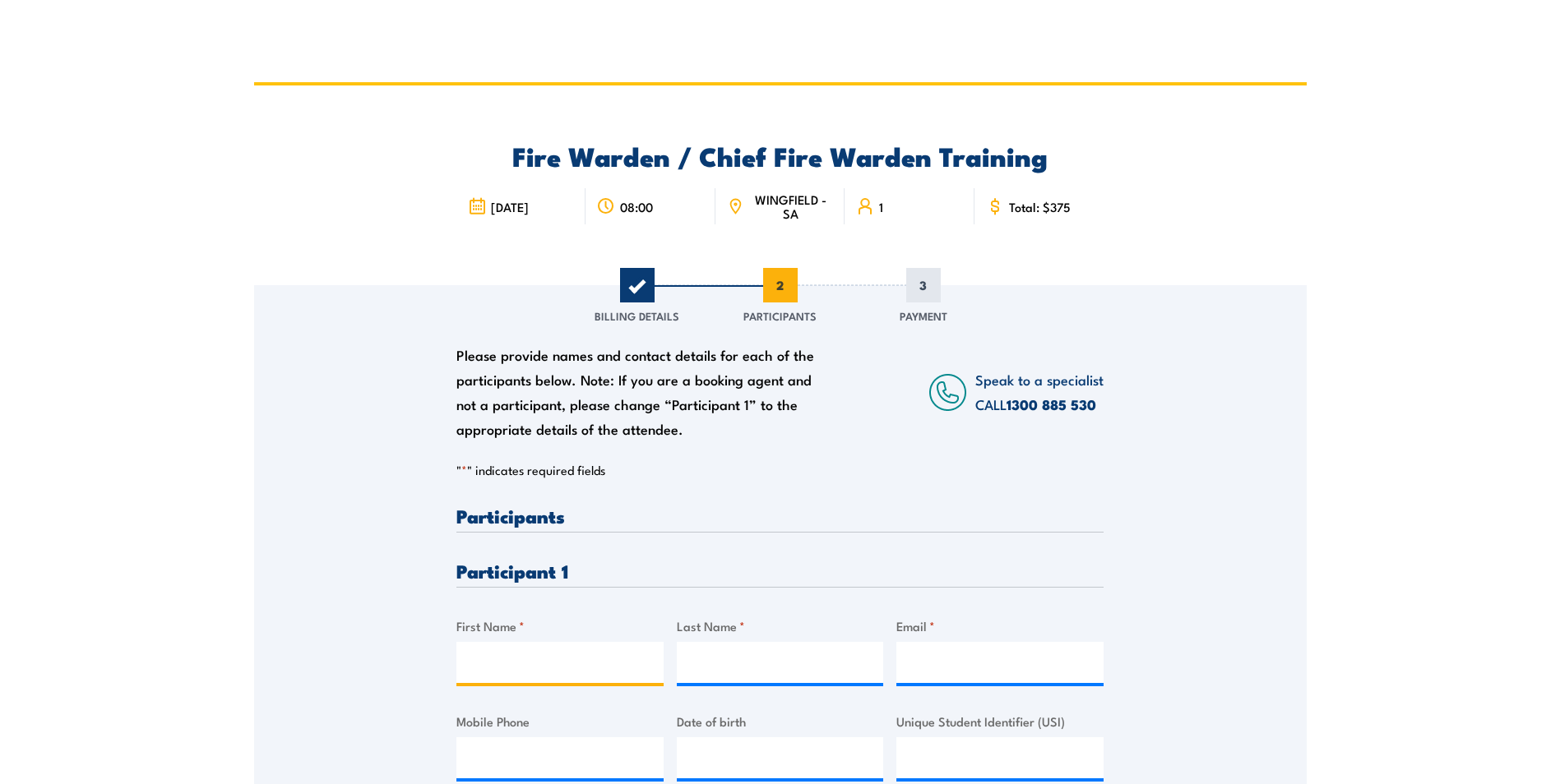
click at [511, 666] on input "First Name *" at bounding box center [559, 663] width 207 height 42
type input "Brett"
click at [729, 673] on input "Last Name *" at bounding box center [780, 663] width 207 height 42
type input "Willis"
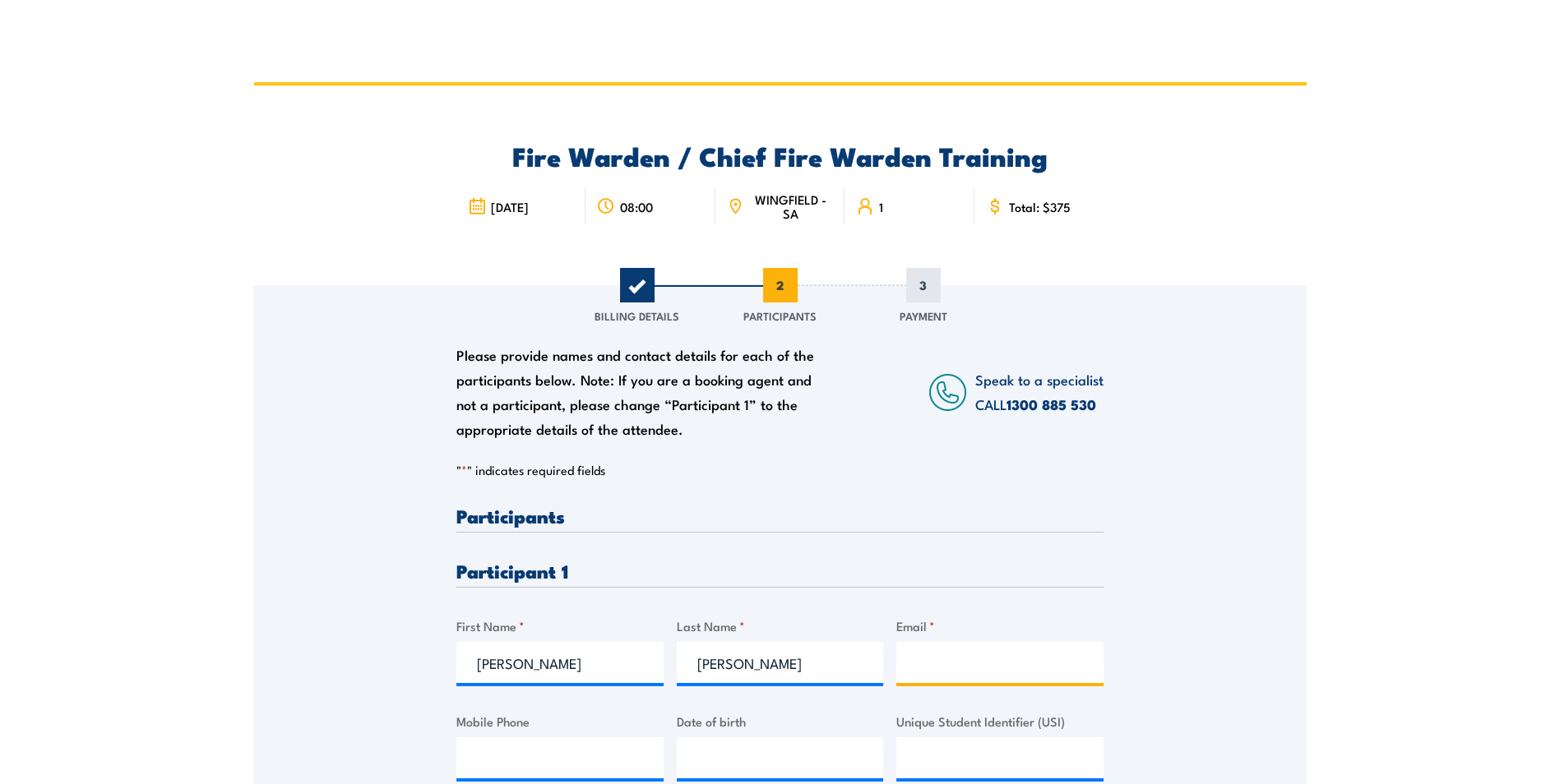
click at [931, 660] on input "Email *" at bounding box center [1000, 663] width 207 height 42
type input "bre"
click at [711, 763] on input "__/__/____" at bounding box center [780, 758] width 207 height 42
type input "__/07/0619"
click at [956, 664] on input "bre" at bounding box center [1000, 663] width 207 height 42
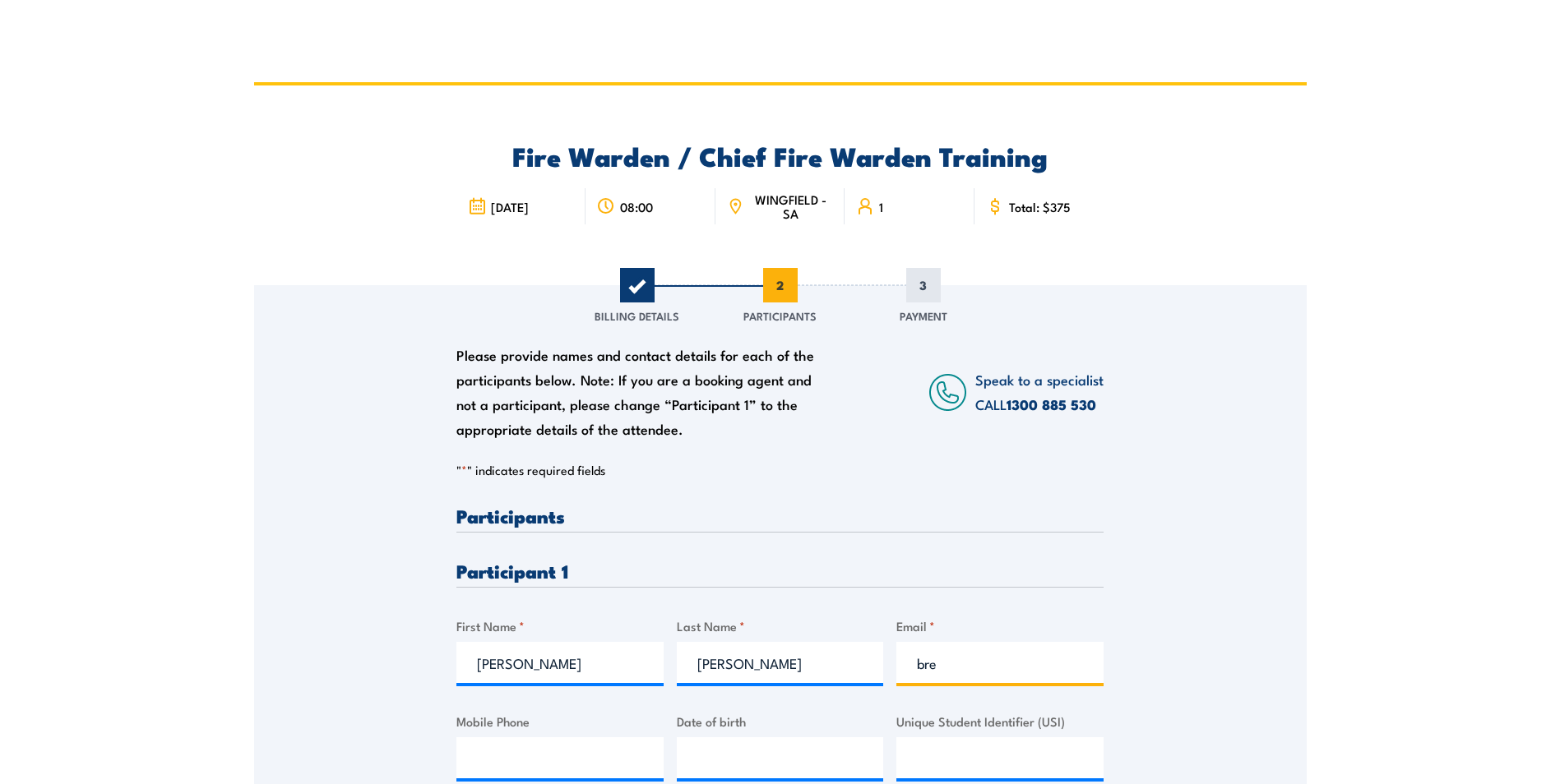
type input "brettjk0109@hotmail.com"
type input "0447580159"
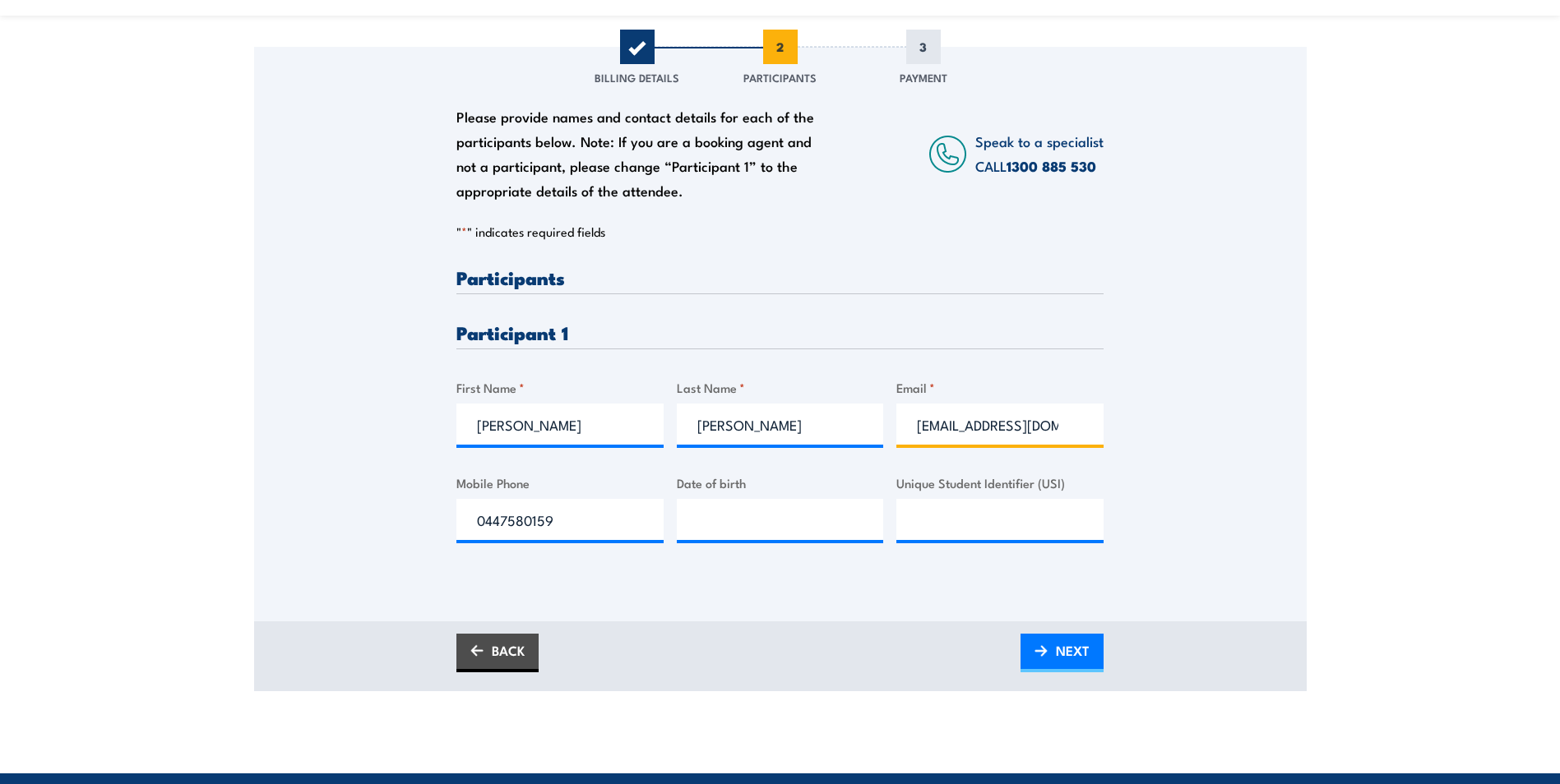
scroll to position [247, 0]
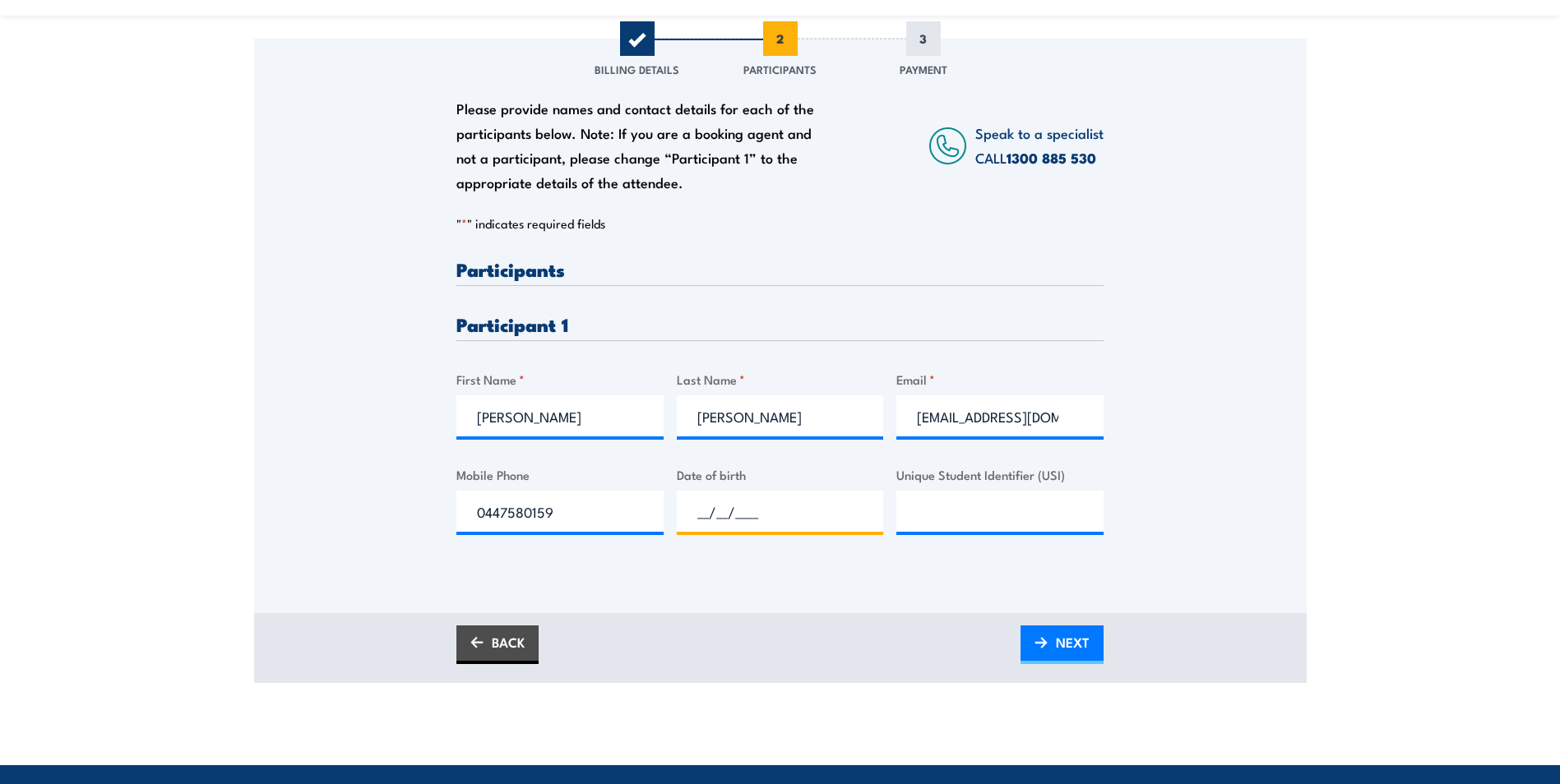
click at [762, 511] on input "__/__/____" at bounding box center [780, 512] width 207 height 42
type input "07/06/1977"
click at [1044, 642] on img at bounding box center [1041, 643] width 13 height 11
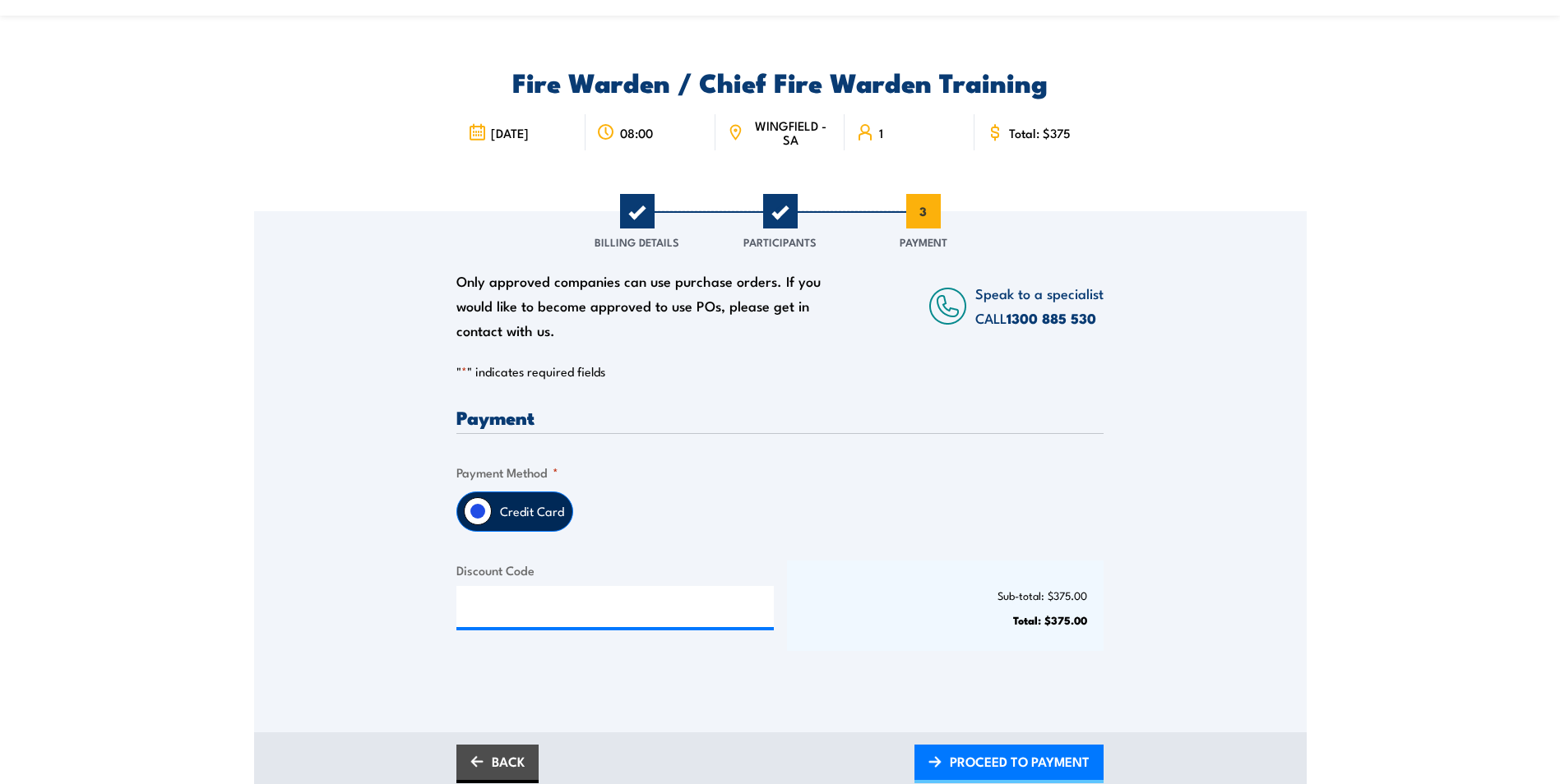
scroll to position [164, 0]
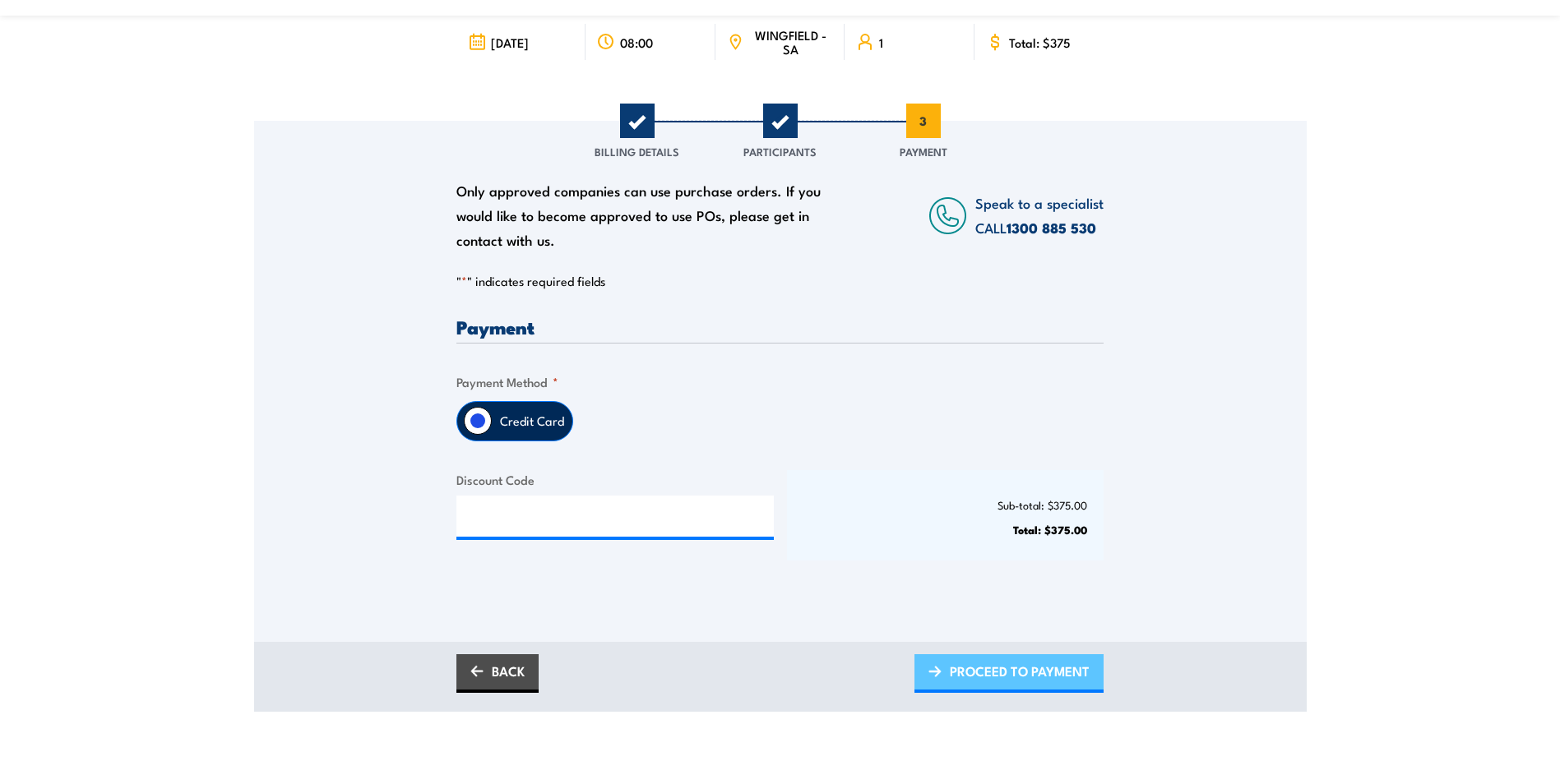
click at [959, 676] on span "PROCEED TO PAYMENT" at bounding box center [1020, 672] width 140 height 43
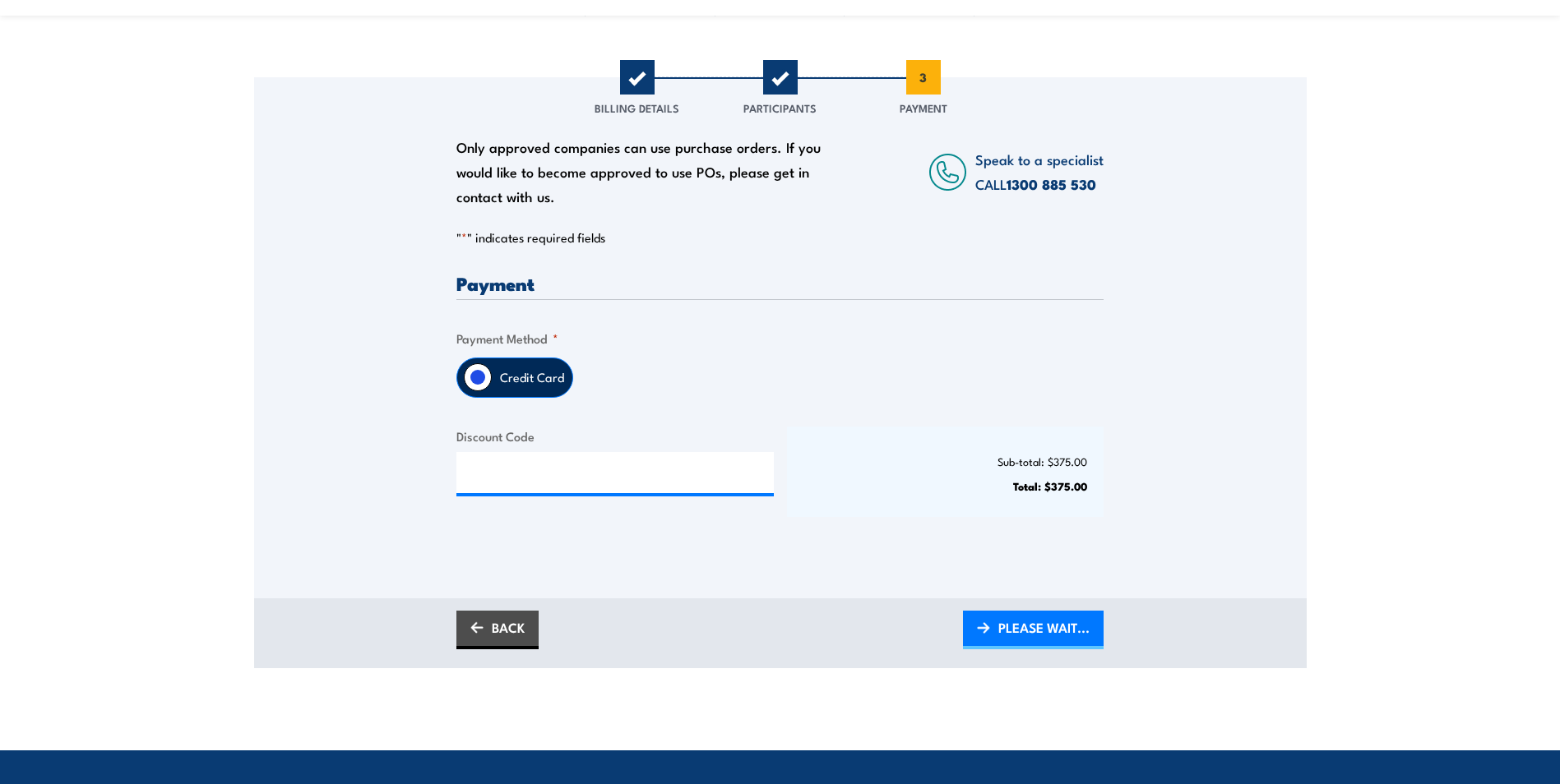
scroll to position [247, 0]
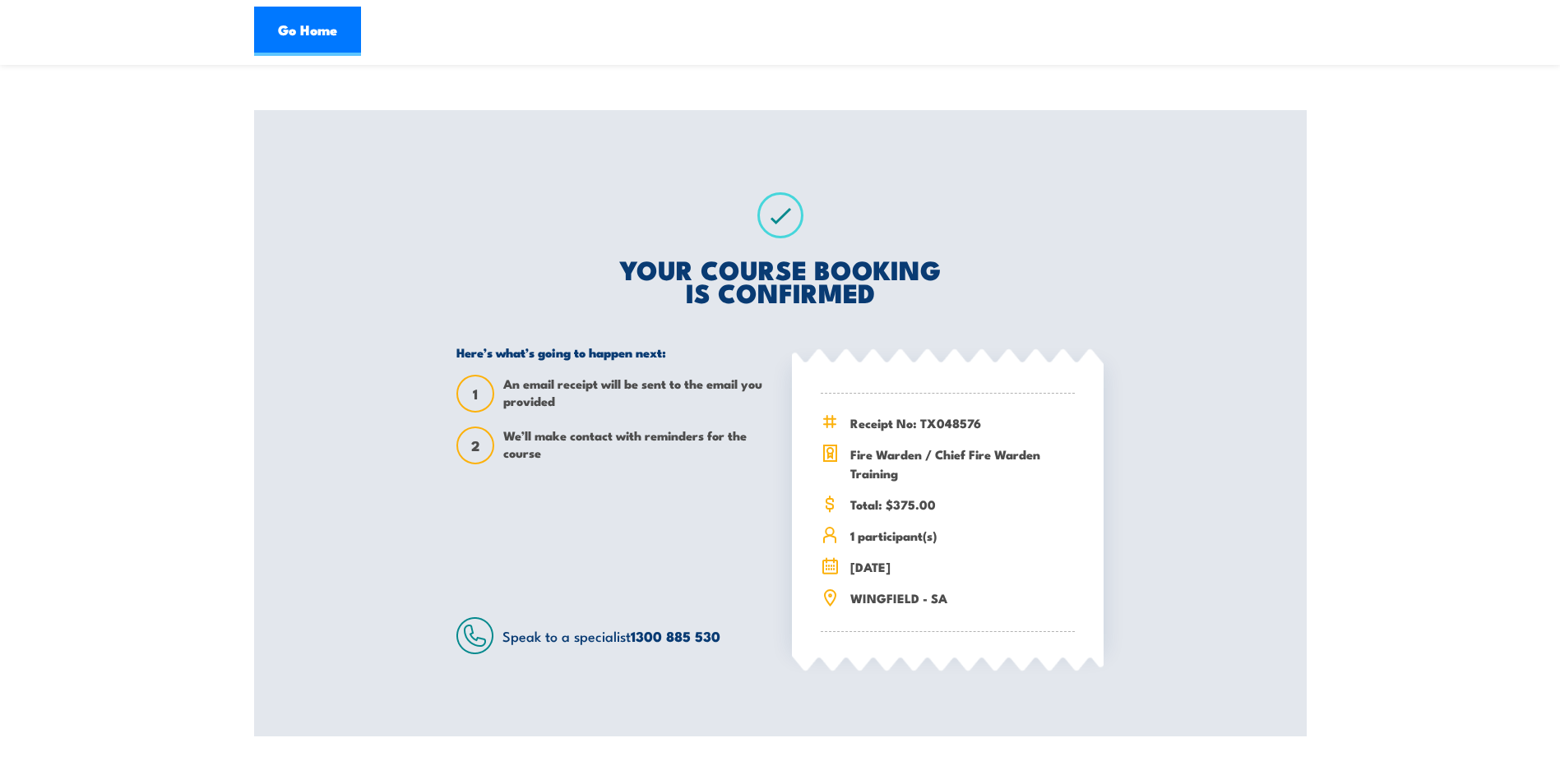
scroll to position [164, 0]
